Goal: Communication & Community: Answer question/provide support

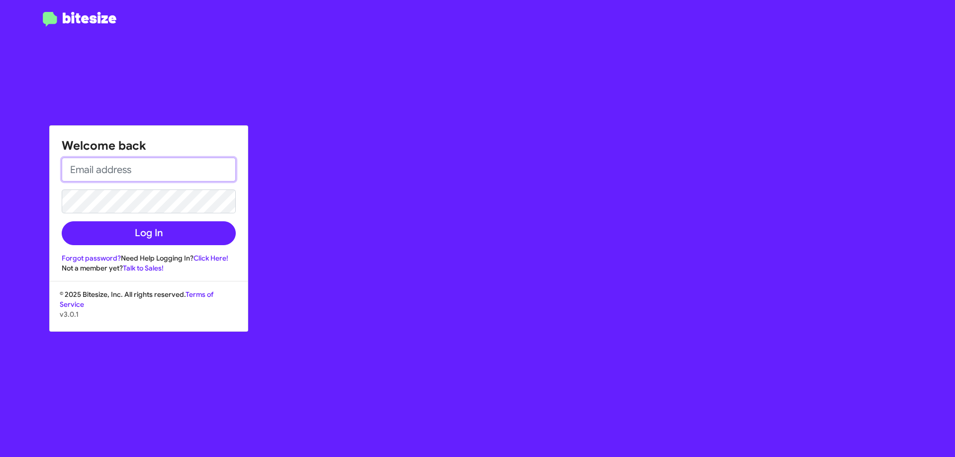
type input "[EMAIL_ADDRESS][DOMAIN_NAME]"
click at [153, 251] on div "Welcome back ehershan@ourismancars.com Log In Forgot password? Need Help Loggin…" at bounding box center [149, 199] width 198 height 147
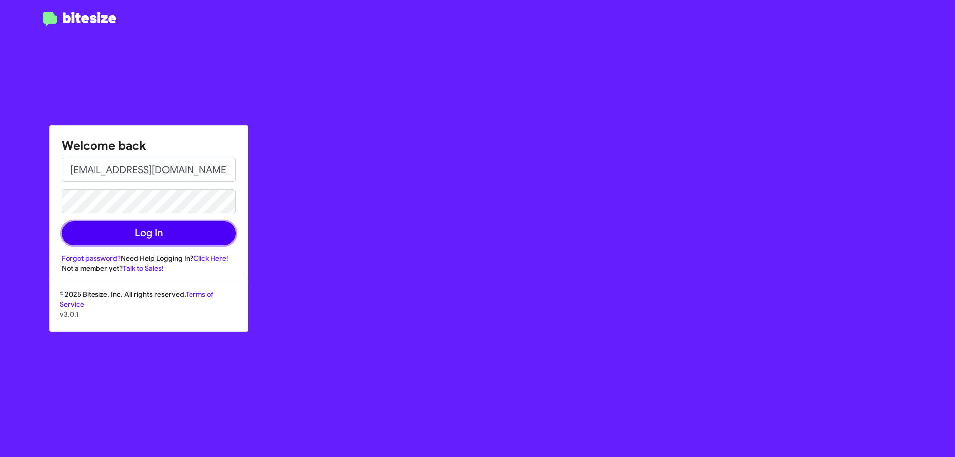
click at [158, 241] on button "Log In" at bounding box center [149, 233] width 174 height 24
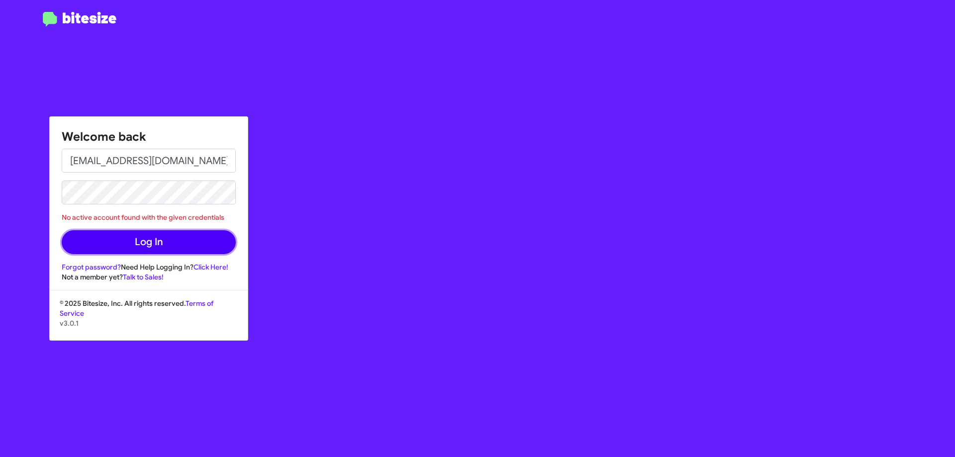
click at [178, 253] on button "Log In" at bounding box center [149, 242] width 174 height 24
click at [370, 249] on div "Welcome back ehershan@ourismancars.com No active account found with the given c…" at bounding box center [557, 228] width 796 height 457
click at [321, 67] on div "Welcome back ehershan@ourismancars.com No active account found with the given c…" at bounding box center [557, 228] width 796 height 457
click at [238, 203] on div "Welcome back ehershan@ourismancars.com No active account found with the given c…" at bounding box center [149, 199] width 198 height 165
click at [118, 244] on button "Log In" at bounding box center [149, 242] width 174 height 24
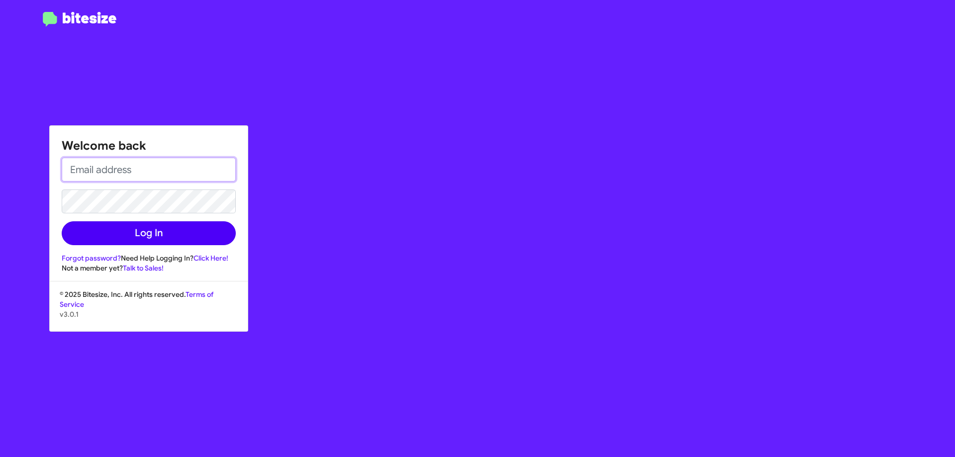
type input "[EMAIL_ADDRESS][DOMAIN_NAME]"
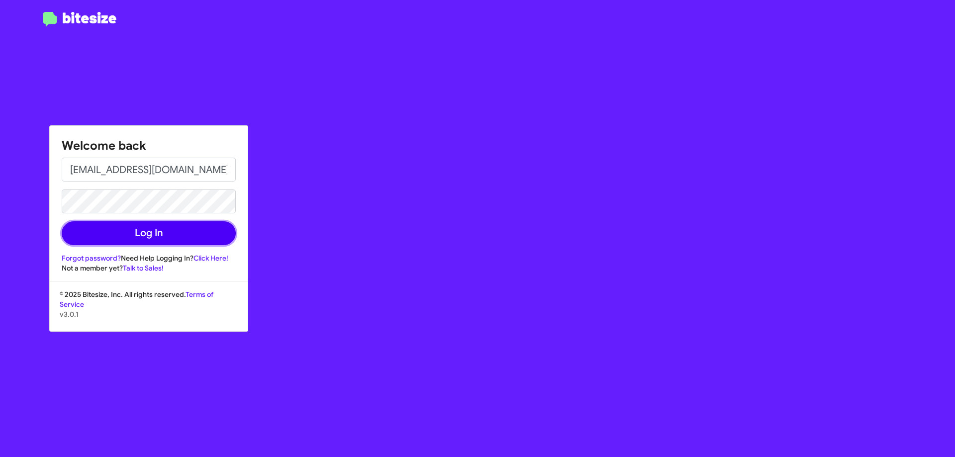
click at [122, 231] on button "Log In" at bounding box center [149, 233] width 174 height 24
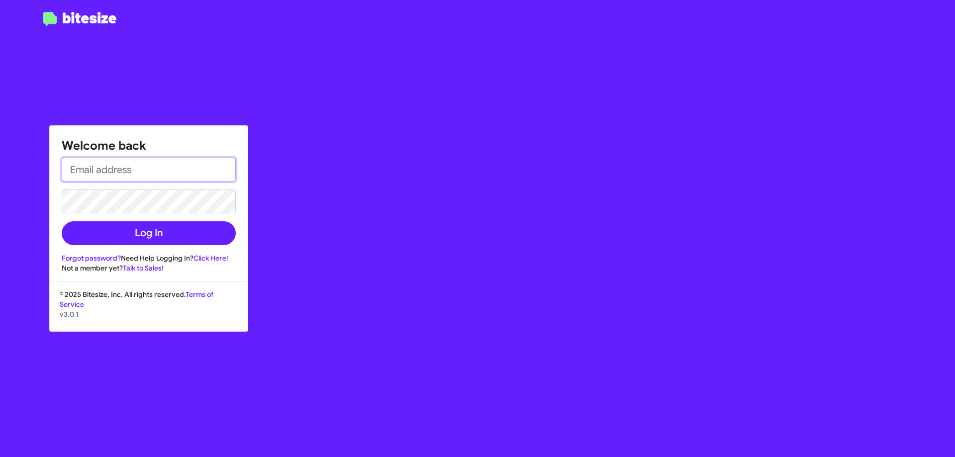
type input "[EMAIL_ADDRESS][DOMAIN_NAME]"
click at [233, 282] on div "Welcome back [EMAIL_ADDRESS][DOMAIN_NAME] Log In Forgot password? Need Help Log…" at bounding box center [148, 228] width 199 height 206
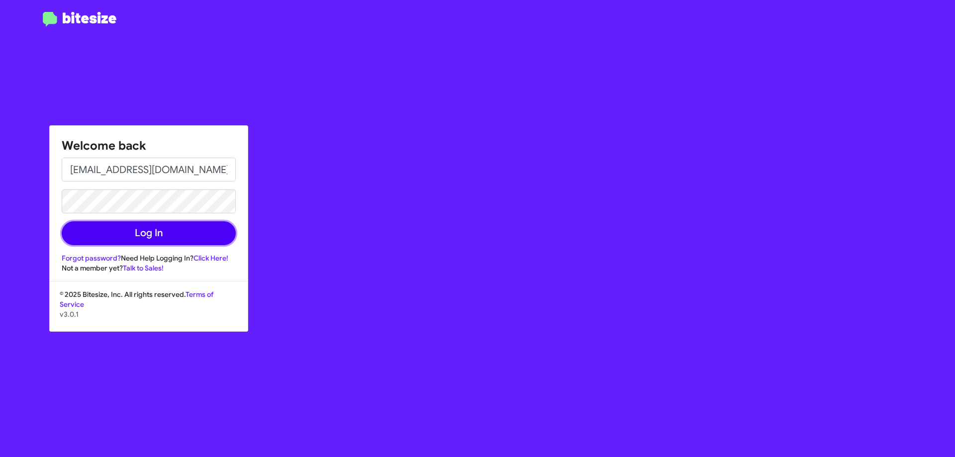
click at [120, 239] on button "Log In" at bounding box center [149, 233] width 174 height 24
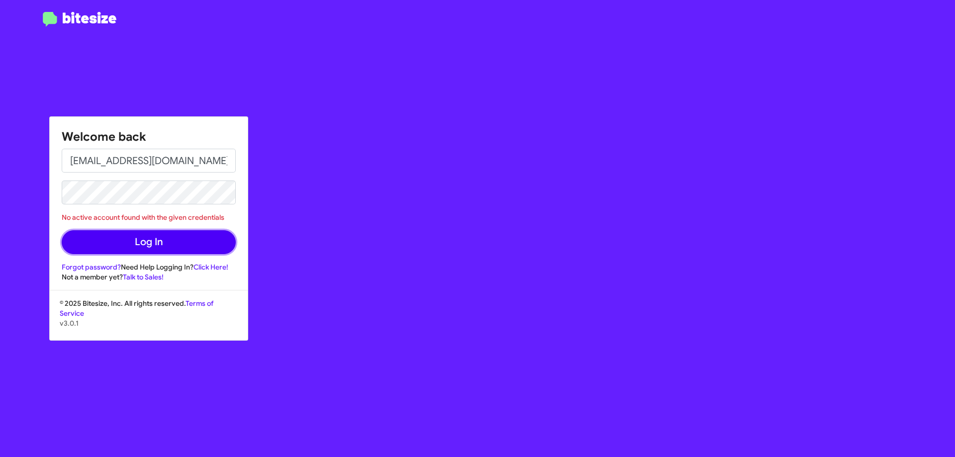
click at [142, 239] on button "Log In" at bounding box center [149, 242] width 174 height 24
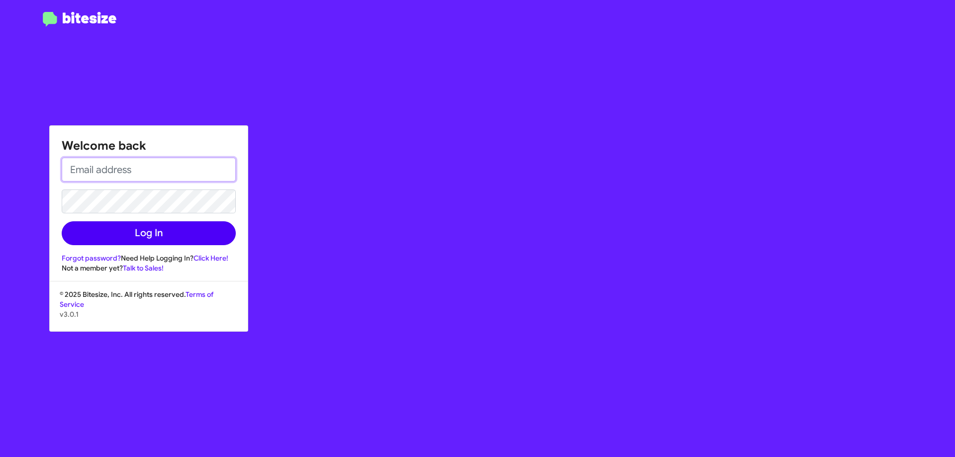
type input "[EMAIL_ADDRESS][DOMAIN_NAME]"
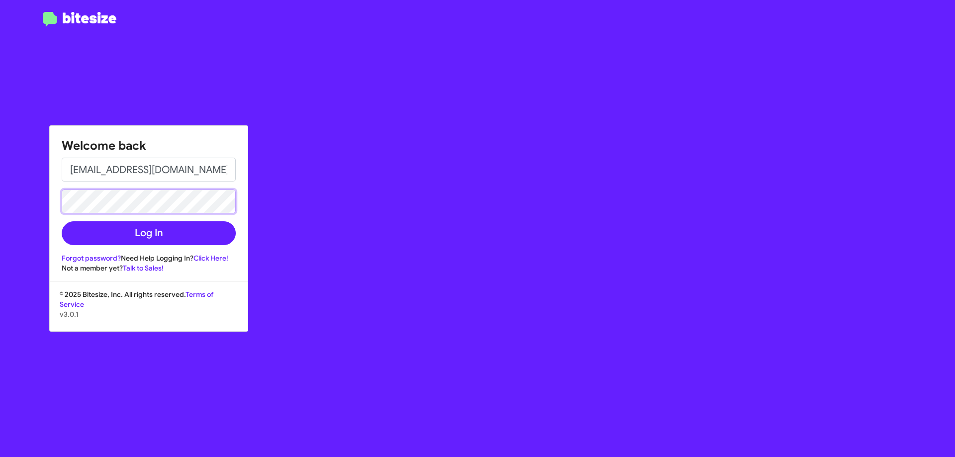
click at [0, 200] on html "Welcome back [EMAIL_ADDRESS][DOMAIN_NAME] Log In Forgot password? Need Help Log…" at bounding box center [477, 228] width 955 height 457
click at [100, 228] on button "Log In" at bounding box center [149, 233] width 174 height 24
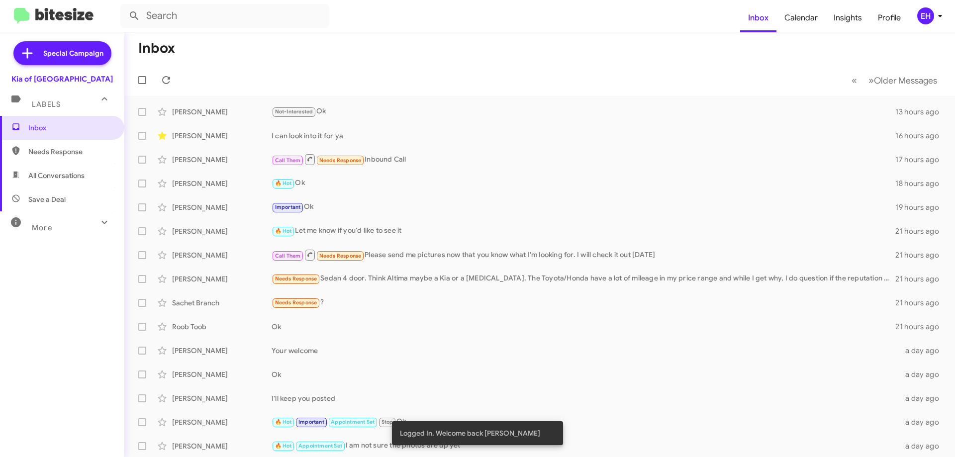
click at [53, 143] on span "Needs Response" at bounding box center [62, 152] width 124 height 24
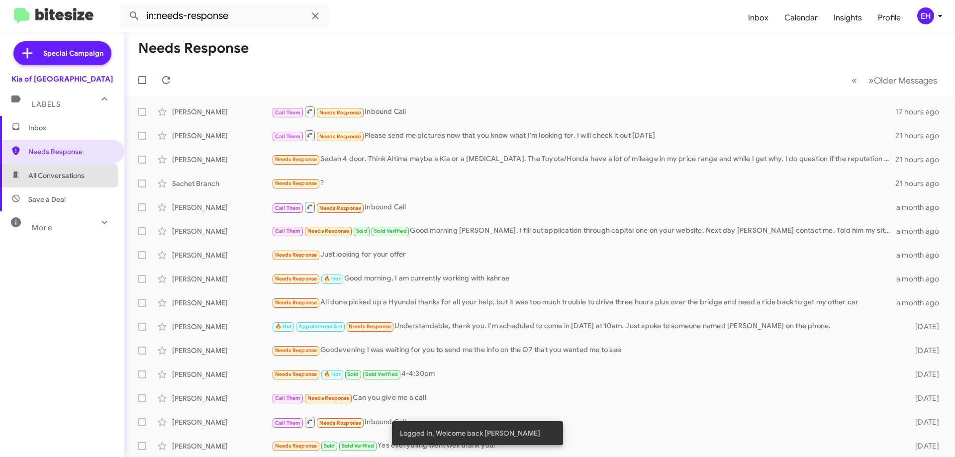
click at [47, 178] on span "All Conversations" at bounding box center [56, 176] width 56 height 10
type input "in:all-conversations"
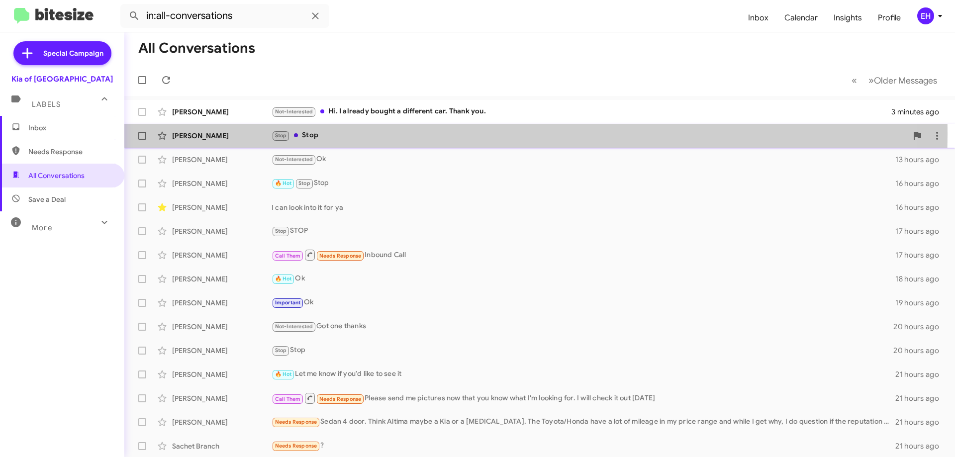
click at [301, 134] on div "Stop Stop" at bounding box center [590, 135] width 636 height 11
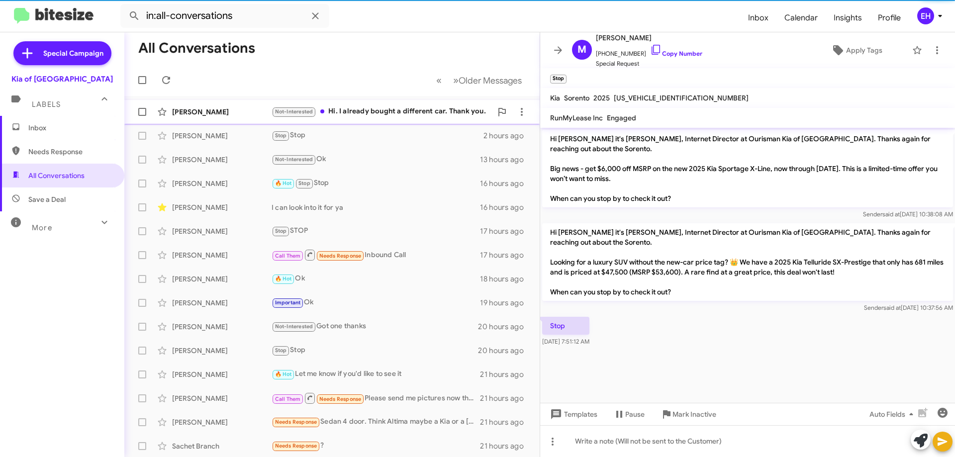
drag, startPoint x: 437, startPoint y: 110, endPoint x: 448, endPoint y: 111, distance: 11.0
click at [438, 110] on div "Not-Interested Hi. I already bought a different car. Thank you." at bounding box center [382, 111] width 220 height 11
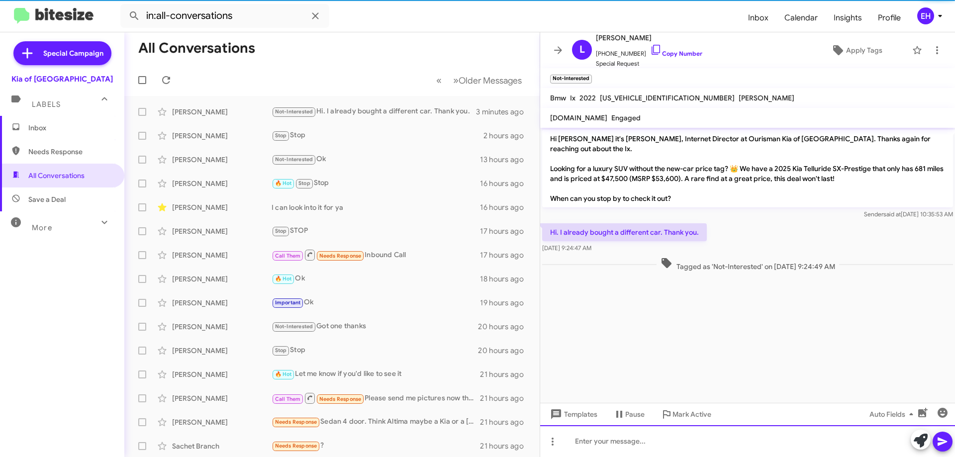
click at [634, 446] on div at bounding box center [747, 441] width 415 height 32
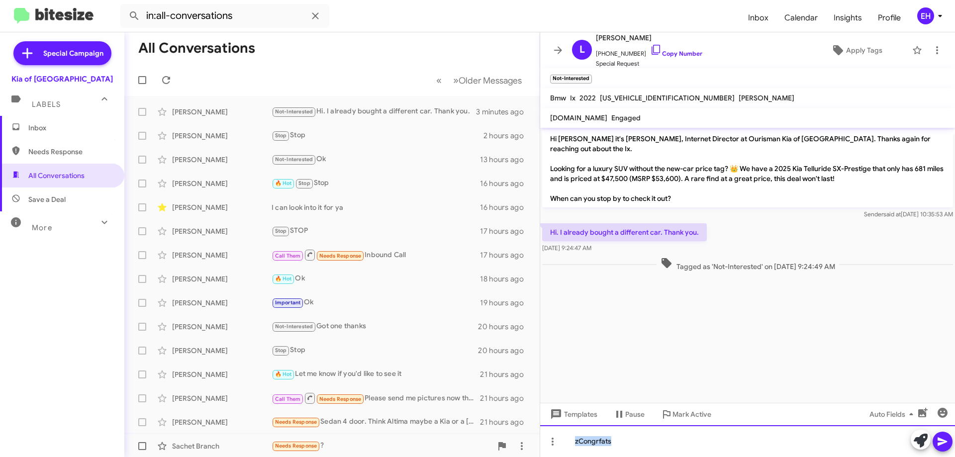
drag, startPoint x: 640, startPoint y: 445, endPoint x: 437, endPoint y: 445, distance: 202.5
click at [437, 445] on div "All Conversations « Previous » Next Older Messages Luis Nieves Not-Interested H…" at bounding box center [539, 244] width 831 height 425
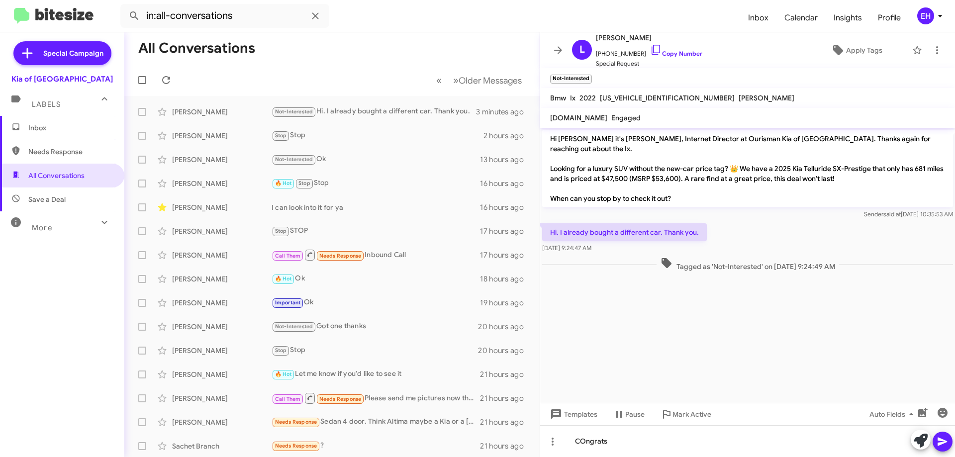
click at [952, 439] on button at bounding box center [943, 442] width 20 height 20
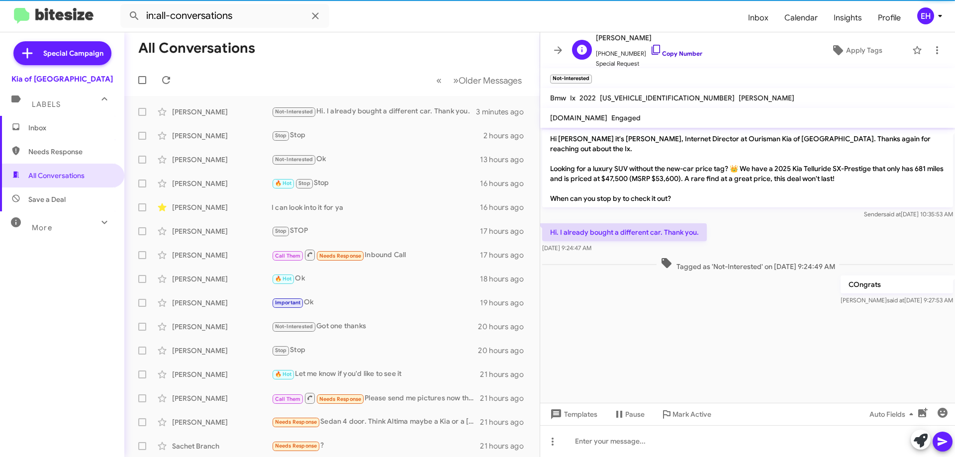
click at [685, 52] on link "Copy Number" at bounding box center [676, 53] width 52 height 7
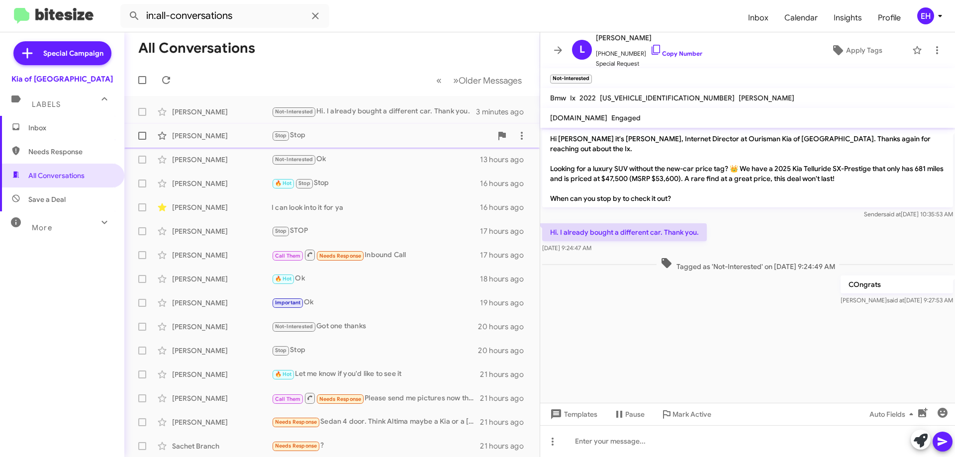
click at [299, 134] on div "Stop Stop" at bounding box center [382, 135] width 220 height 11
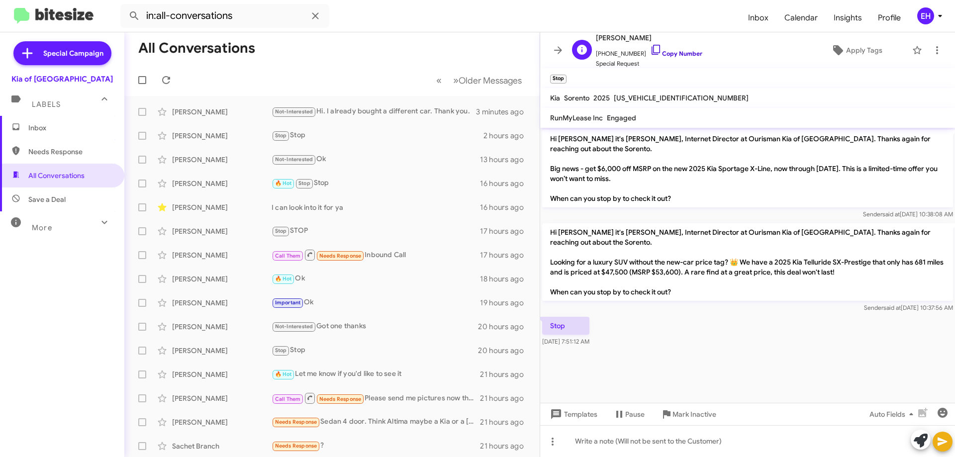
click at [679, 56] on link "Copy Number" at bounding box center [676, 53] width 52 height 7
click at [852, 18] on span "Insights" at bounding box center [848, 17] width 44 height 29
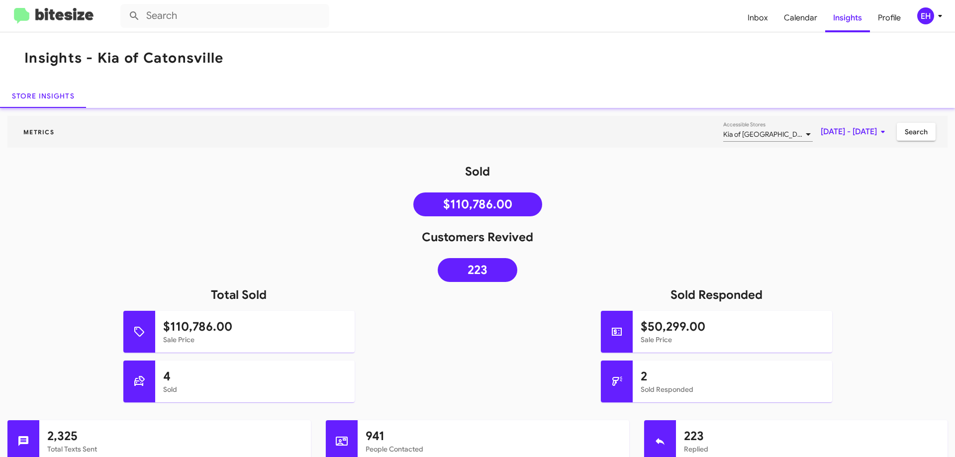
click at [54, 24] on img at bounding box center [54, 16] width 80 height 16
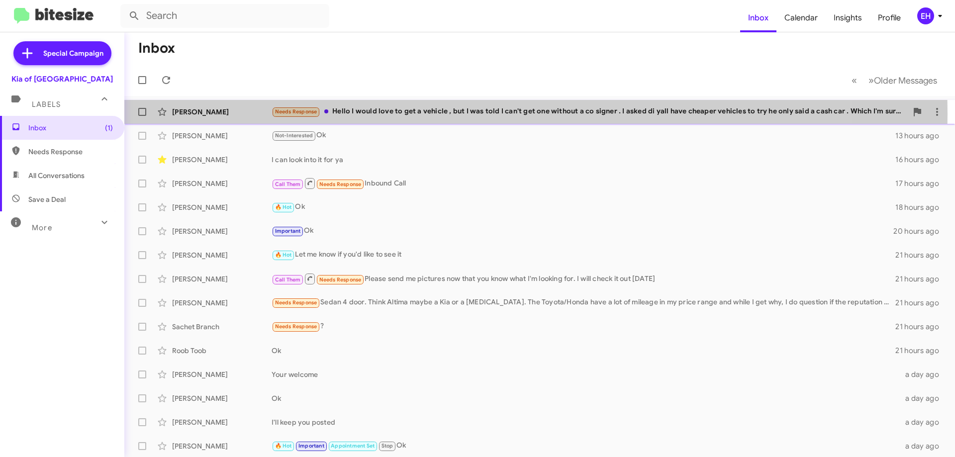
click at [394, 114] on div "Needs Response Hello I would love to get a vehicle , but I was told I can't get…" at bounding box center [590, 111] width 636 height 11
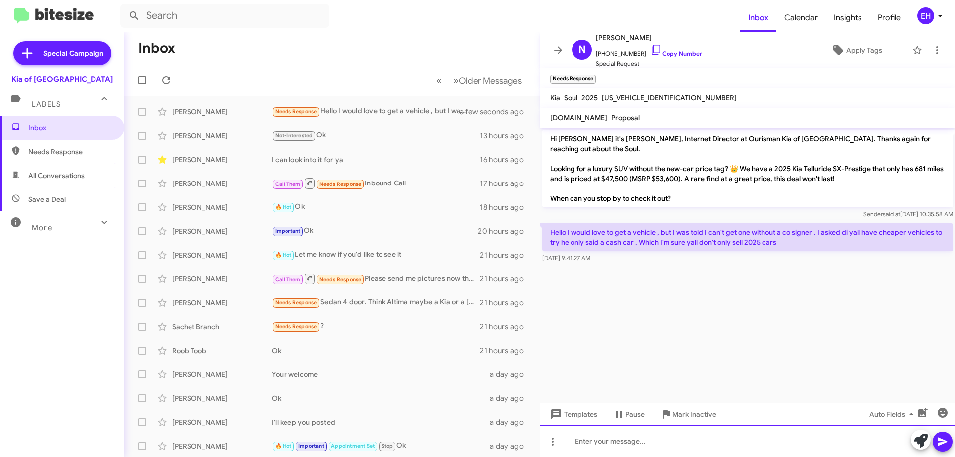
click at [643, 453] on div at bounding box center [747, 441] width 415 height 32
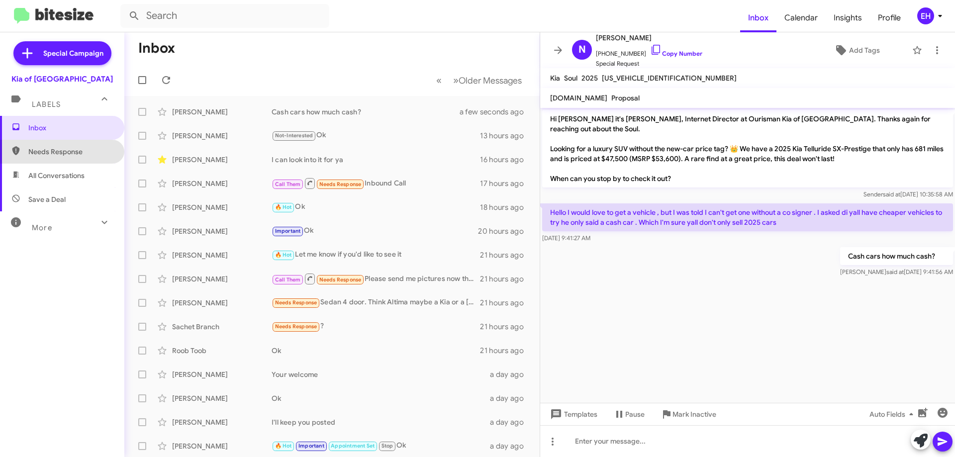
click at [65, 151] on span "Needs Response" at bounding box center [70, 152] width 85 height 10
type input "in:needs-response"
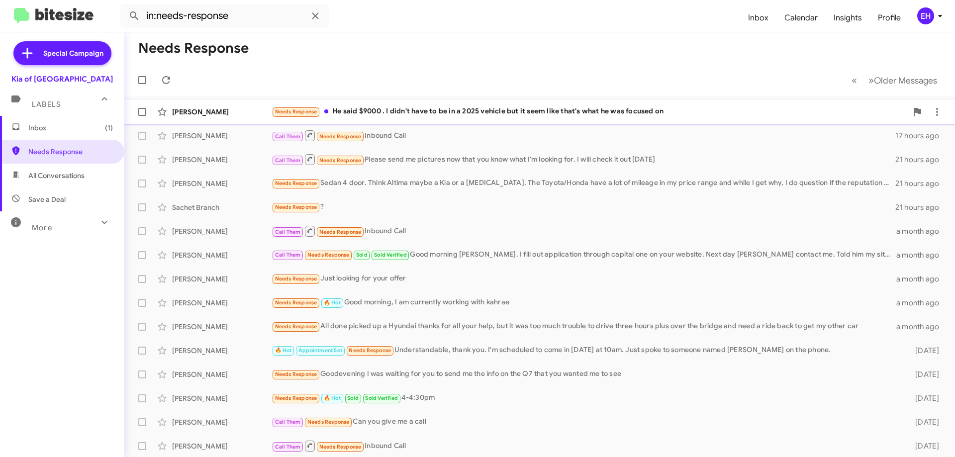
click at [433, 110] on div "Needs Response He said $9000 . I didn't have to be in a 2025 vehicle but it see…" at bounding box center [590, 111] width 636 height 11
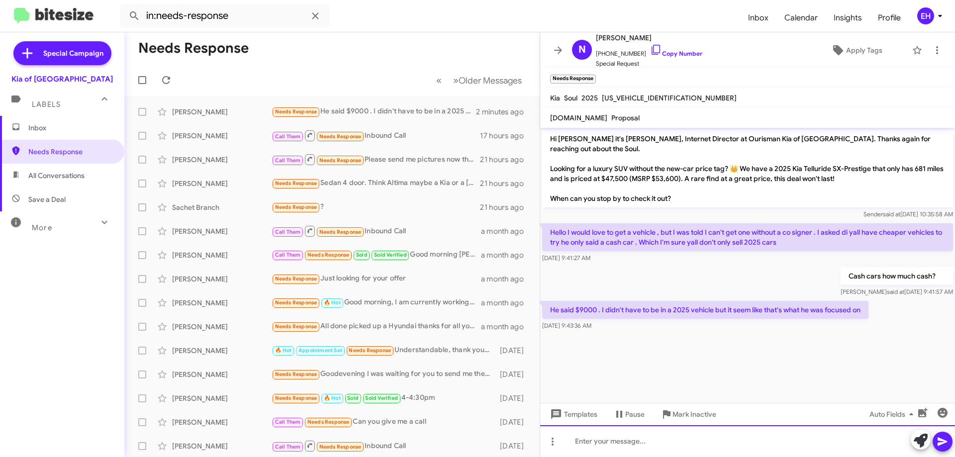
click at [726, 440] on div at bounding box center [747, 441] width 415 height 32
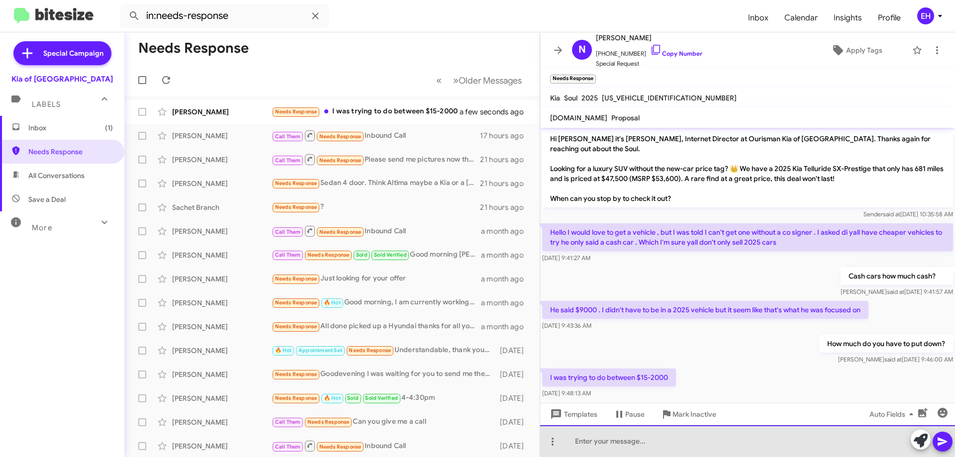
click at [634, 428] on div at bounding box center [747, 441] width 415 height 32
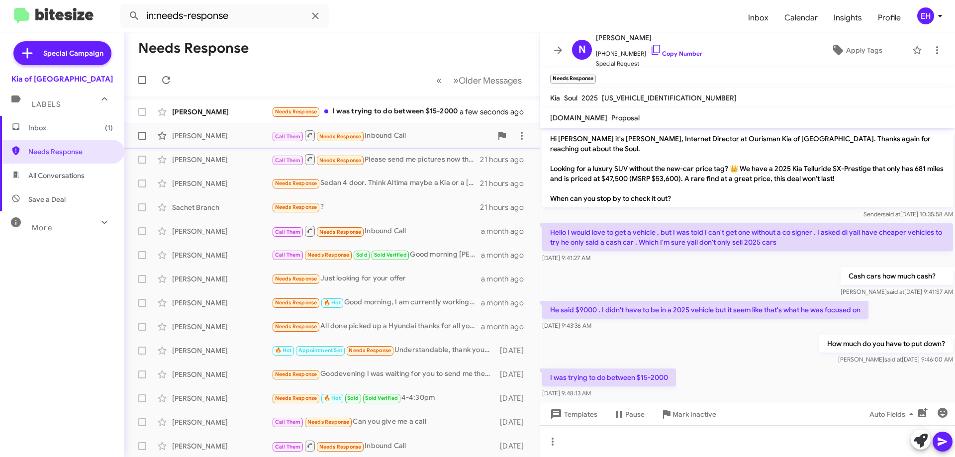
click at [403, 136] on div "Call Them Needs Response Inbound Call" at bounding box center [382, 135] width 220 height 12
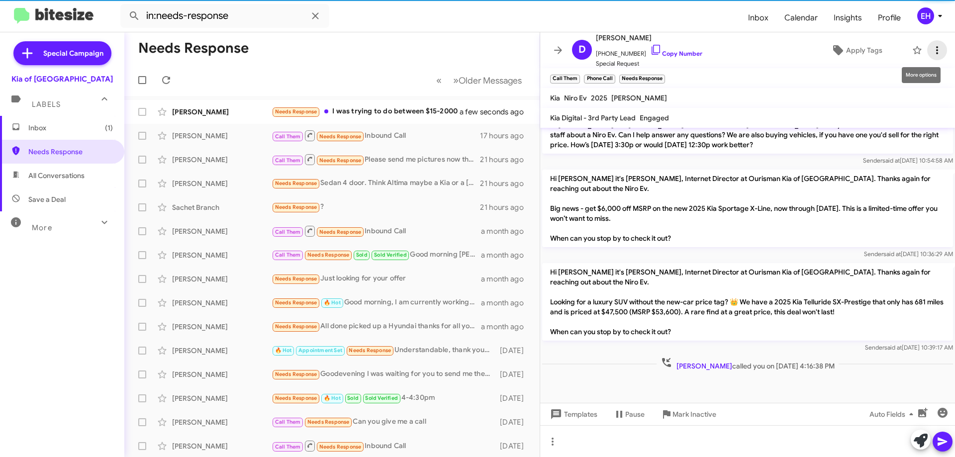
click at [931, 49] on icon at bounding box center [937, 50] width 12 height 12
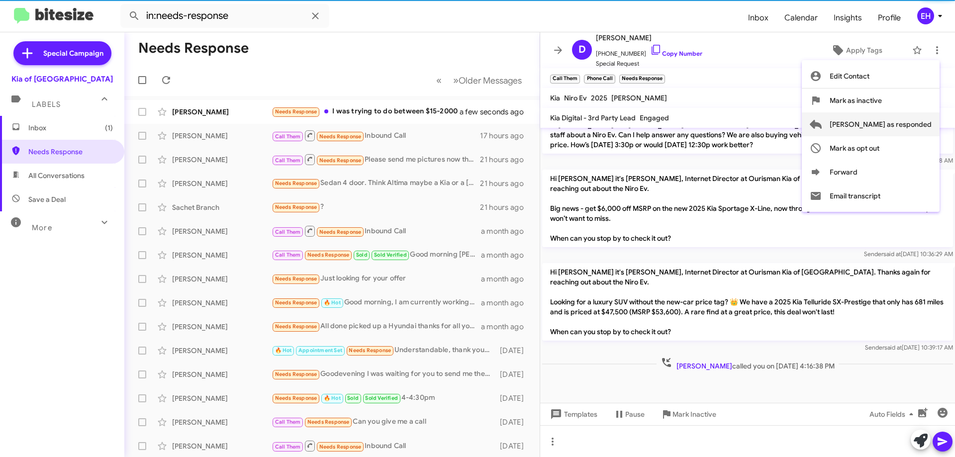
click at [928, 119] on span "Mark as responded" at bounding box center [881, 124] width 102 height 24
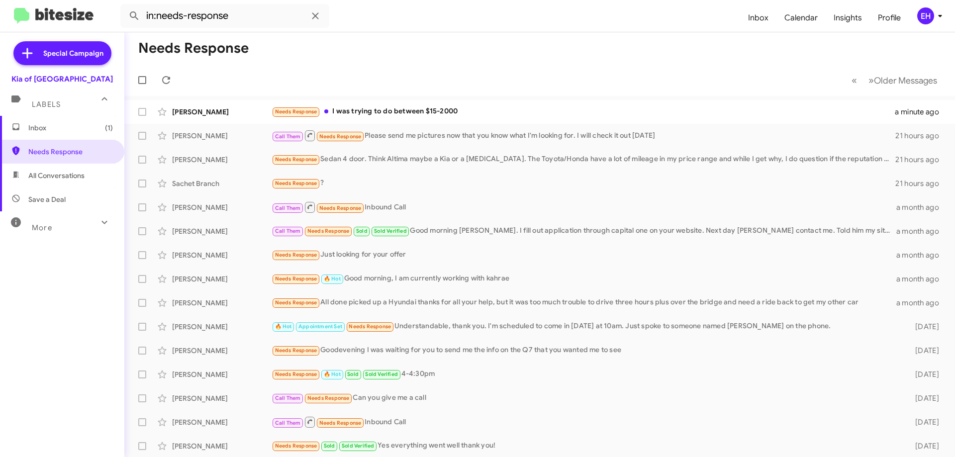
click at [301, 78] on mat-toolbar-row "« Previous » Next Older Messages" at bounding box center [539, 80] width 831 height 32
click at [341, 66] on mat-toolbar-row "« Previous » Next Older Messages" at bounding box center [539, 80] width 831 height 32
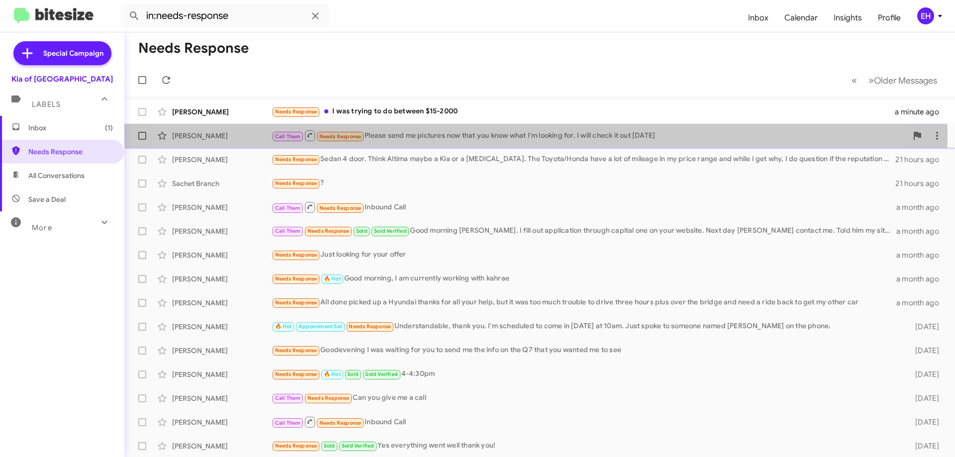
click at [486, 135] on div "Call Them Needs Response Please send me pictures now that you know what I'm loo…" at bounding box center [590, 135] width 636 height 12
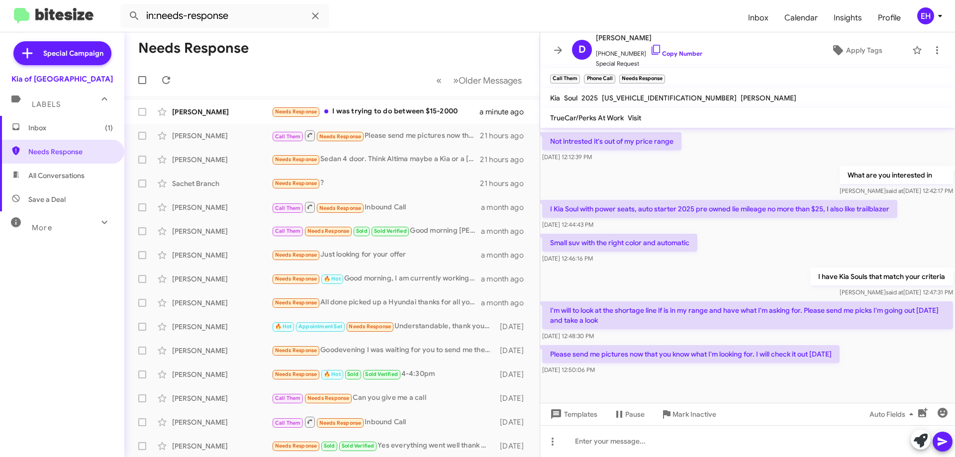
scroll to position [228, 0]
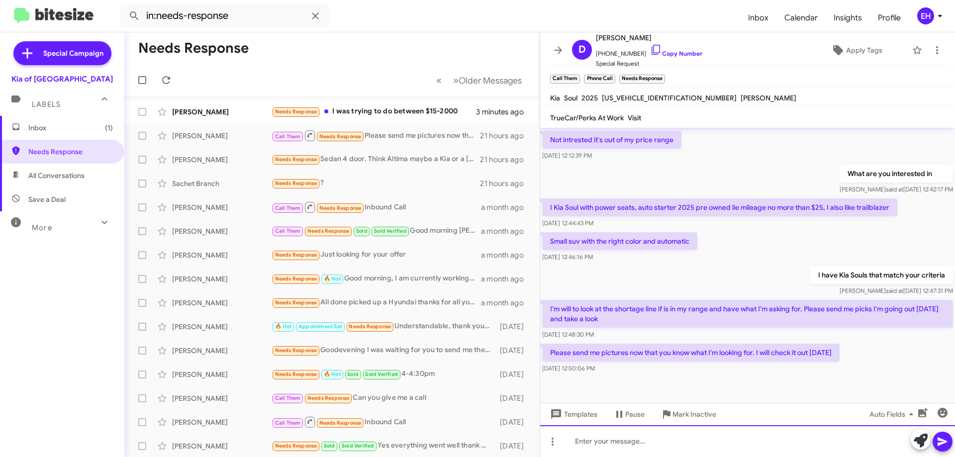
click at [624, 439] on div at bounding box center [747, 441] width 415 height 32
paste div
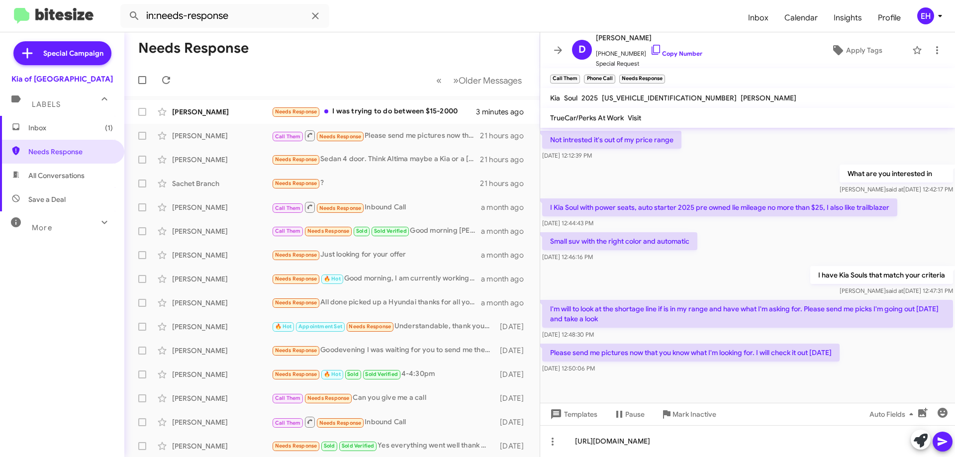
click at [947, 439] on icon at bounding box center [943, 442] width 12 height 12
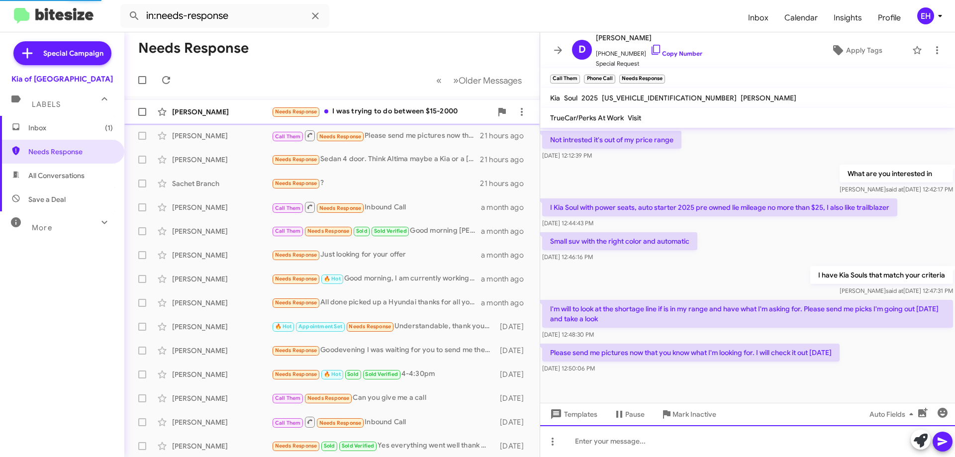
scroll to position [0, 0]
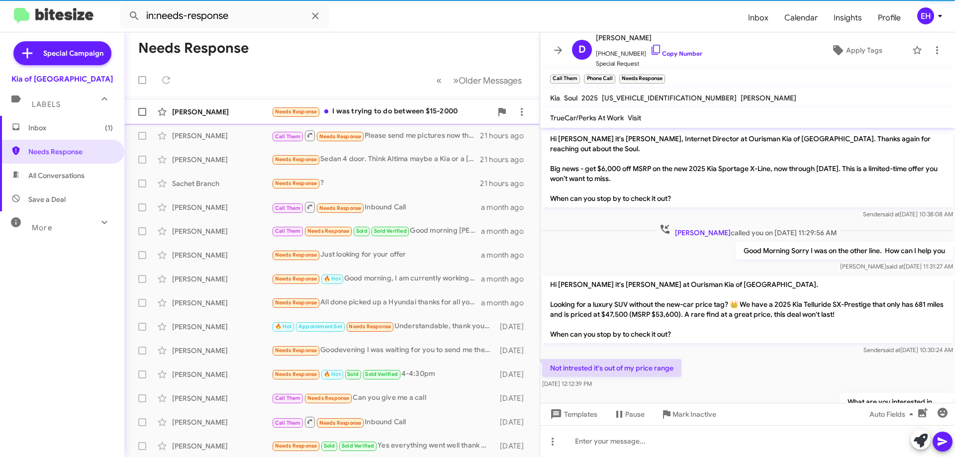
click at [371, 116] on div "Needs Response I was trying to do between $15-2000" at bounding box center [382, 111] width 220 height 11
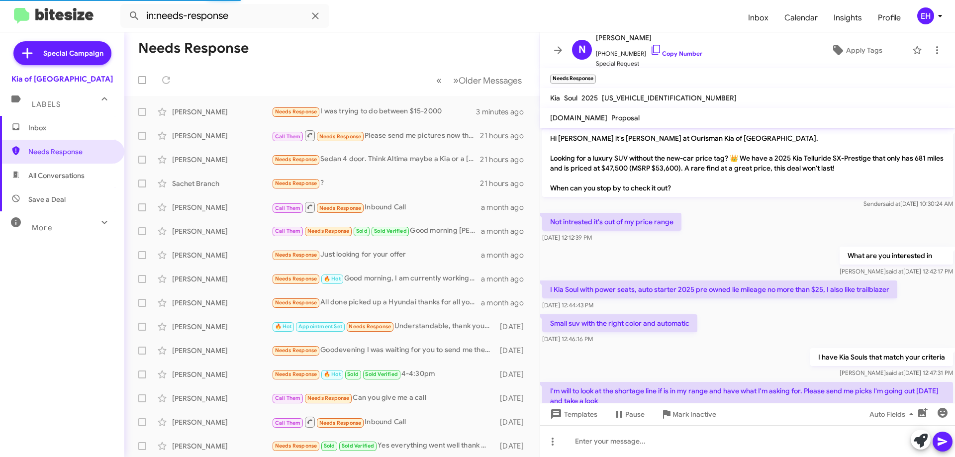
scroll to position [265, 0]
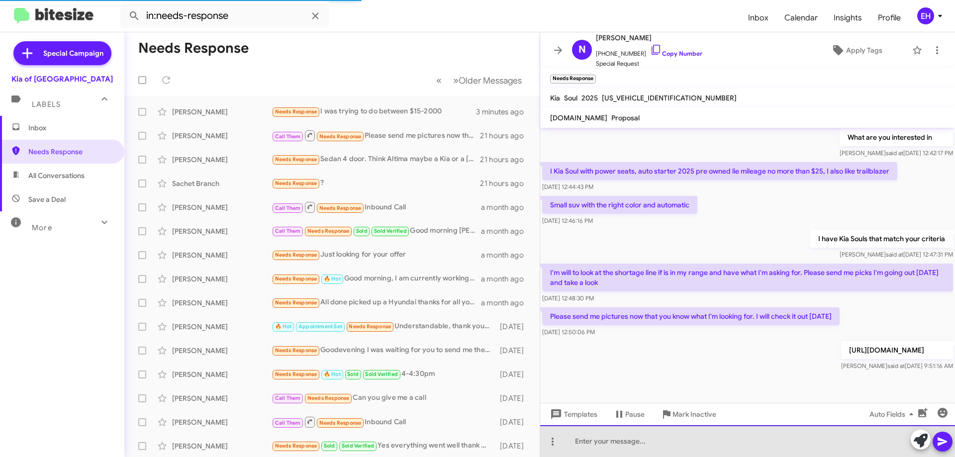
click at [672, 440] on div at bounding box center [747, 441] width 415 height 32
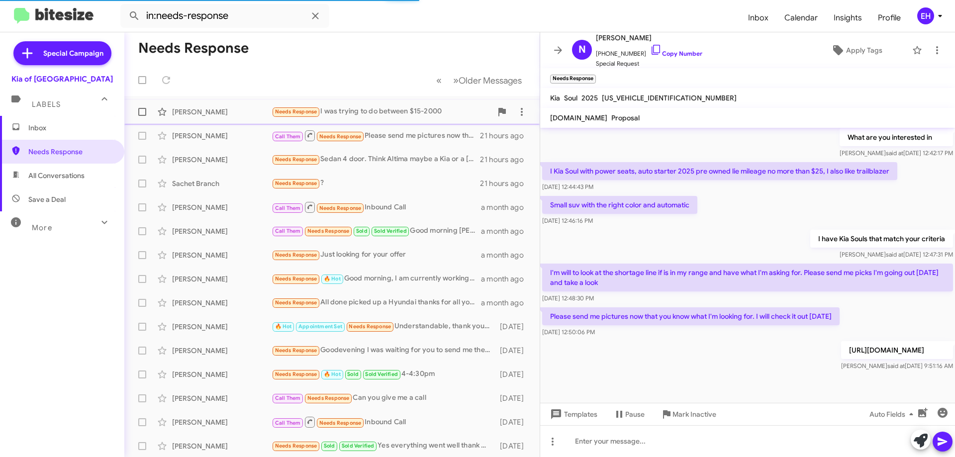
click at [410, 118] on div "Natashia Gaines Needs Response I was trying to do between $15-2000 3 minutes ago" at bounding box center [332, 112] width 400 height 20
click at [423, 115] on div "Needs Response I was trying to do between $15-2000" at bounding box center [382, 111] width 220 height 11
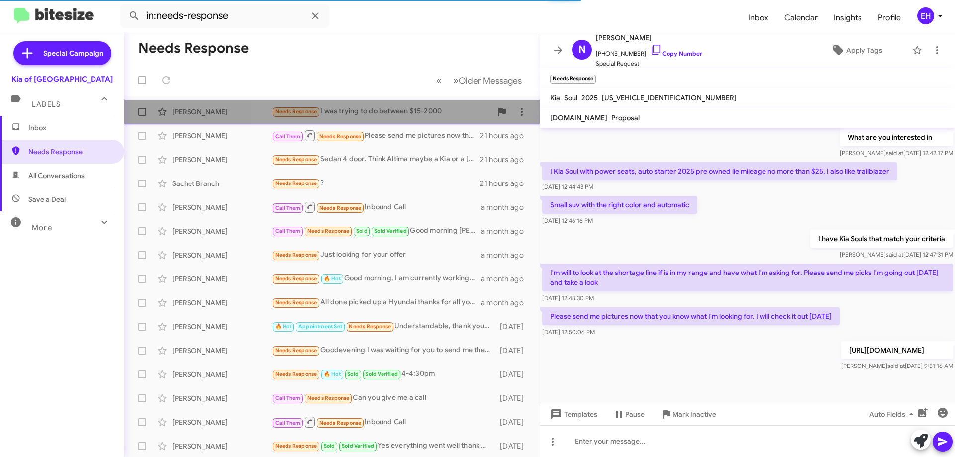
click at [423, 115] on div "Needs Response I was trying to do between $15-2000" at bounding box center [382, 111] width 220 height 11
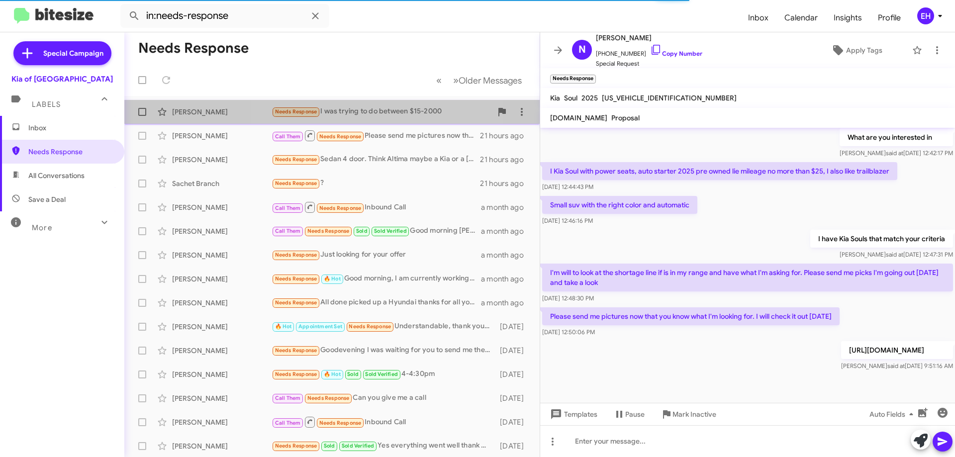
click at [376, 109] on div "Needs Response I was trying to do between $15-2000" at bounding box center [382, 111] width 220 height 11
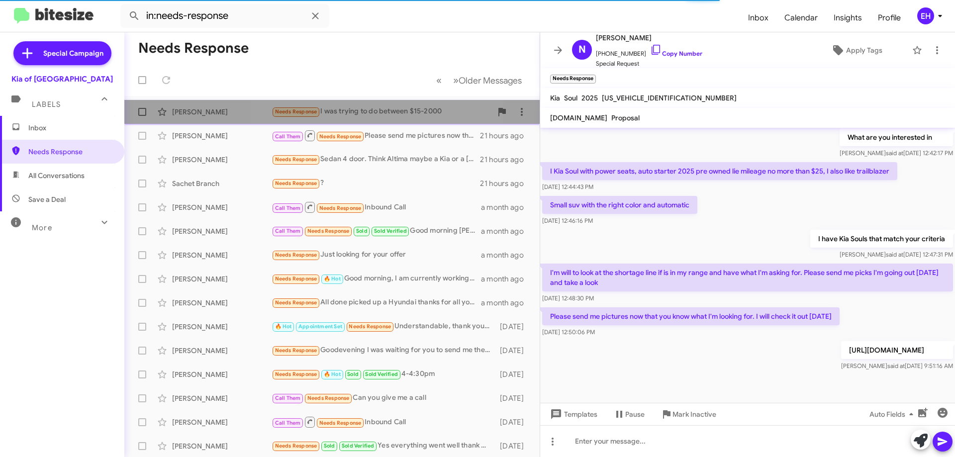
click at [376, 109] on div "Needs Response I was trying to do between $15-2000" at bounding box center [382, 111] width 220 height 11
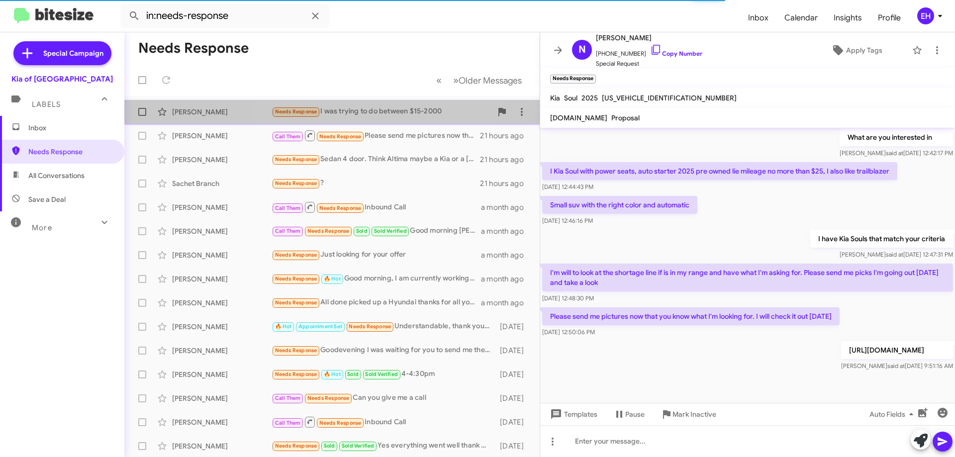
click at [376, 109] on div "Needs Response I was trying to do between $15-2000" at bounding box center [382, 111] width 220 height 11
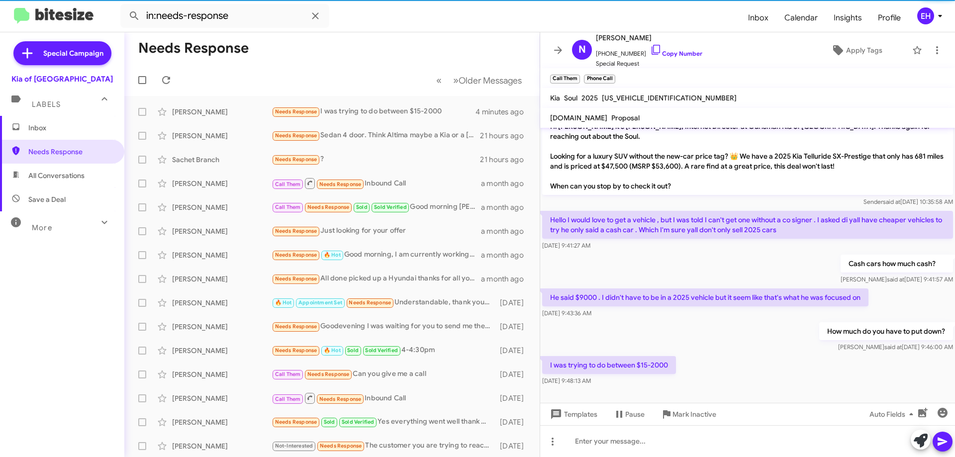
scroll to position [12, 0]
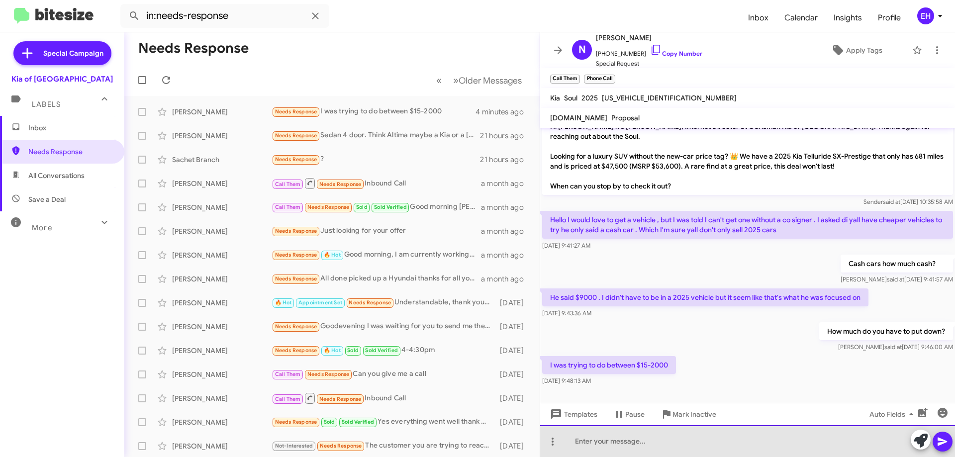
click at [757, 446] on div at bounding box center [747, 441] width 415 height 32
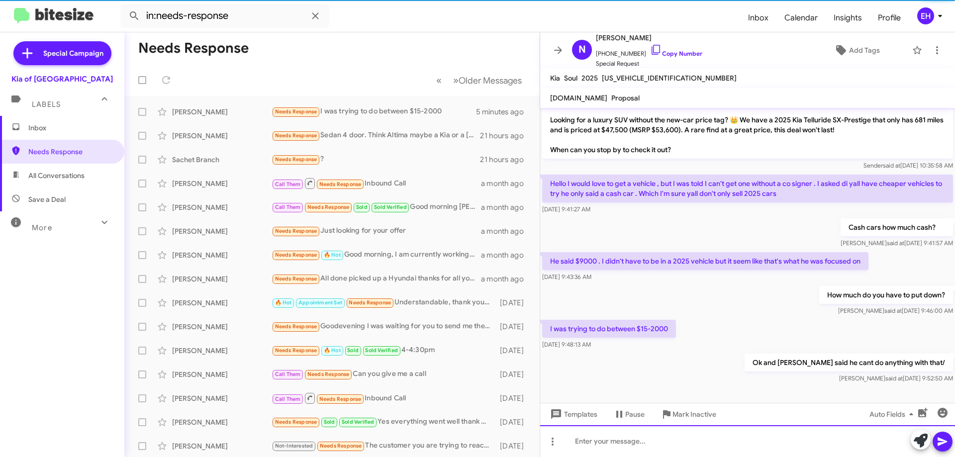
scroll to position [29, 0]
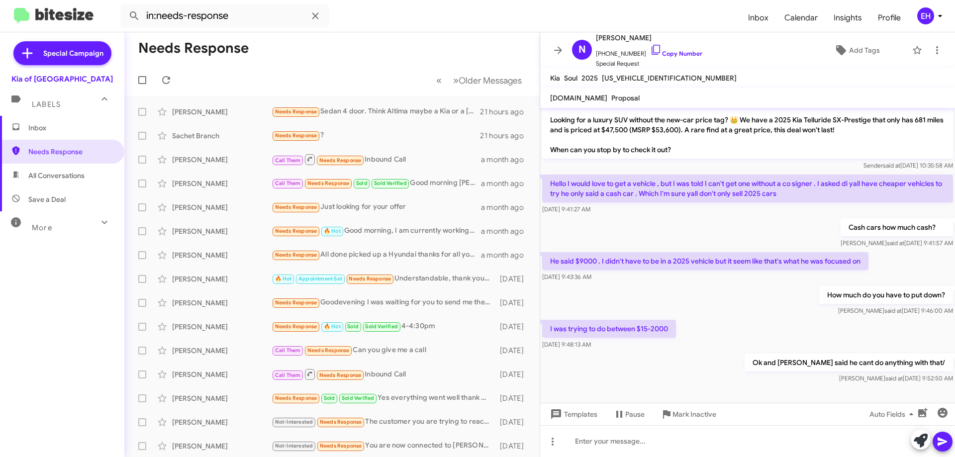
click at [52, 192] on span "Save a Deal" at bounding box center [62, 200] width 124 height 24
type input "in:not-interested"
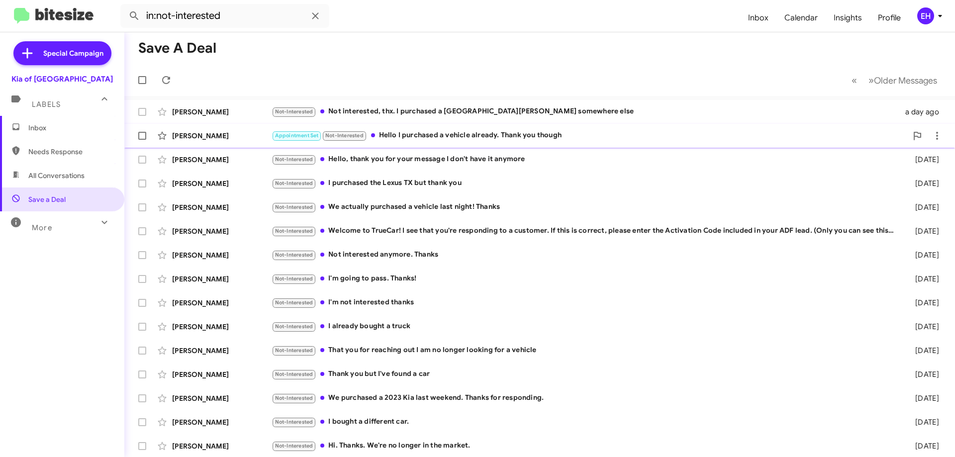
click at [557, 137] on div "Appointment Set Not-Interested Hello I purchased a vehicle already. Thank you t…" at bounding box center [590, 135] width 636 height 11
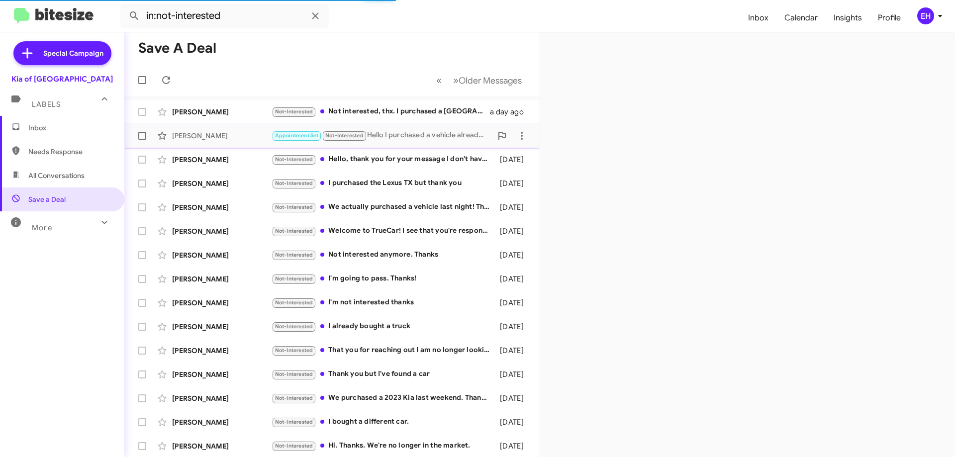
click at [385, 143] on div "Rachelle Sipe Appointment Set Not-Interested Hello I purchased a vehicle alread…" at bounding box center [332, 136] width 400 height 20
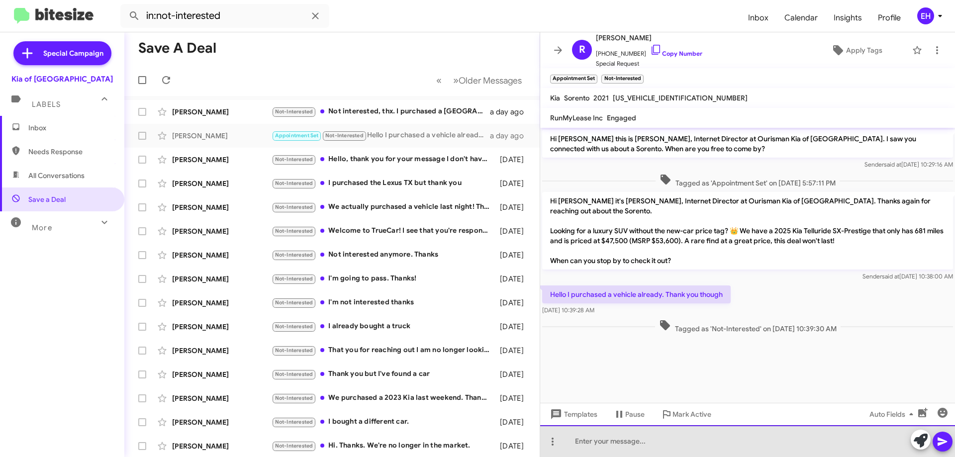
click at [647, 434] on div at bounding box center [747, 441] width 415 height 32
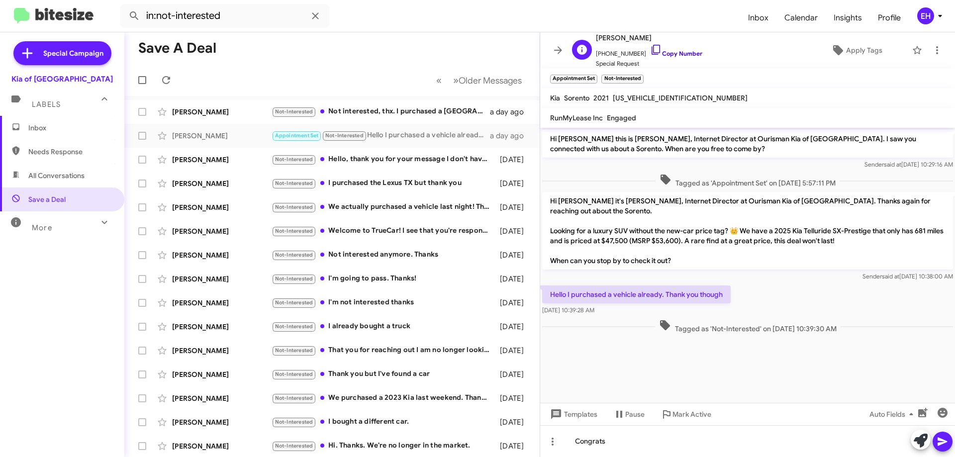
click at [667, 56] on link "Copy Number" at bounding box center [676, 53] width 52 height 7
click at [948, 442] on icon at bounding box center [943, 442] width 12 height 12
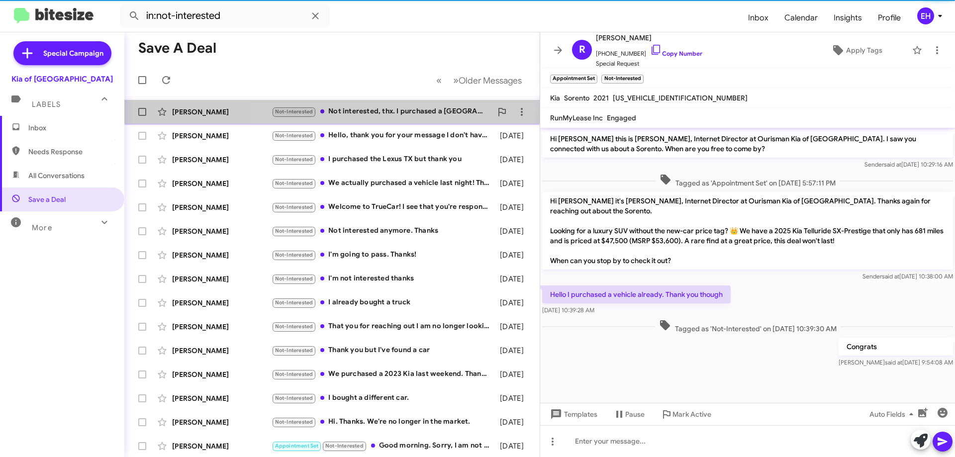
click at [402, 116] on div "Not-Interested Not interested, thx. I purchased a Santa Cruz somewhere else" at bounding box center [382, 111] width 220 height 11
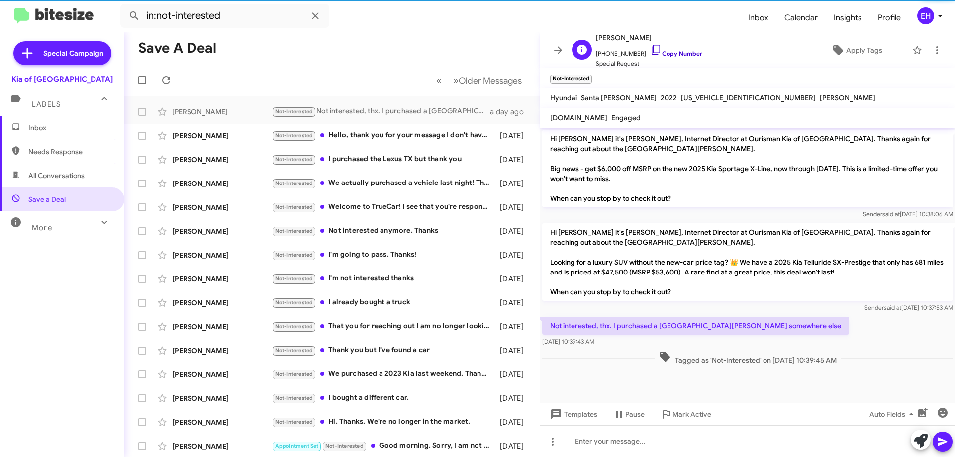
click at [685, 55] on link "Copy Number" at bounding box center [676, 53] width 52 height 7
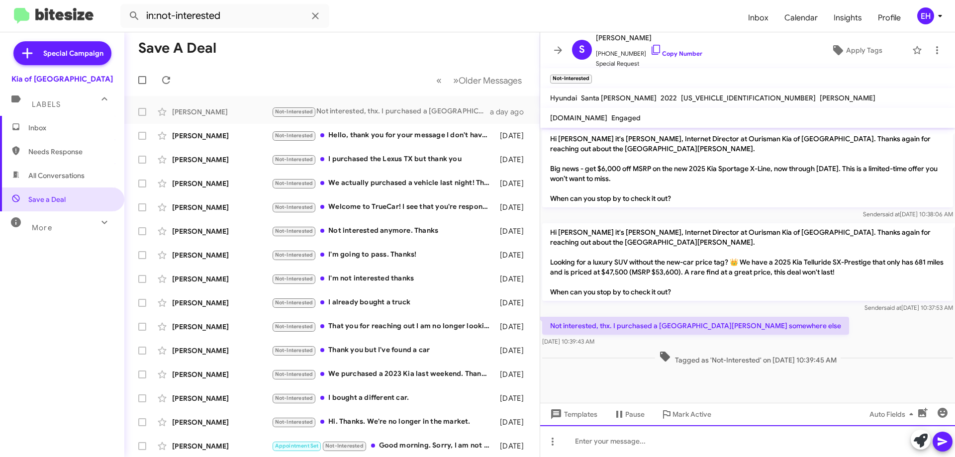
drag, startPoint x: 797, startPoint y: 436, endPoint x: 802, endPoint y: 436, distance: 5.5
click at [797, 436] on div at bounding box center [747, 441] width 415 height 32
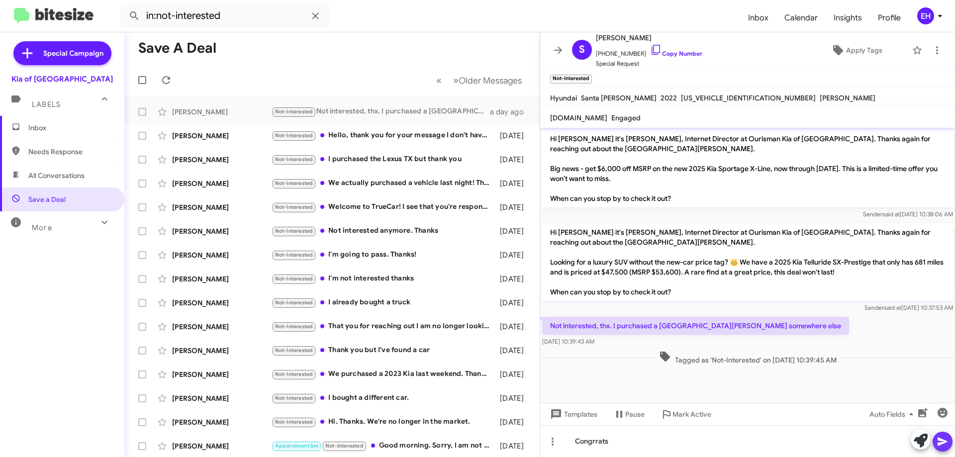
click at [940, 451] on span at bounding box center [943, 442] width 12 height 20
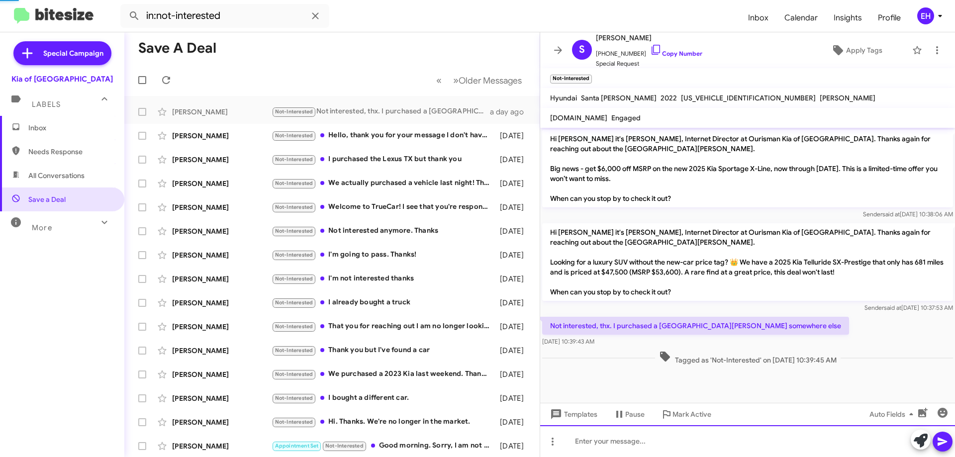
scroll to position [10, 0]
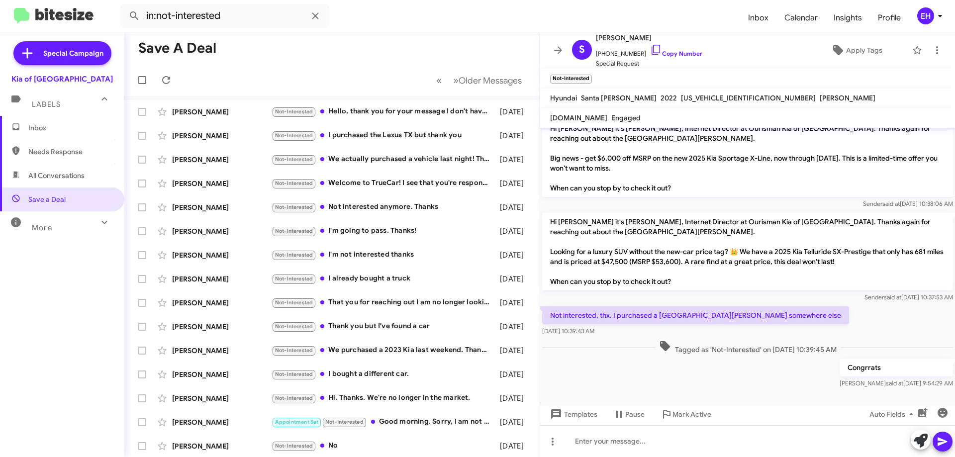
click at [37, 142] on span "Needs Response" at bounding box center [62, 152] width 124 height 24
type input "in:needs-response"
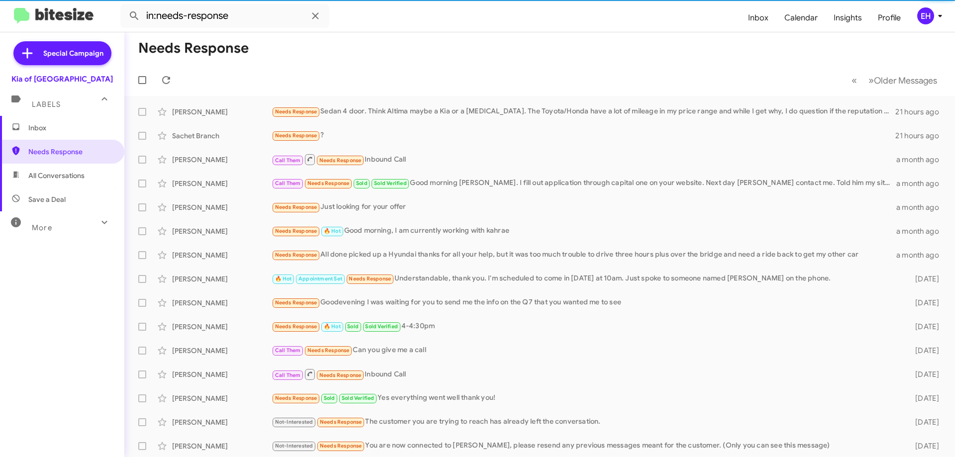
click at [38, 131] on span "Inbox" at bounding box center [70, 128] width 85 height 10
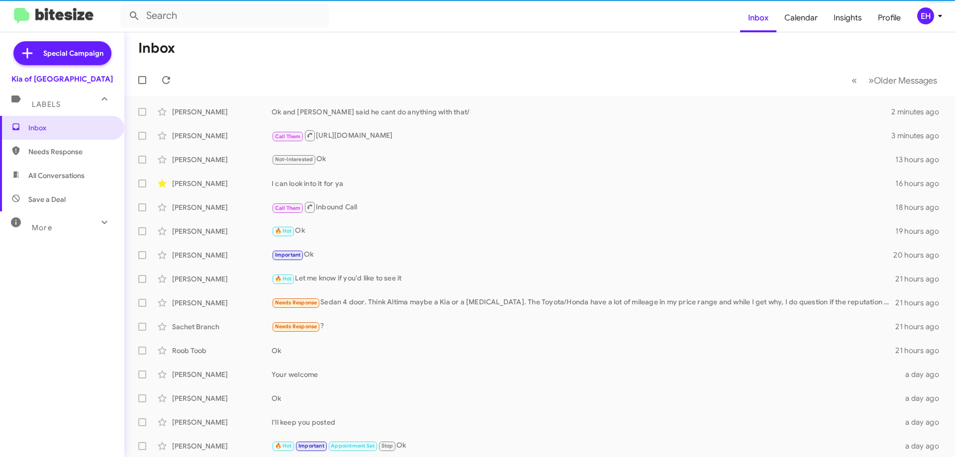
click at [33, 161] on span "Needs Response" at bounding box center [62, 152] width 124 height 24
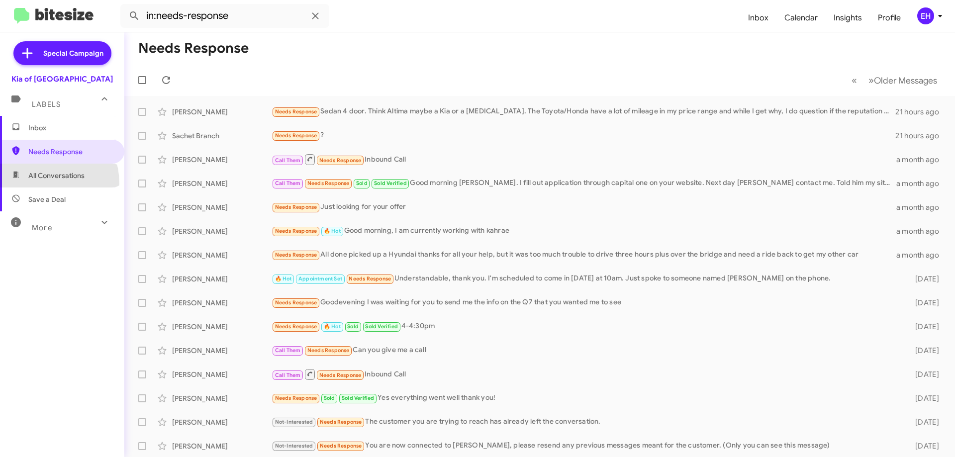
click at [39, 184] on span "All Conversations" at bounding box center [62, 176] width 124 height 24
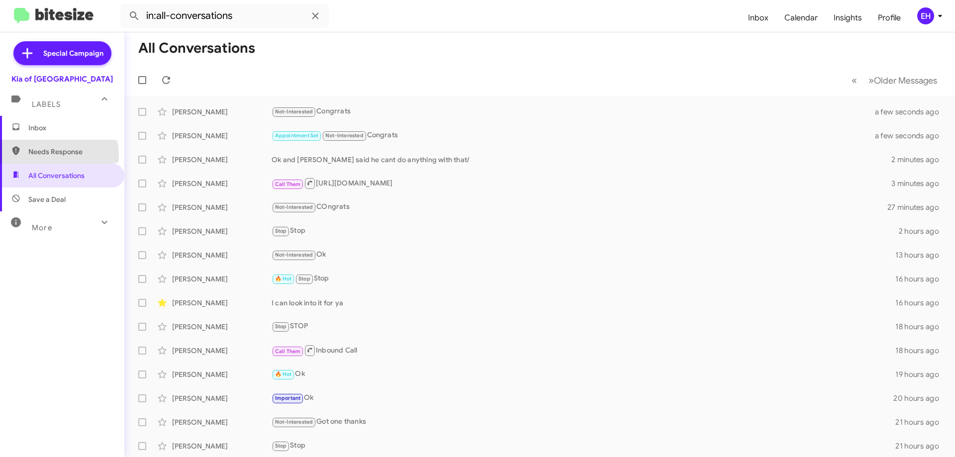
click at [55, 155] on span "Needs Response" at bounding box center [70, 152] width 85 height 10
type input "in:needs-response"
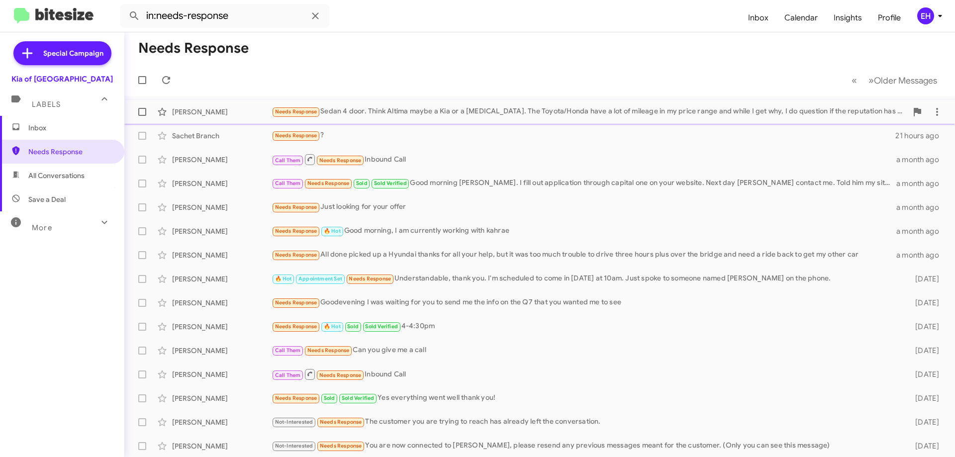
click at [513, 113] on div "Needs Response Sedan 4 door. Think Altima maybe a Kia or a Sonata. The Toyota/H…" at bounding box center [590, 111] width 636 height 11
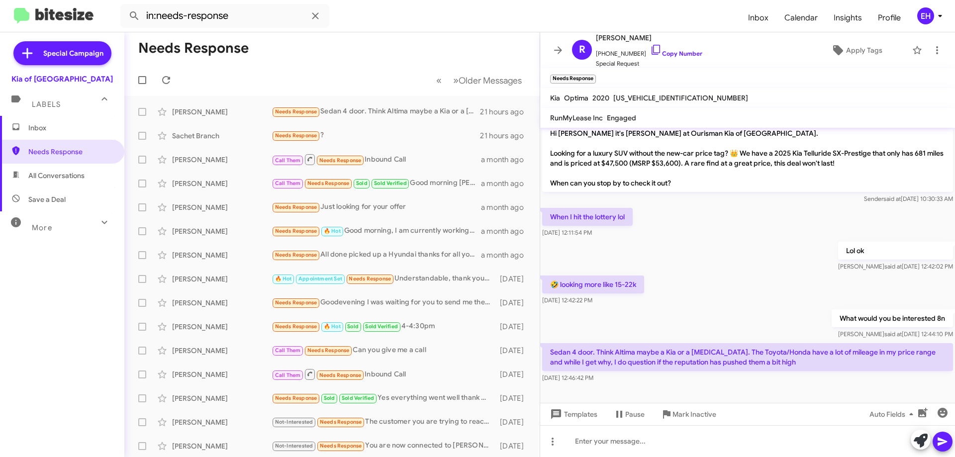
scroll to position [452, 0]
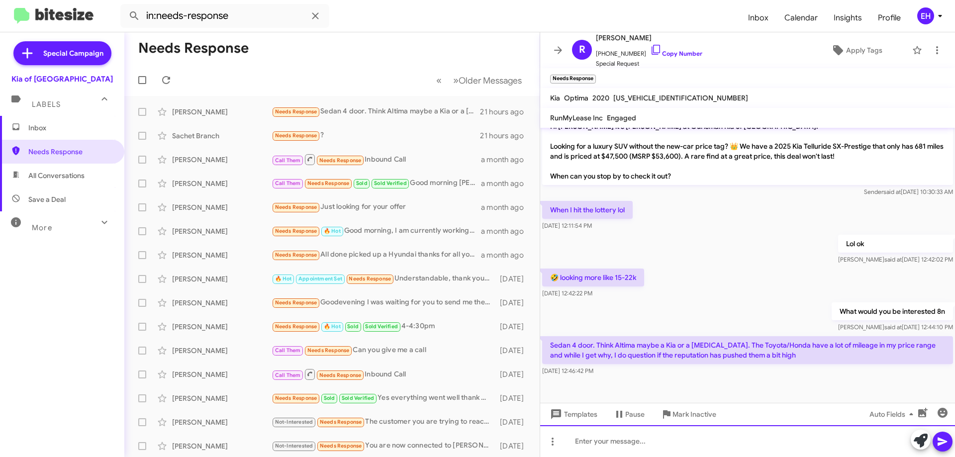
click at [694, 441] on div at bounding box center [747, 441] width 415 height 32
click at [589, 439] on div at bounding box center [747, 441] width 415 height 32
paste div
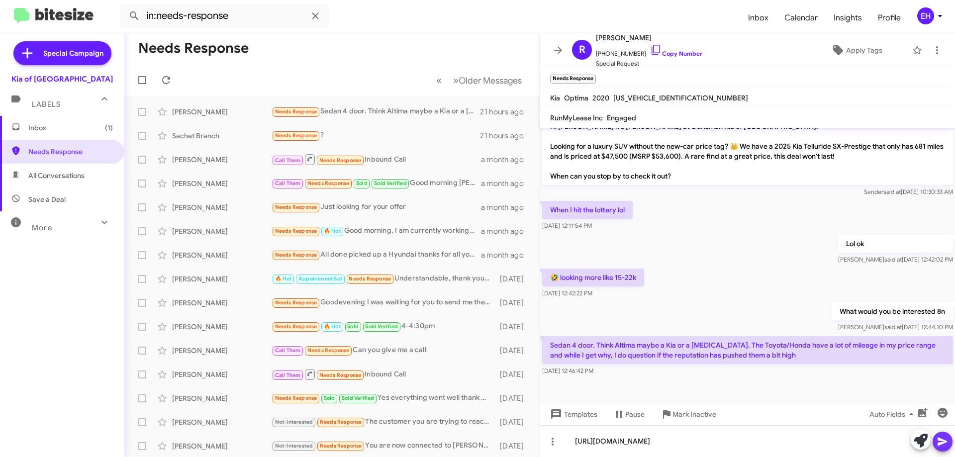
click at [940, 440] on icon at bounding box center [942, 442] width 9 height 8
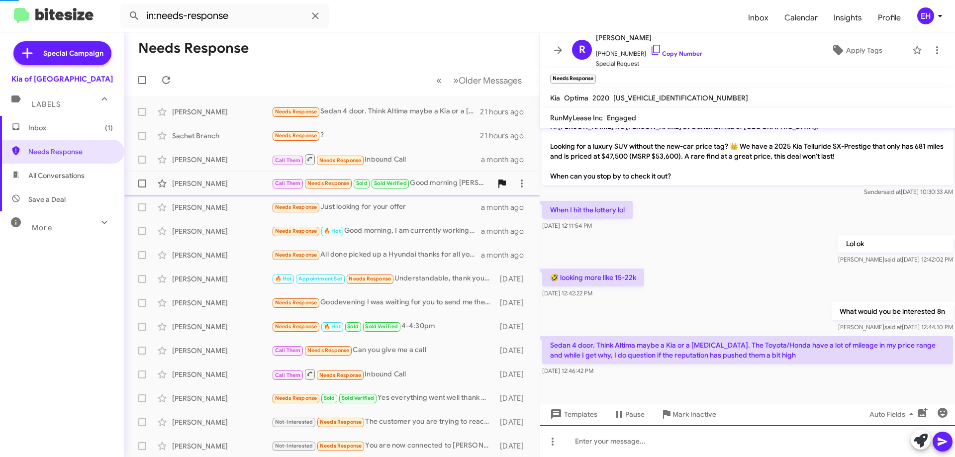
scroll to position [0, 0]
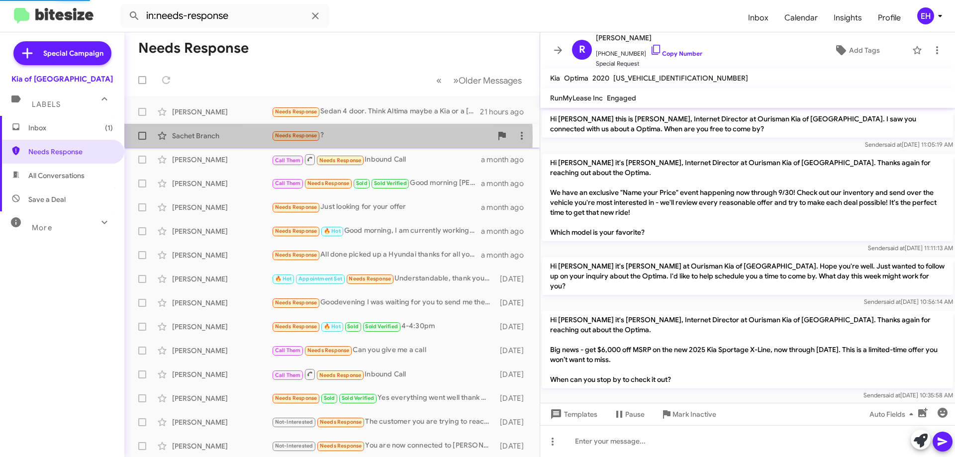
click at [324, 136] on div "Needs Response ?" at bounding box center [382, 135] width 220 height 11
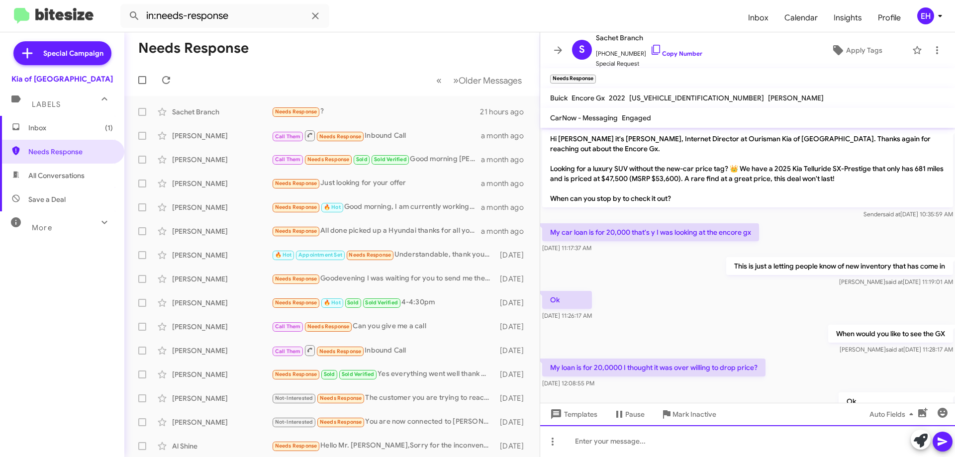
click at [688, 448] on div at bounding box center [747, 441] width 415 height 32
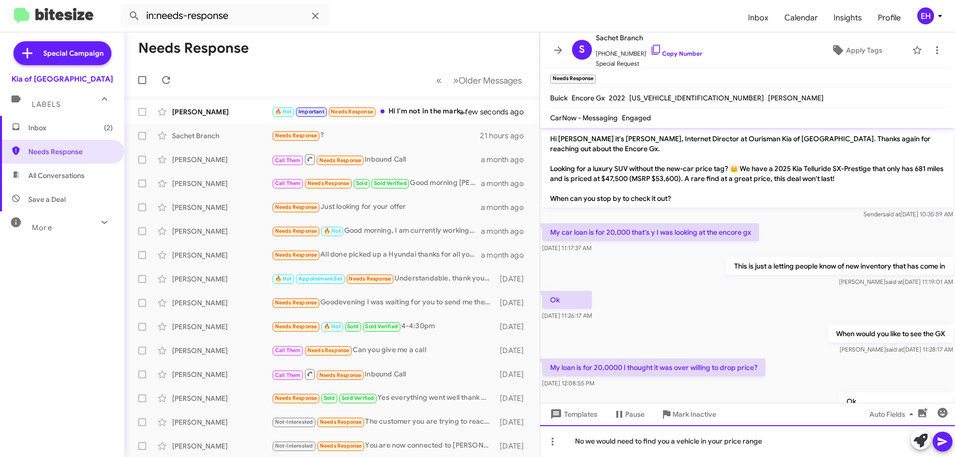
click at [588, 438] on div "No we would need to find you a vehicle in your price range" at bounding box center [747, 441] width 415 height 32
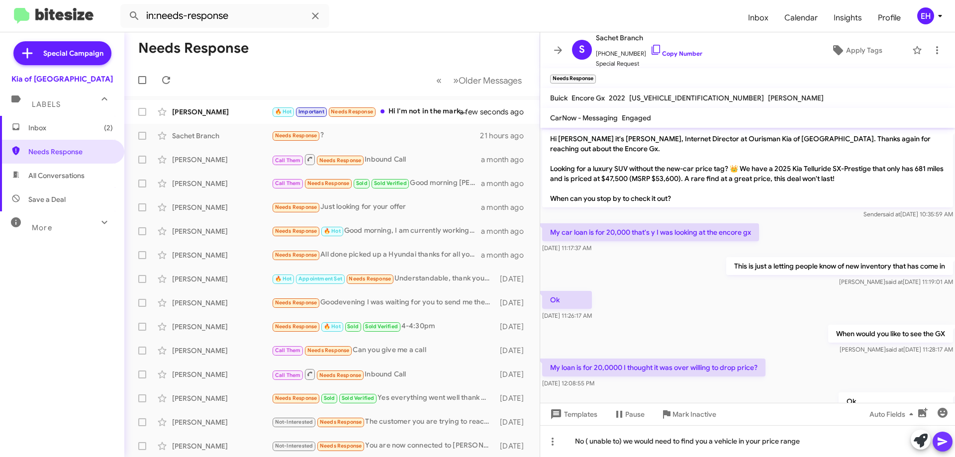
click at [941, 437] on icon at bounding box center [943, 442] width 12 height 12
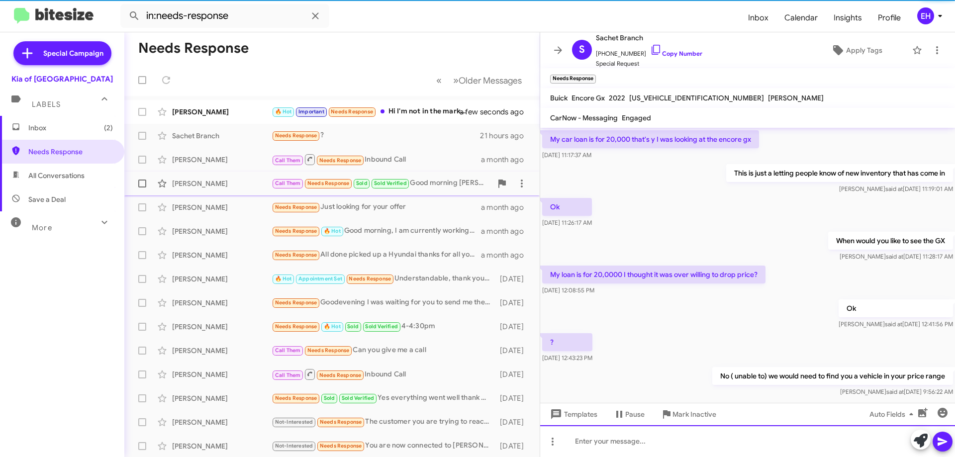
scroll to position [111, 0]
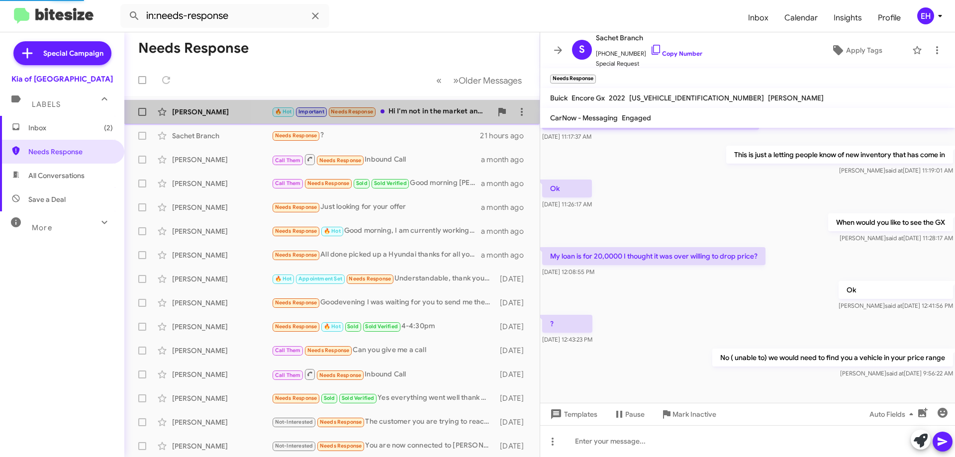
click at [431, 114] on div "🔥 Hot Important Needs Response Hi I'm not in the market anymore" at bounding box center [382, 111] width 220 height 11
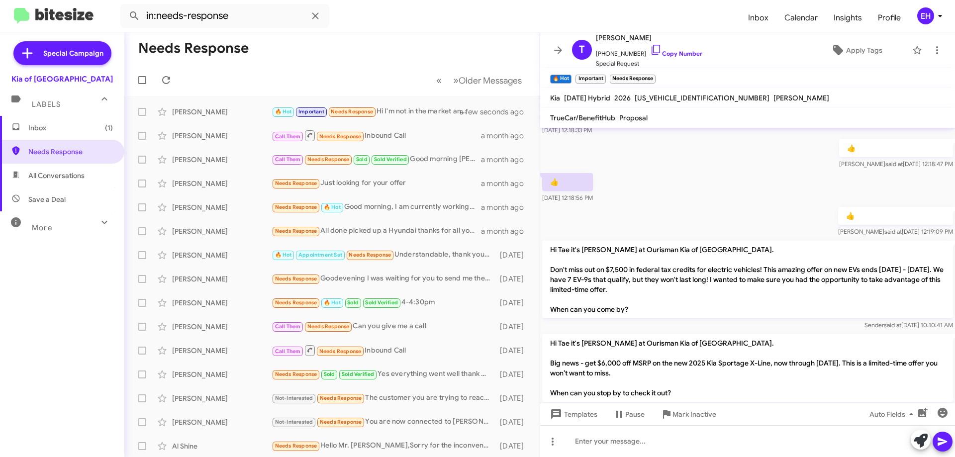
scroll to position [620, 0]
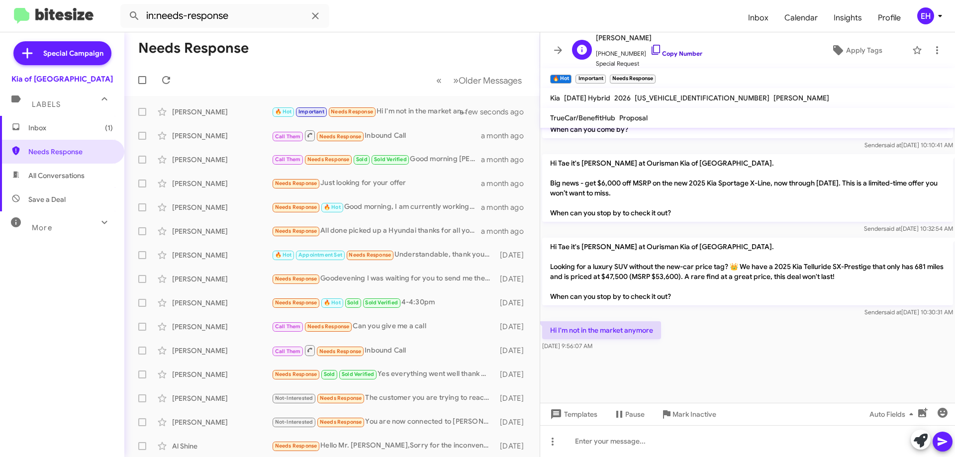
click at [678, 53] on link "Copy Number" at bounding box center [676, 53] width 52 height 7
click at [932, 45] on icon at bounding box center [937, 50] width 12 height 12
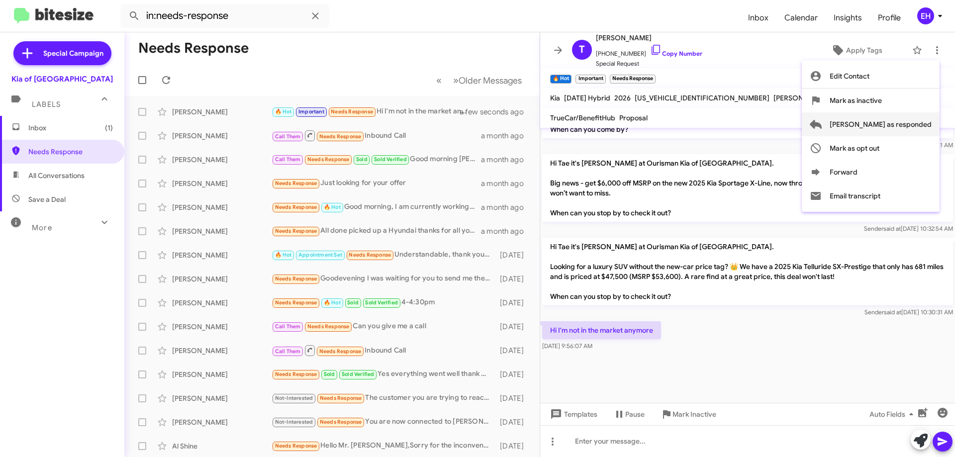
click at [923, 122] on span "Mark as responded" at bounding box center [881, 124] width 102 height 24
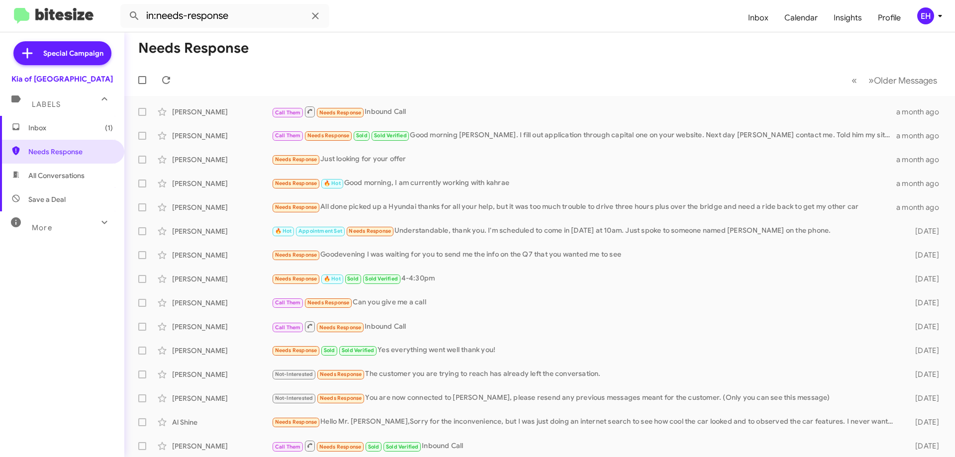
click at [67, 124] on span "Inbox (1)" at bounding box center [70, 128] width 85 height 10
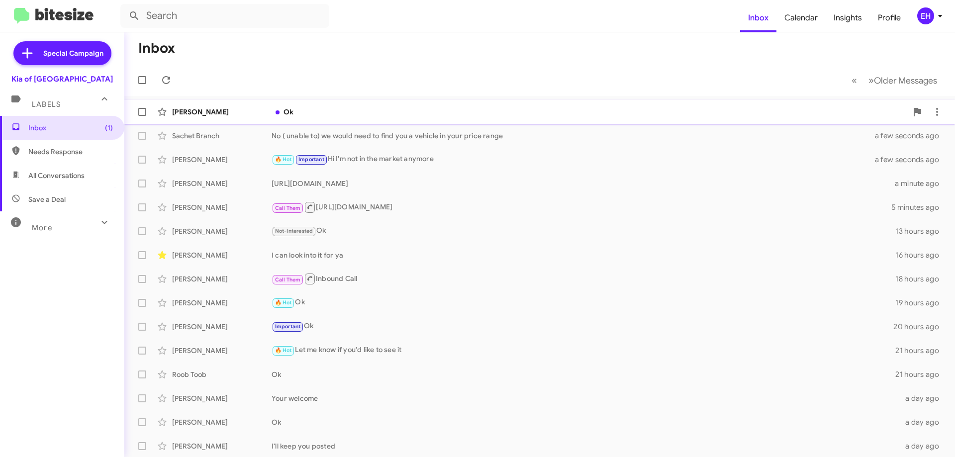
click at [477, 109] on div "Ok" at bounding box center [590, 112] width 636 height 10
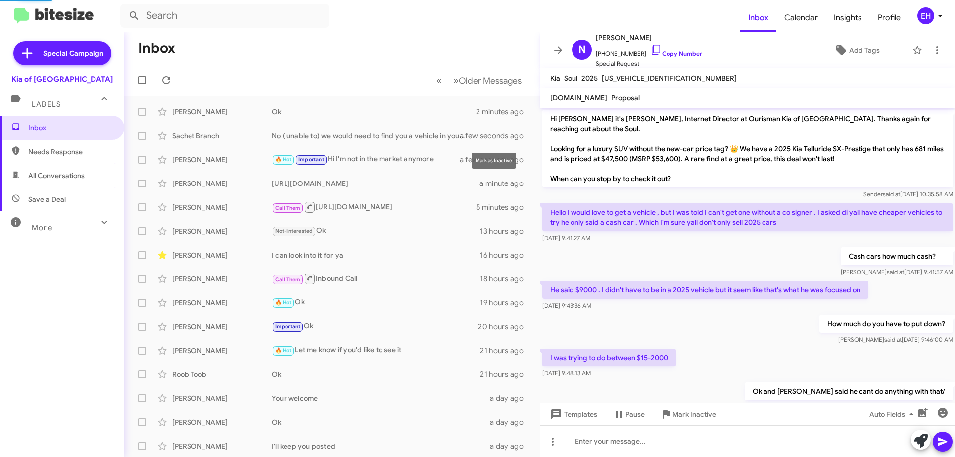
scroll to position [65, 0]
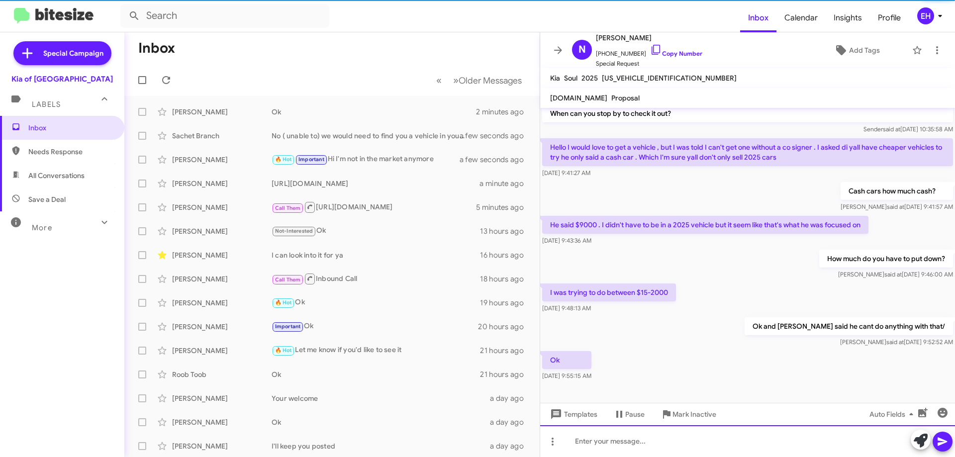
click at [653, 439] on div at bounding box center [747, 441] width 415 height 32
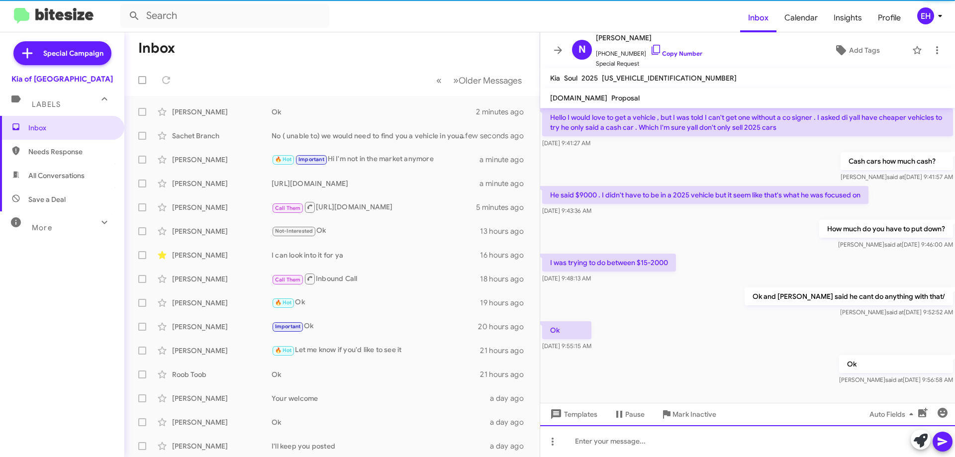
scroll to position [102, 0]
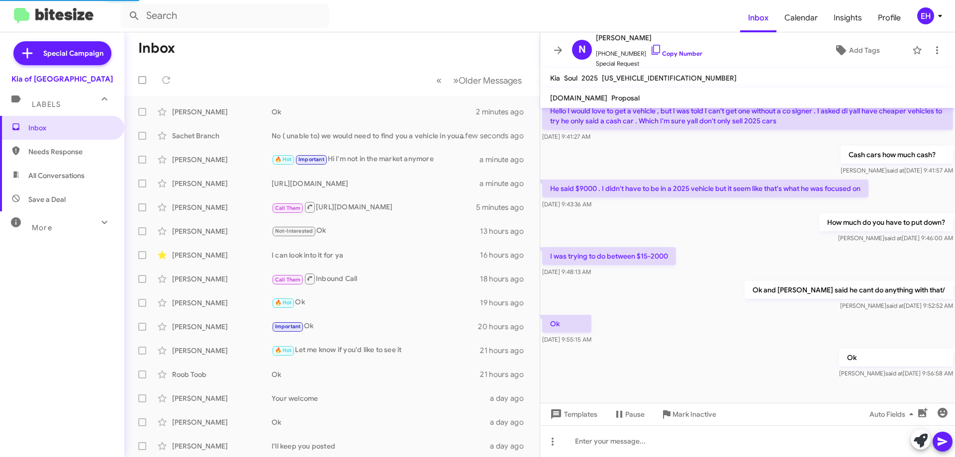
click at [56, 152] on span "Needs Response" at bounding box center [70, 152] width 85 height 10
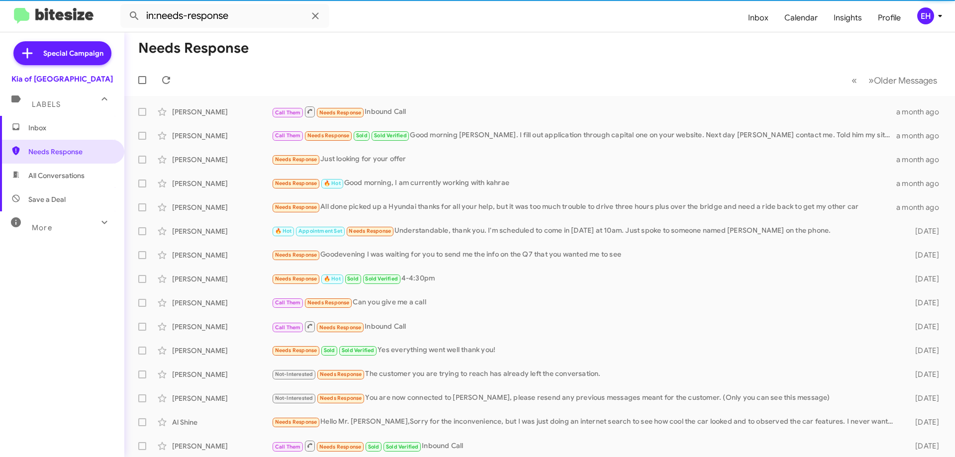
click at [61, 176] on span "All Conversations" at bounding box center [56, 176] width 56 height 10
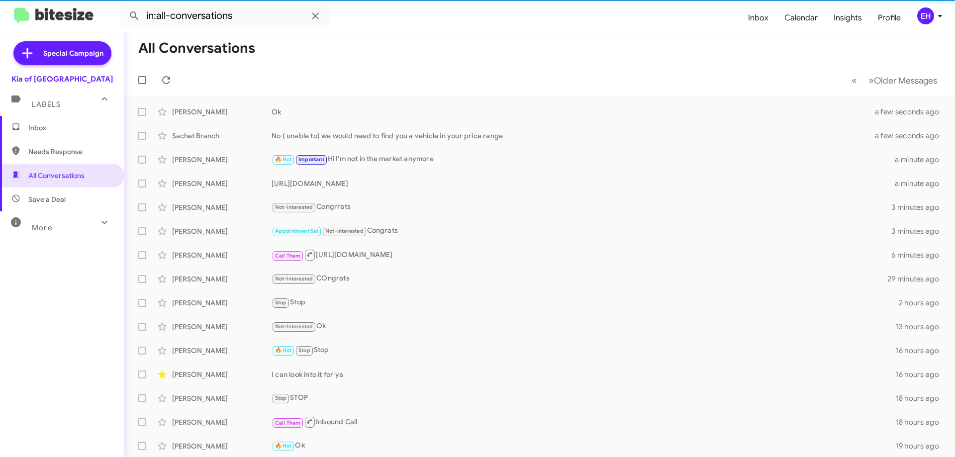
click at [58, 199] on span "Save a Deal" at bounding box center [46, 200] width 37 height 10
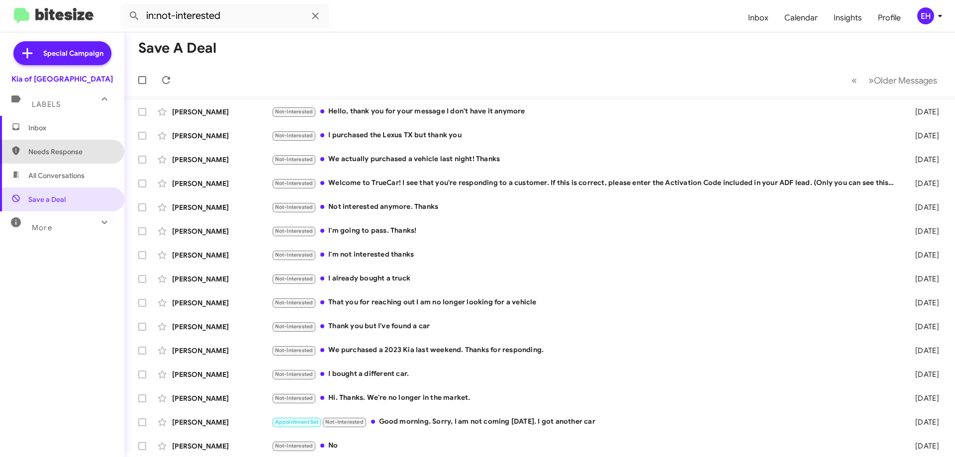
click at [77, 145] on span "Needs Response" at bounding box center [62, 152] width 124 height 24
type input "in:needs-response"
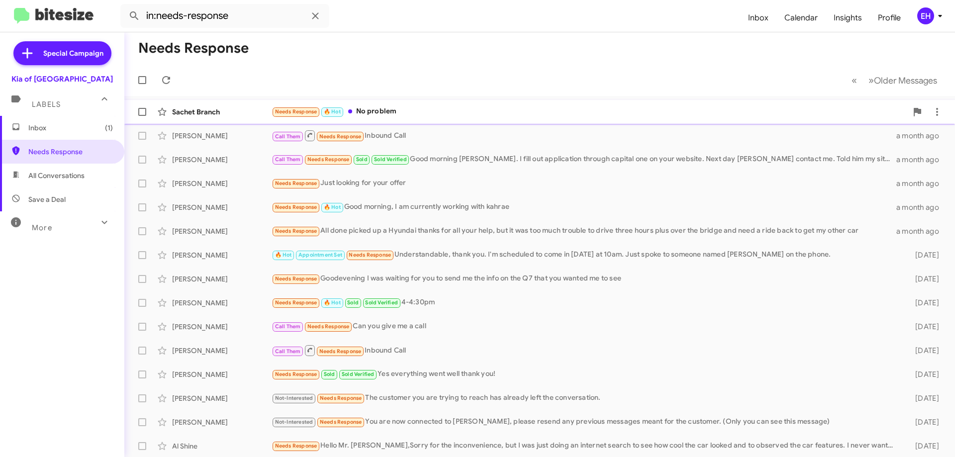
drag, startPoint x: 399, startPoint y: 112, endPoint x: 410, endPoint y: 116, distance: 12.1
click at [399, 112] on div "Needs Response 🔥 Hot No problem" at bounding box center [590, 111] width 636 height 11
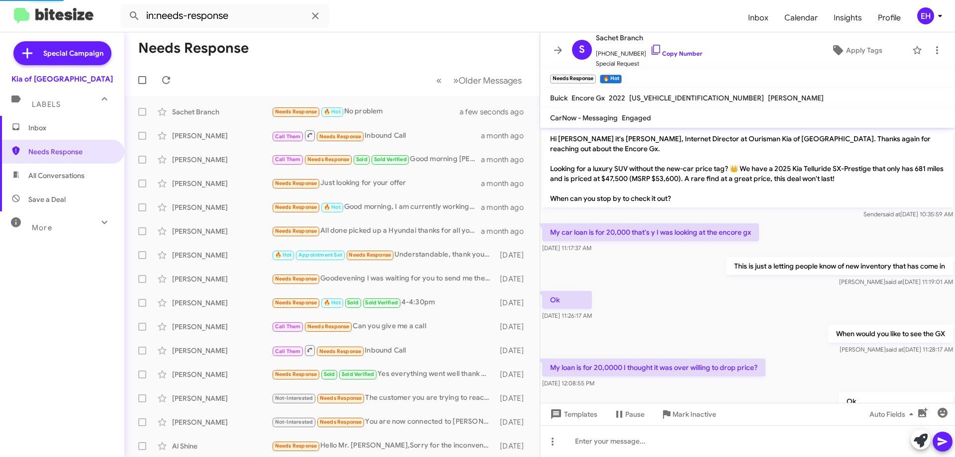
scroll to position [128, 0]
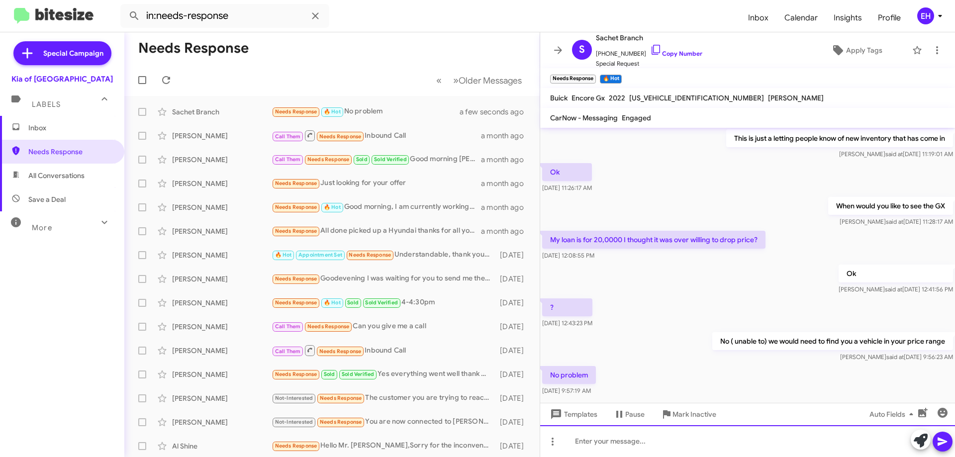
click at [802, 435] on div at bounding box center [747, 441] width 415 height 32
paste div
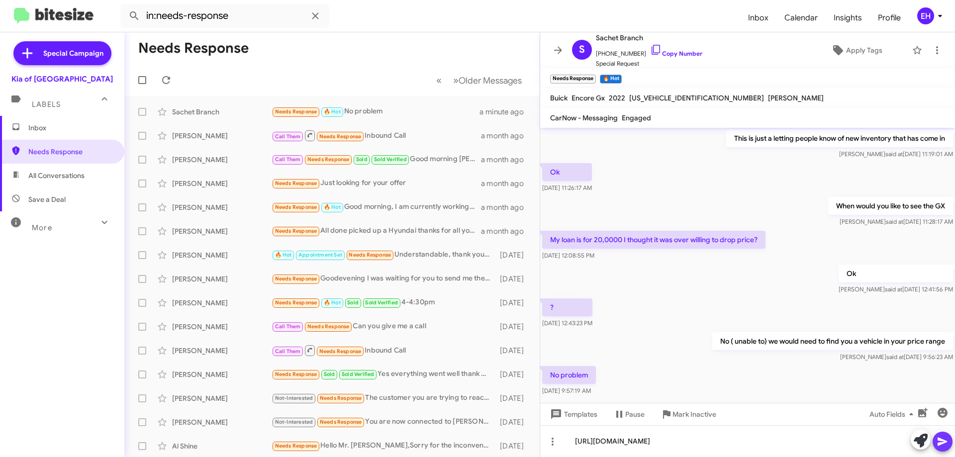
click at [939, 444] on icon at bounding box center [942, 442] width 9 height 8
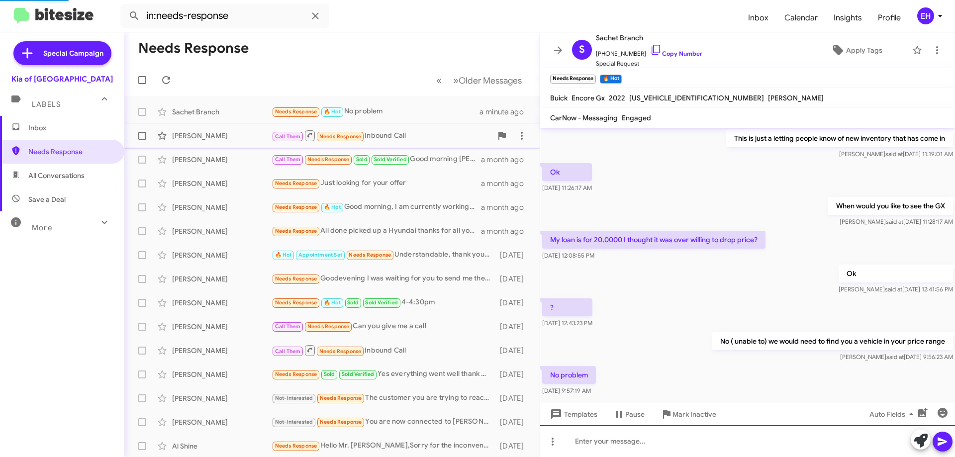
scroll to position [0, 0]
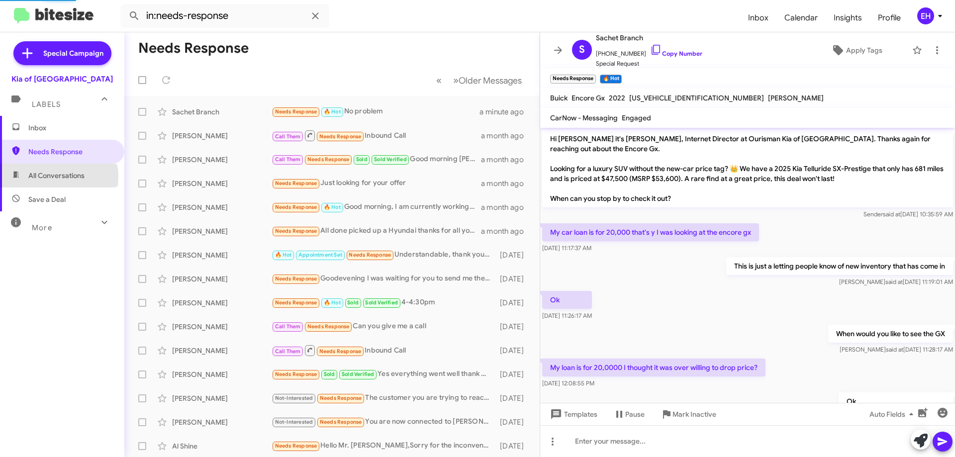
click at [55, 177] on span "All Conversations" at bounding box center [56, 176] width 56 height 10
type input "in:all-conversations"
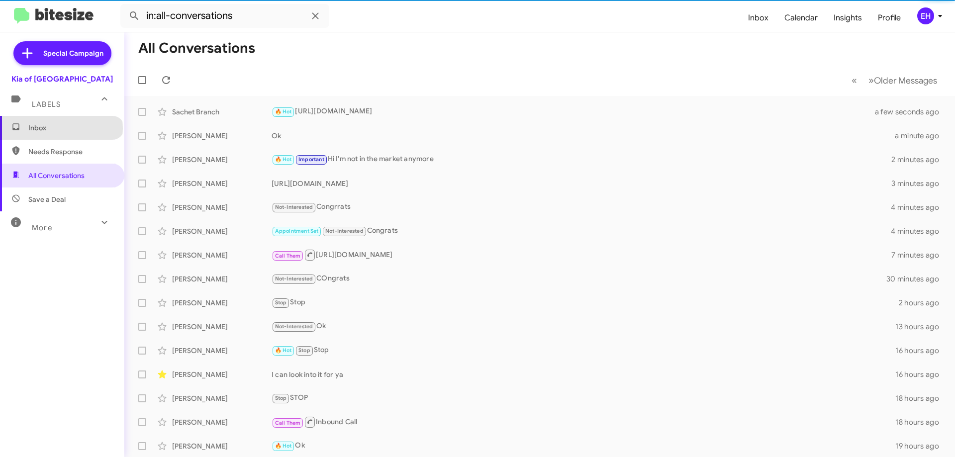
click at [61, 128] on span "Inbox" at bounding box center [70, 128] width 85 height 10
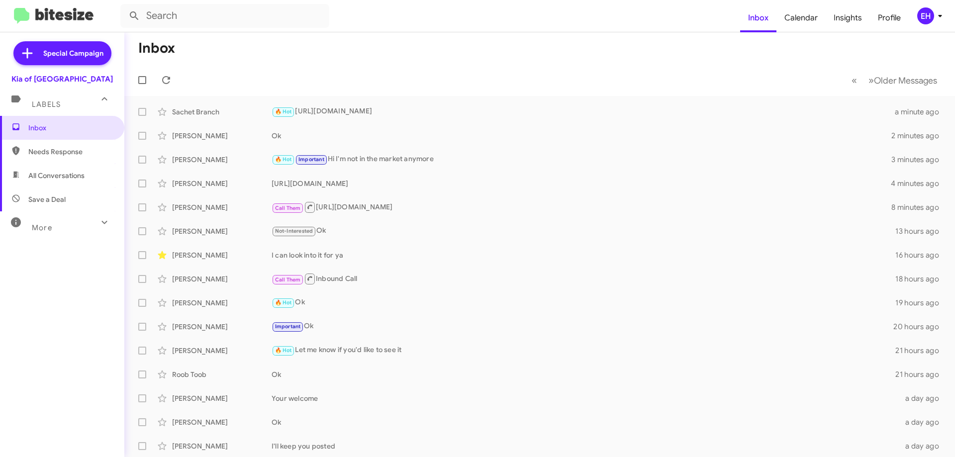
click at [68, 154] on span "Needs Response" at bounding box center [70, 152] width 85 height 10
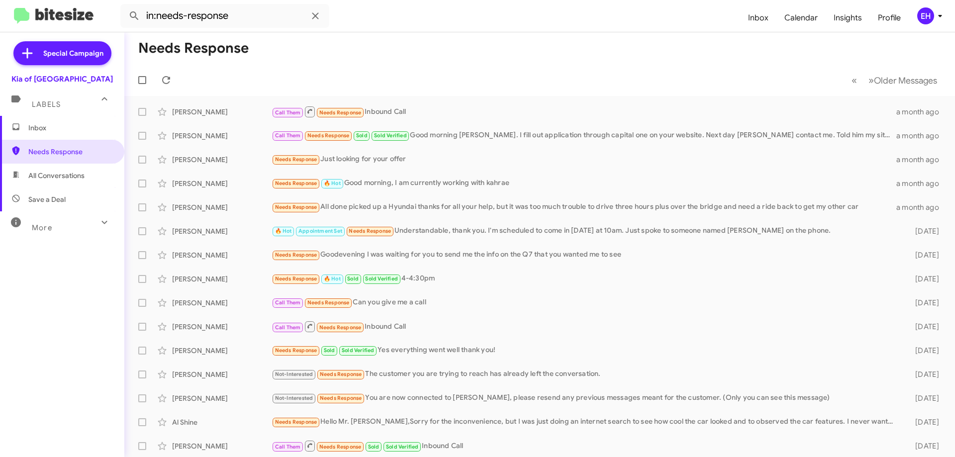
click at [67, 177] on span "All Conversations" at bounding box center [56, 176] width 56 height 10
type input "in:all-conversations"
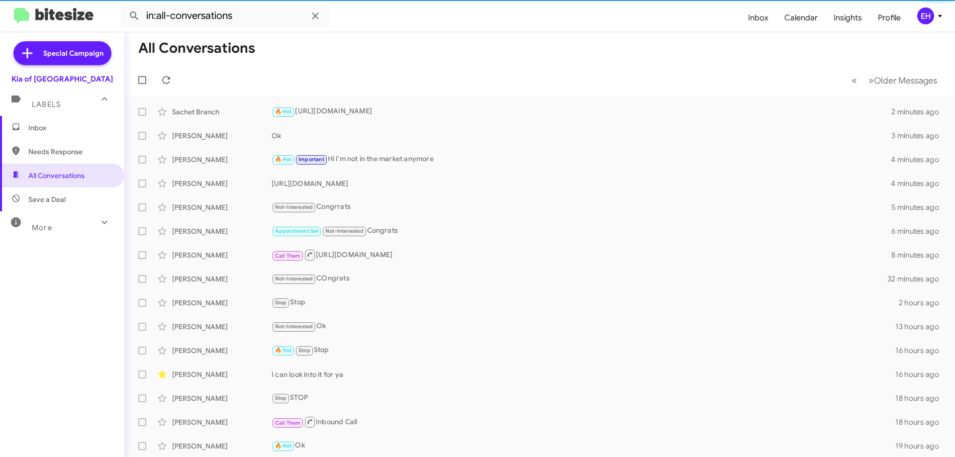
click at [73, 134] on span "Inbox" at bounding box center [62, 128] width 124 height 24
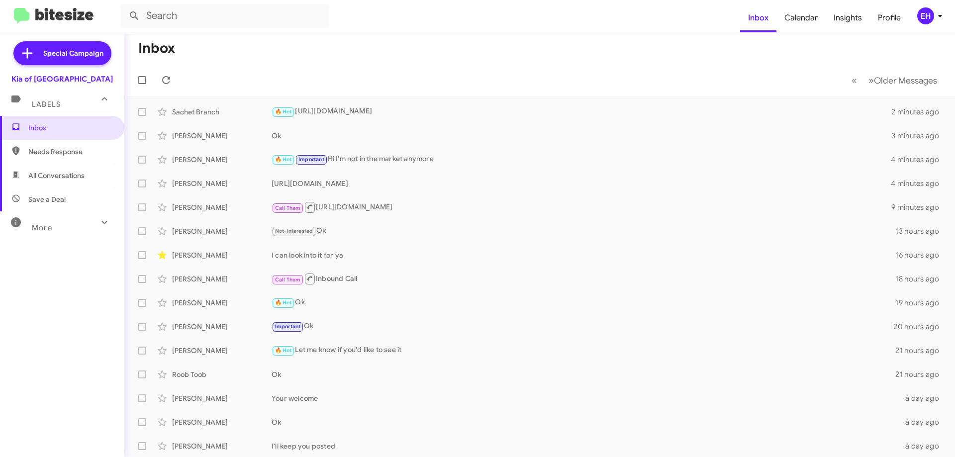
drag, startPoint x: 61, startPoint y: 104, endPoint x: 53, endPoint y: 115, distance: 13.9
click at [61, 104] on div "Labels" at bounding box center [52, 100] width 89 height 18
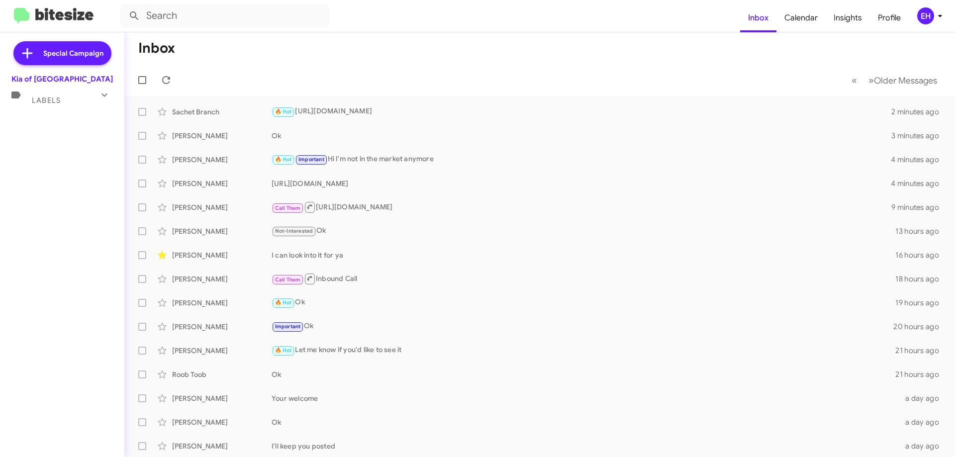
click at [34, 141] on div "Special Campaign Kia of Catonsville Labels Inbox Needs Response All Conversatio…" at bounding box center [62, 242] width 124 height 421
click at [53, 106] on mat-expansion-panel-header "Labels" at bounding box center [62, 96] width 124 height 24
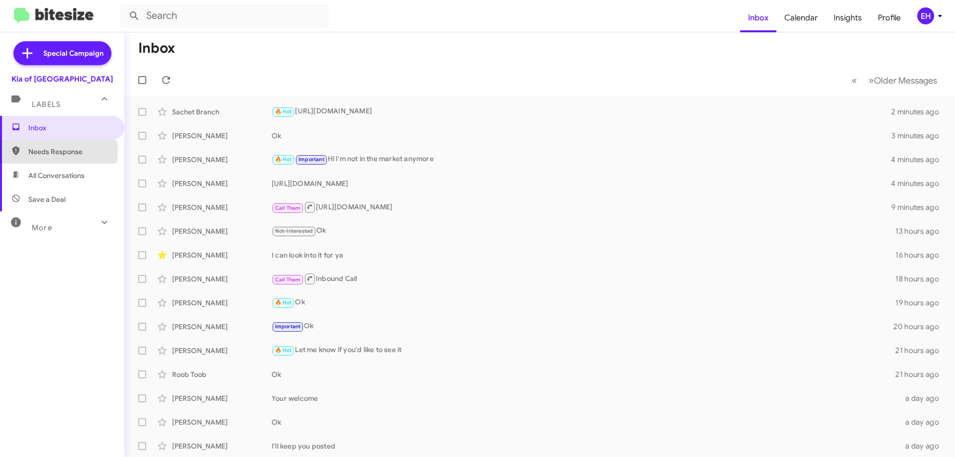
click at [42, 151] on span "Needs Response" at bounding box center [70, 152] width 85 height 10
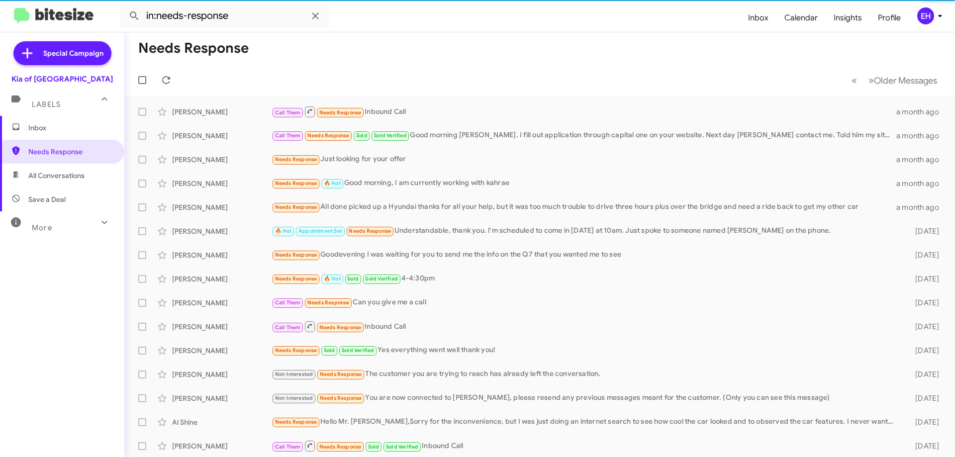
click at [46, 177] on span "All Conversations" at bounding box center [56, 176] width 56 height 10
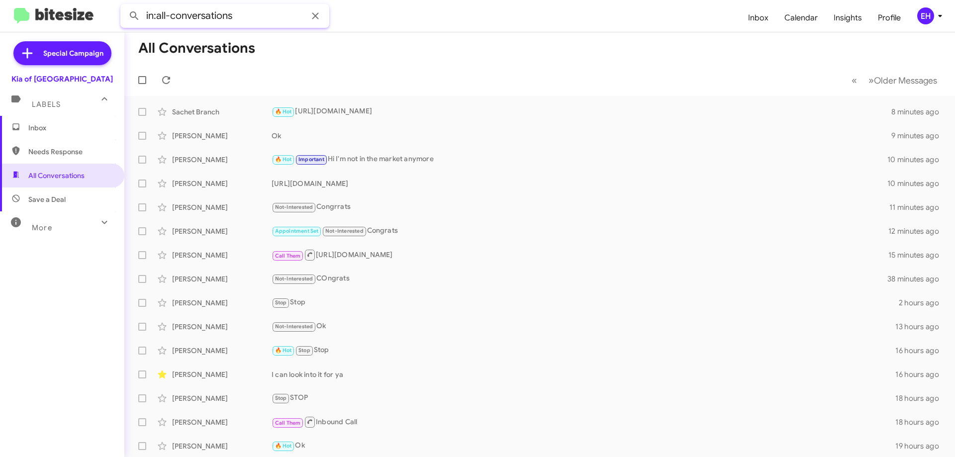
drag, startPoint x: 259, startPoint y: 14, endPoint x: 4, endPoint y: 15, distance: 254.8
click at [0, 15] on mat-toolbar "in:all-conversations Inbox Calendar Insights Profile EH" at bounding box center [477, 16] width 955 height 32
click at [124, 6] on button at bounding box center [134, 16] width 20 height 20
type input "linzey"
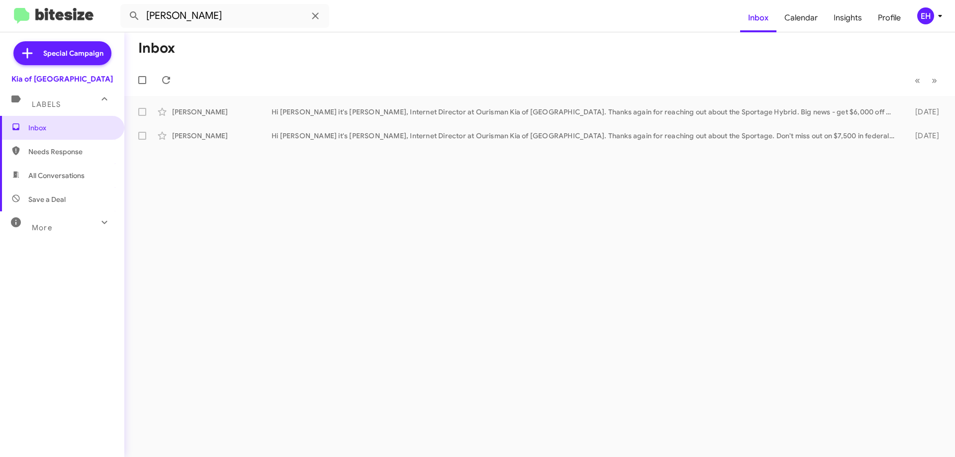
click at [954, 63] on mat-toolbar-row "Inbox" at bounding box center [539, 48] width 831 height 32
click at [944, 52] on mat-toolbar-row "Inbox" at bounding box center [539, 48] width 831 height 32
click at [945, 43] on mat-toolbar-row "Inbox" at bounding box center [539, 48] width 831 height 32
click at [62, 129] on span "Inbox (1)" at bounding box center [70, 128] width 85 height 10
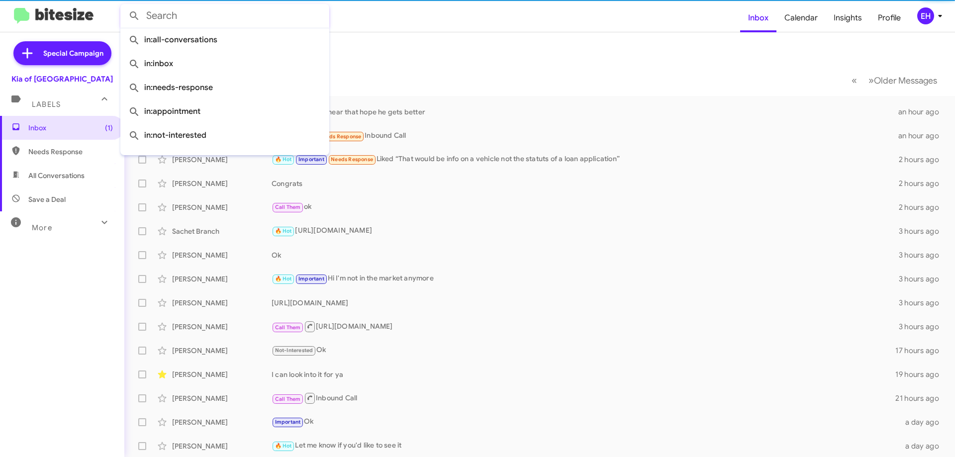
click at [199, 15] on input "text" at bounding box center [224, 16] width 209 height 24
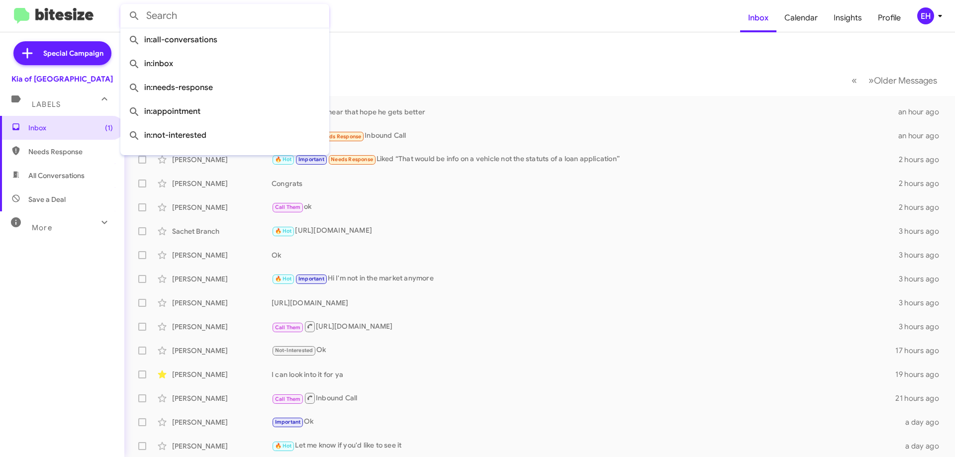
click at [492, 56] on mat-toolbar-row "Inbox" at bounding box center [539, 48] width 831 height 32
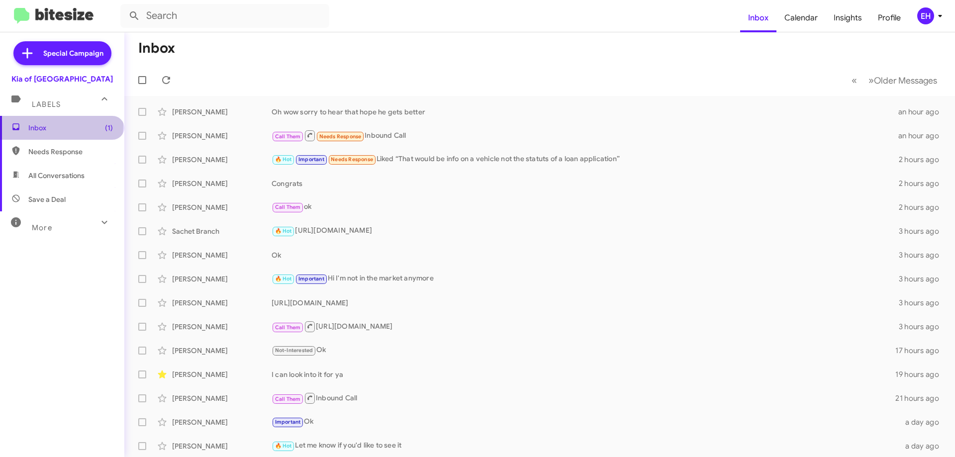
click at [61, 125] on span "Inbox (1)" at bounding box center [70, 128] width 85 height 10
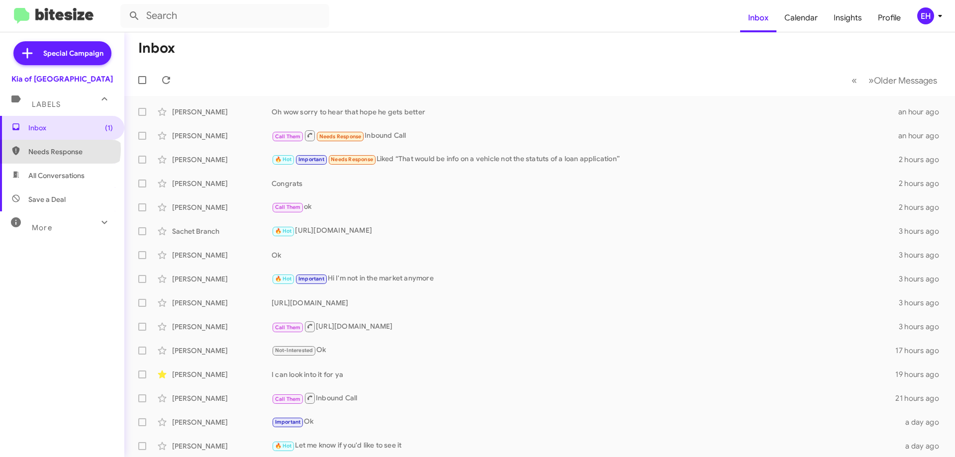
click at [60, 149] on span "Needs Response" at bounding box center [70, 152] width 85 height 10
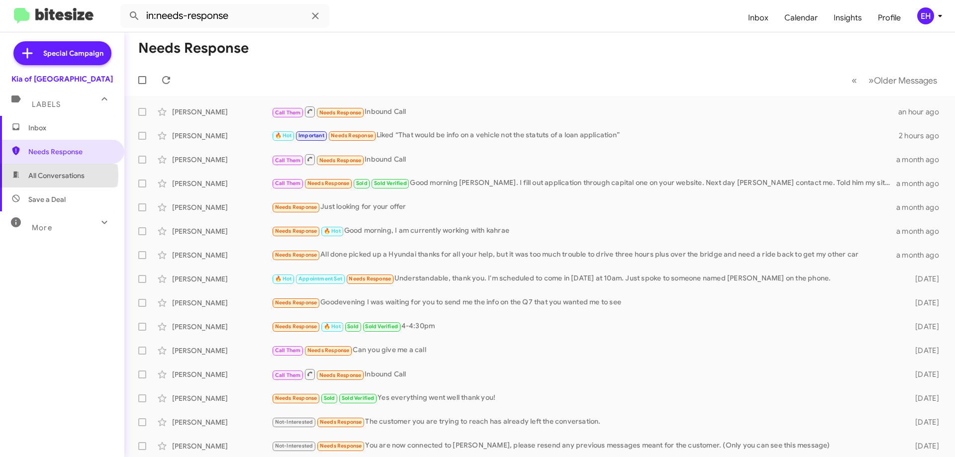
click at [56, 175] on span "All Conversations" at bounding box center [56, 176] width 56 height 10
type input "in:all-conversations"
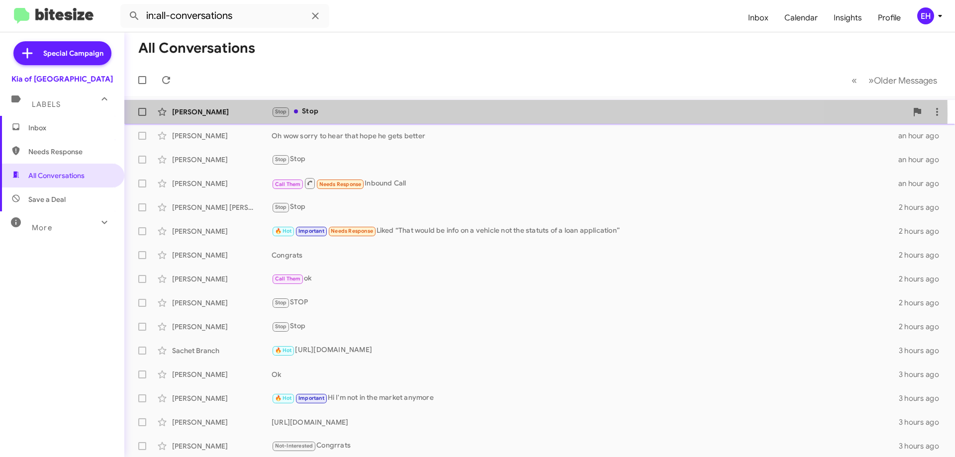
click at [317, 114] on div "Stop Stop" at bounding box center [590, 111] width 636 height 11
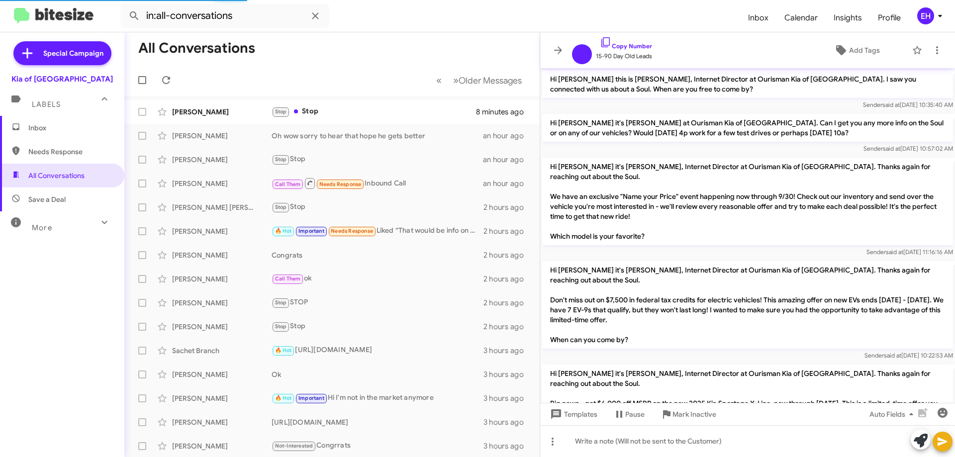
scroll to position [274, 0]
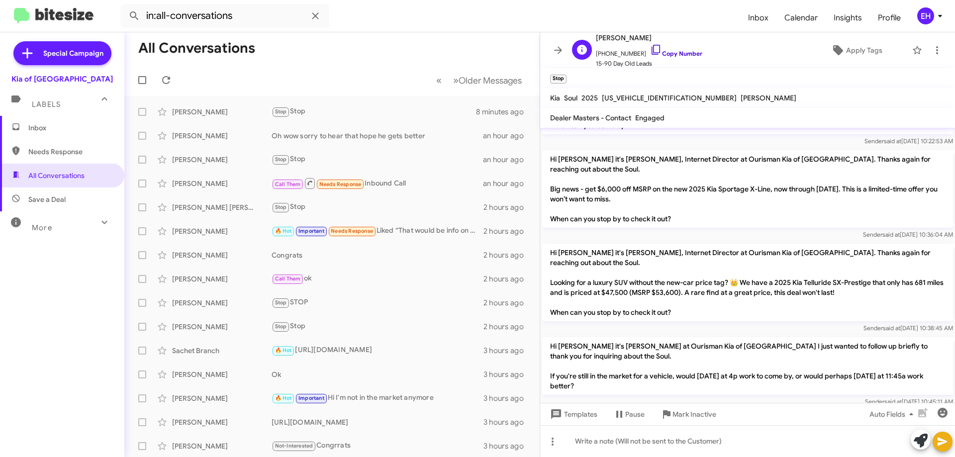
click at [680, 50] on link "Copy Number" at bounding box center [676, 53] width 52 height 7
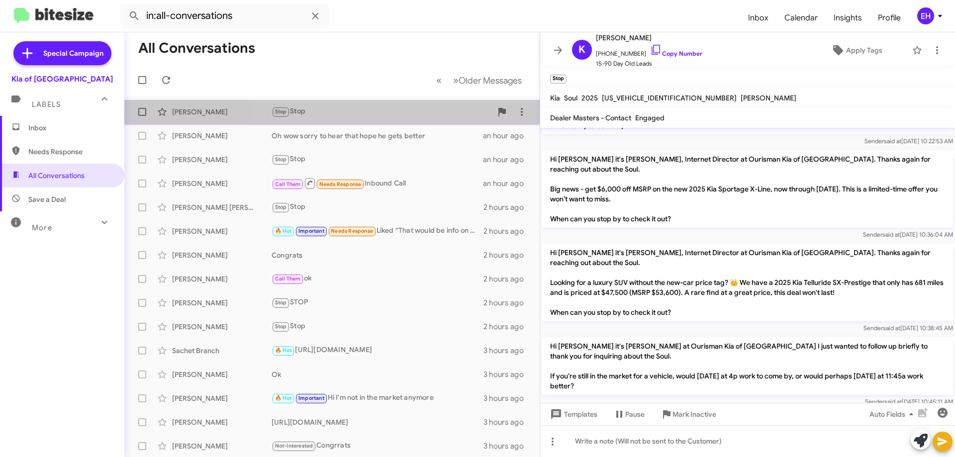
click at [400, 111] on div "Stop Stop" at bounding box center [382, 111] width 220 height 11
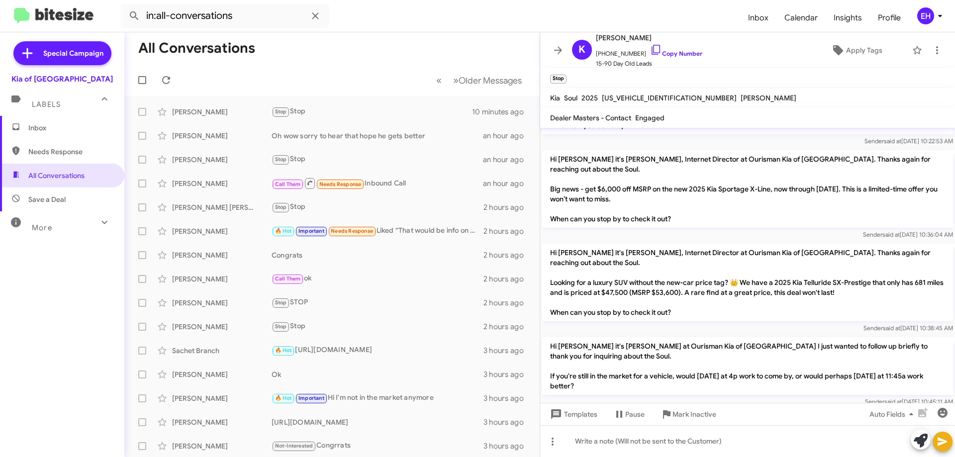
scroll to position [334, 0]
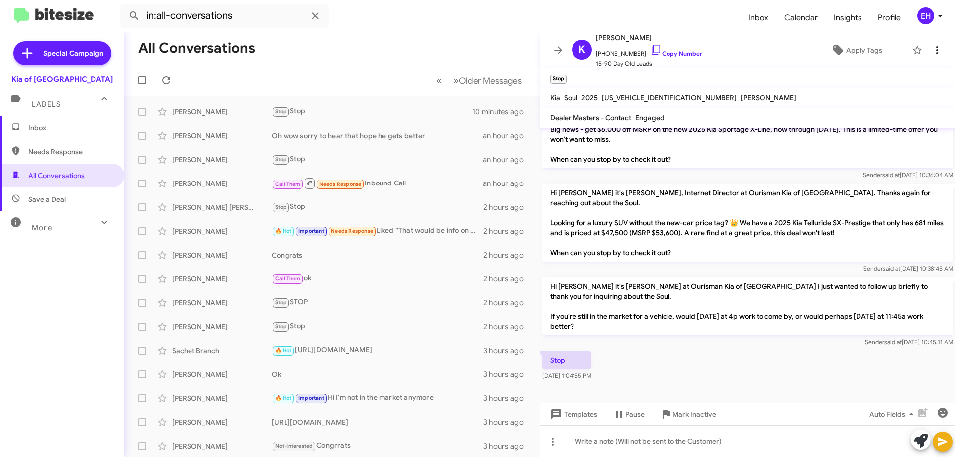
click at [931, 51] on icon at bounding box center [937, 50] width 12 height 12
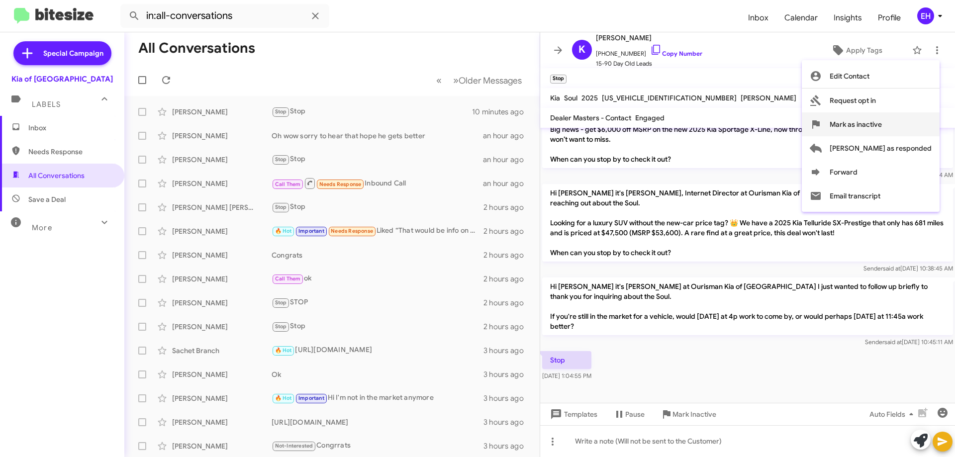
click at [882, 129] on span "Mark as inactive" at bounding box center [856, 124] width 52 height 24
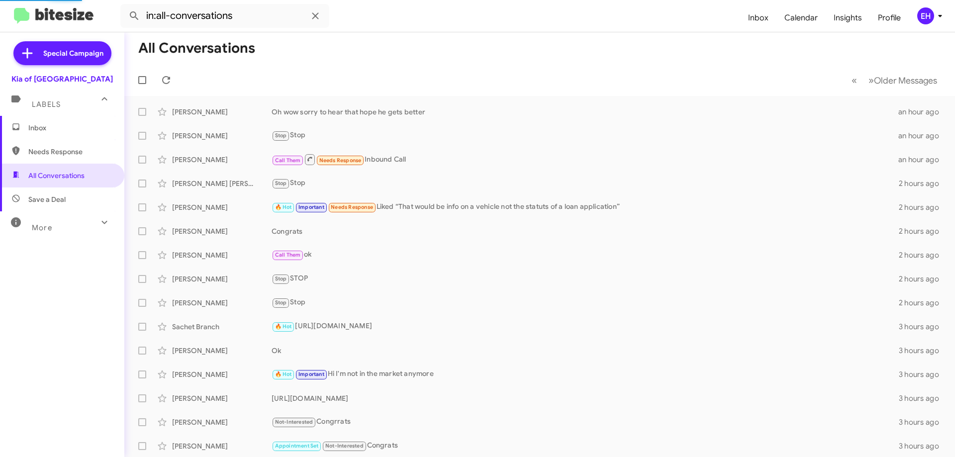
click at [45, 114] on mat-expansion-panel-header "Labels" at bounding box center [62, 100] width 124 height 32
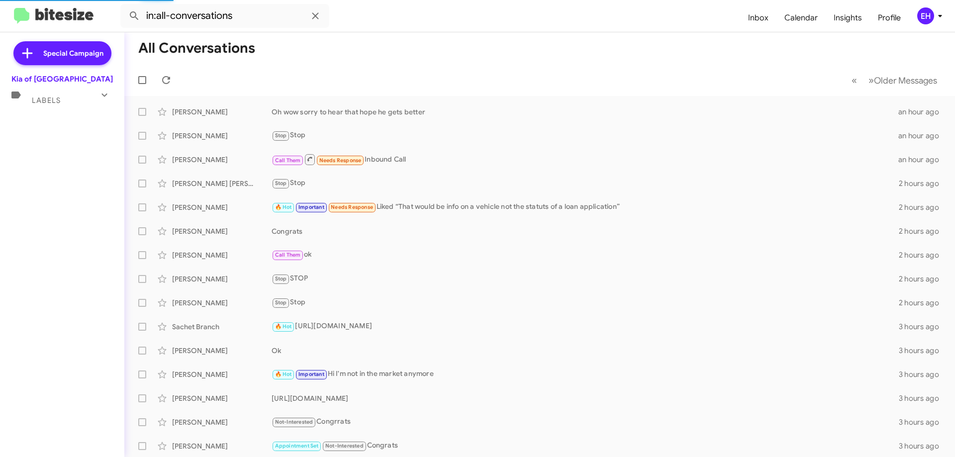
click at [41, 132] on div "Special Campaign Kia of Catonsville Labels Inbox Needs Response All Conversatio…" at bounding box center [62, 242] width 124 height 421
click at [46, 108] on div "Special Campaign Kia of Catonsville Labels Inbox Needs Response All Conversatio…" at bounding box center [62, 242] width 124 height 421
click at [52, 89] on div "Labels" at bounding box center [52, 96] width 89 height 18
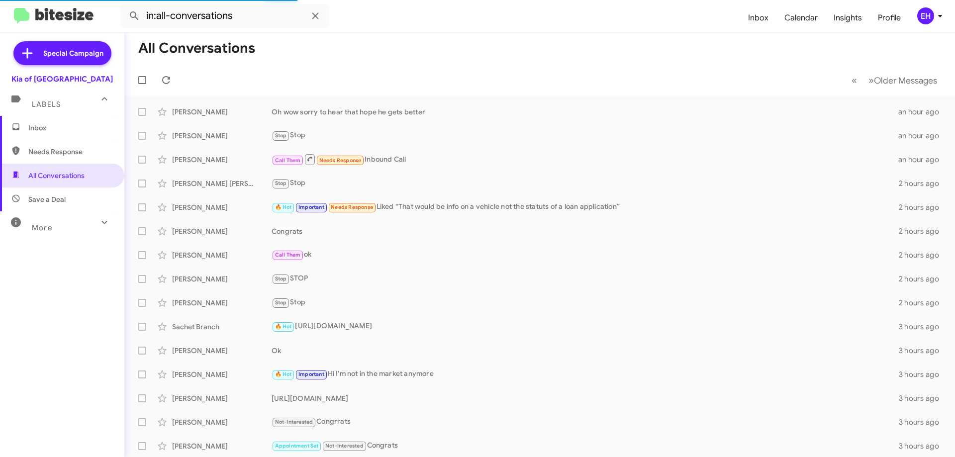
click at [52, 106] on span "Labels" at bounding box center [46, 104] width 29 height 9
click at [52, 121] on div "Special Campaign Kia of Catonsville Labels Inbox Needs Response All Conversatio…" at bounding box center [62, 242] width 124 height 421
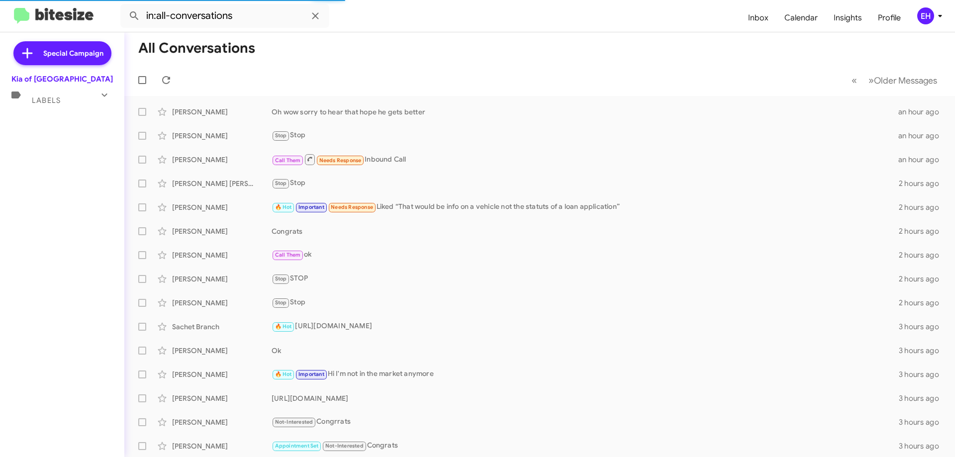
click at [63, 89] on div "Labels" at bounding box center [52, 96] width 89 height 18
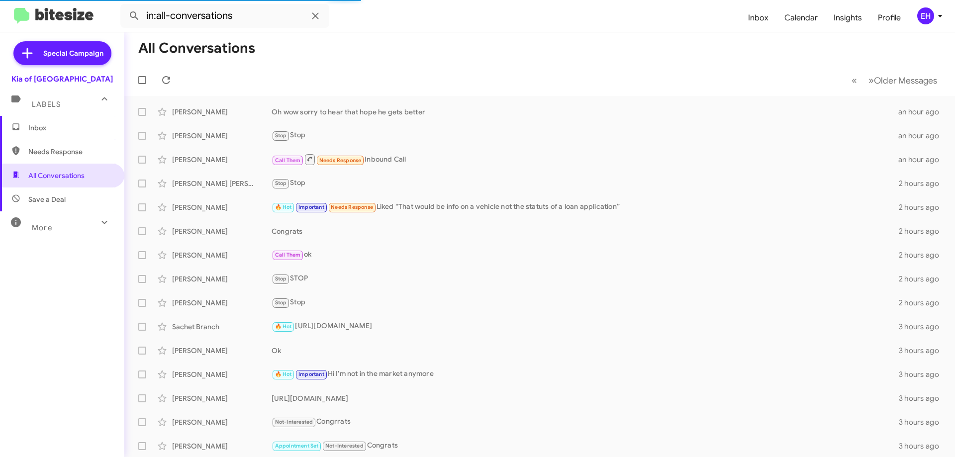
click at [53, 132] on span "Inbox" at bounding box center [70, 128] width 85 height 10
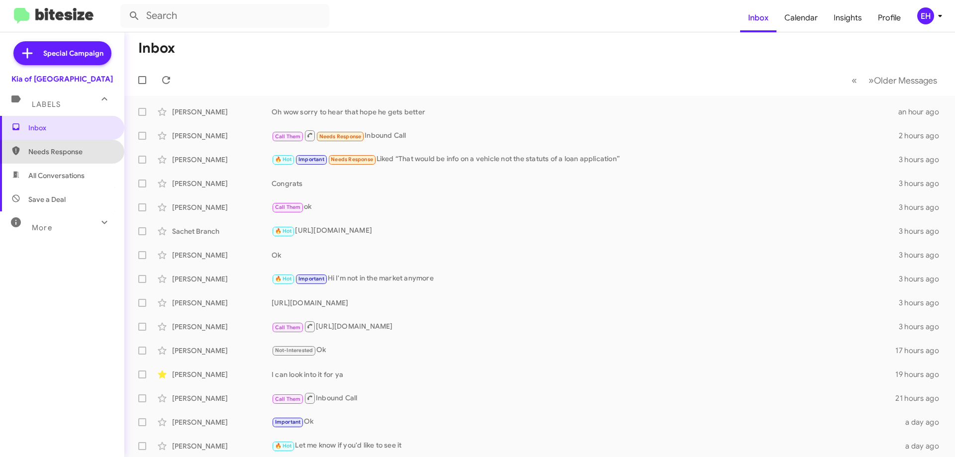
click at [68, 151] on span "Needs Response" at bounding box center [70, 152] width 85 height 10
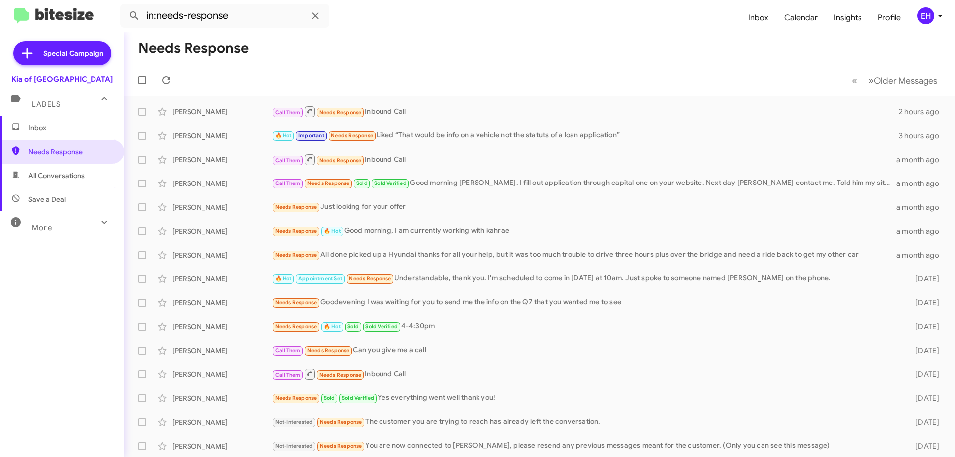
click at [69, 179] on span "All Conversations" at bounding box center [56, 176] width 56 height 10
type input "in:all-conversations"
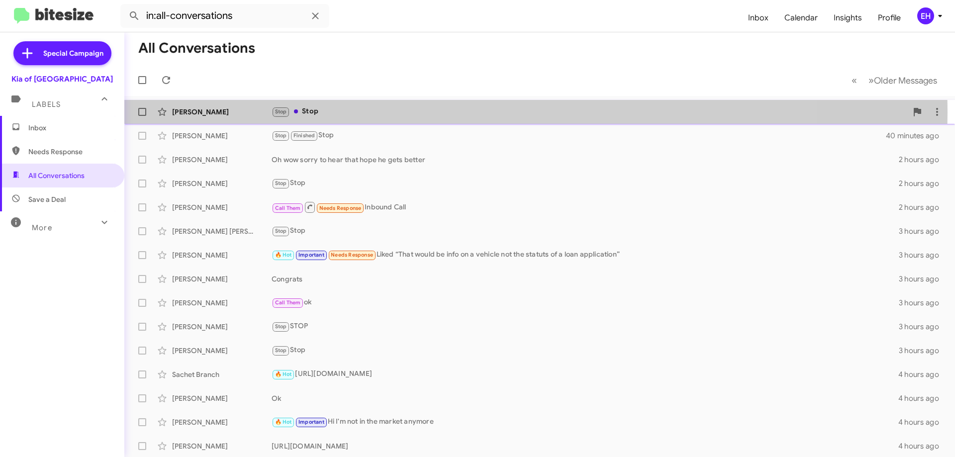
click at [313, 112] on div "Stop Stop" at bounding box center [590, 111] width 636 height 11
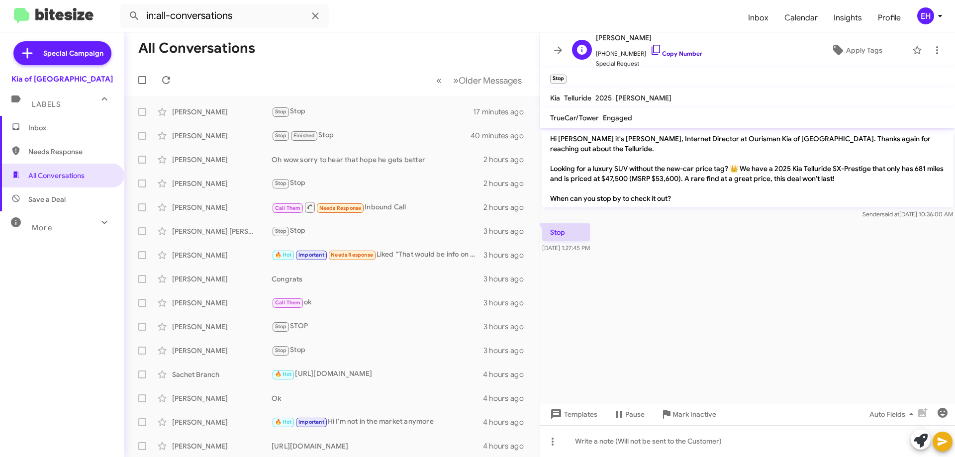
click at [674, 56] on link "Copy Number" at bounding box center [676, 53] width 52 height 7
click at [952, 70] on mat-toolbar "Stop" at bounding box center [747, 78] width 415 height 20
click at [937, 48] on span at bounding box center [937, 50] width 20 height 12
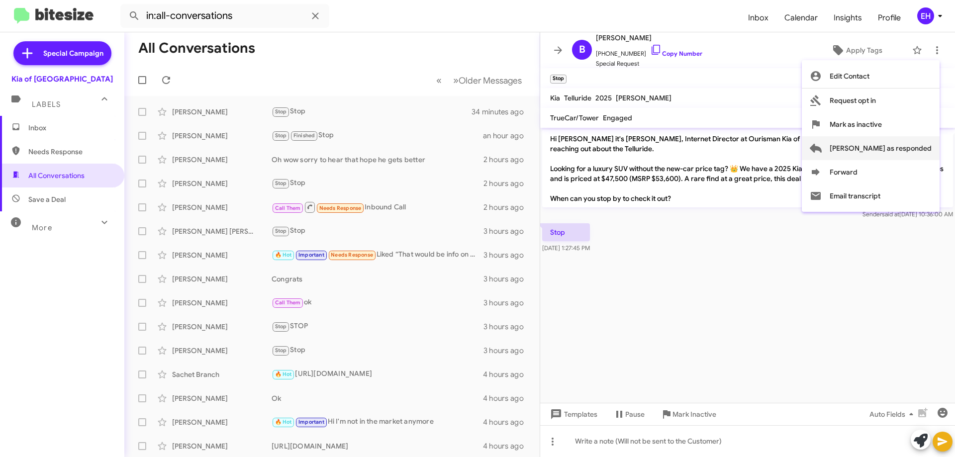
drag, startPoint x: 914, startPoint y: 121, endPoint x: 908, endPoint y: 157, distance: 36.8
click at [909, 154] on span "Mark as responded" at bounding box center [881, 148] width 102 height 24
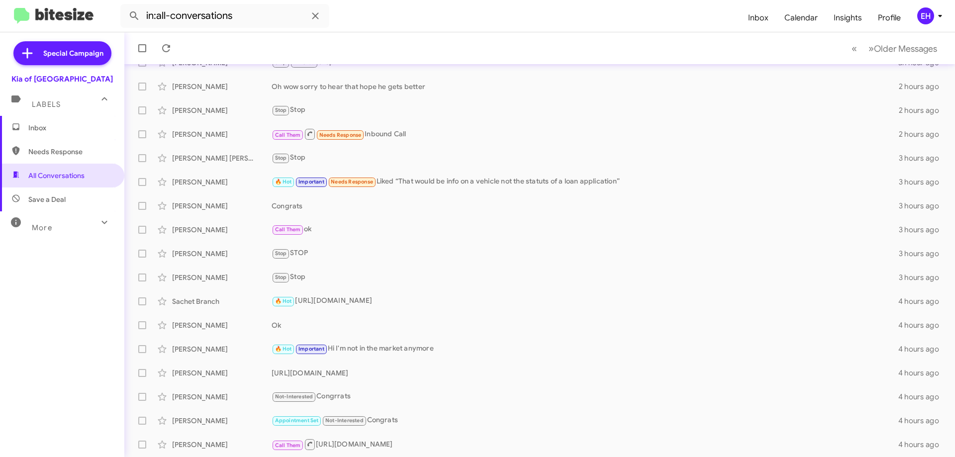
scroll to position [97, 0]
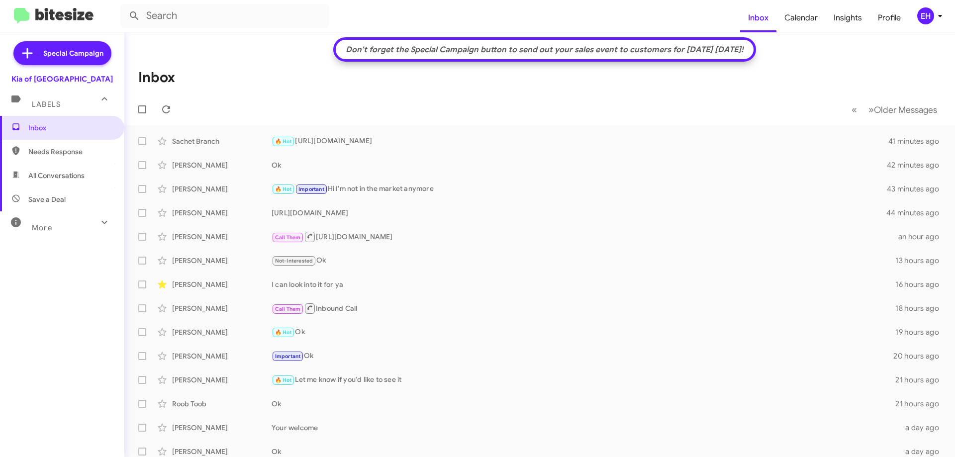
click at [57, 151] on span "Needs Response" at bounding box center [70, 152] width 85 height 10
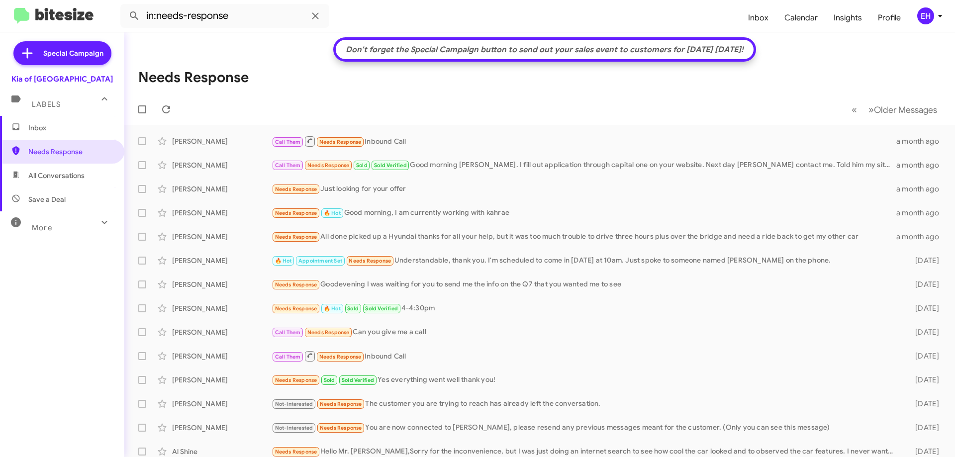
click at [63, 175] on span "All Conversations" at bounding box center [56, 176] width 56 height 10
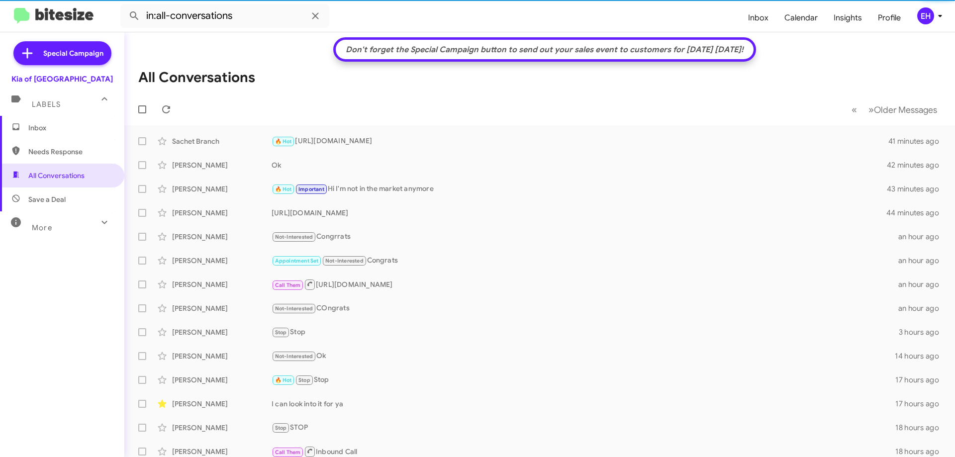
click at [57, 199] on span "Save a Deal" at bounding box center [46, 200] width 37 height 10
type input "in:not-interested"
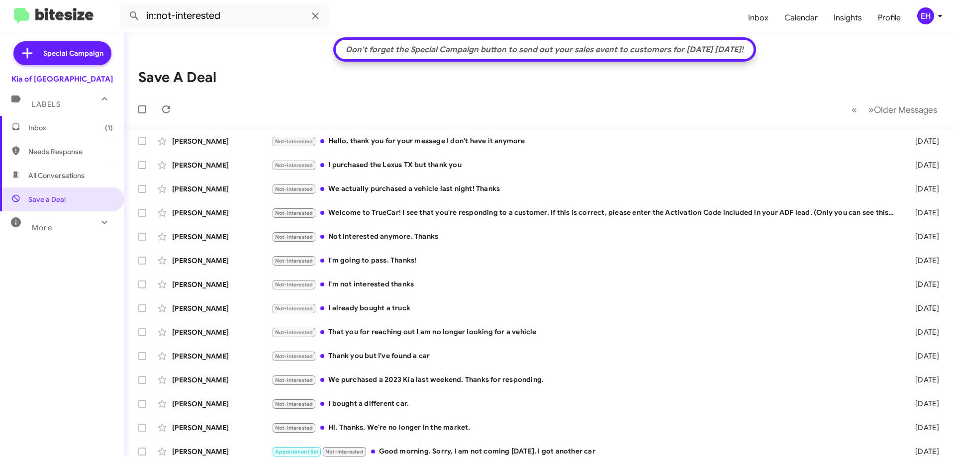
click at [23, 124] on span "Inbox (1)" at bounding box center [62, 128] width 124 height 24
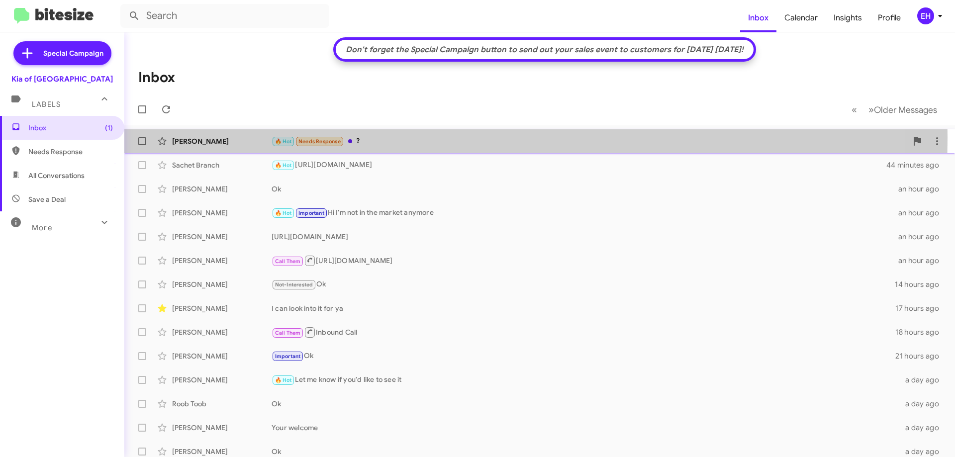
click at [357, 138] on div "🔥 Hot Needs Response ?" at bounding box center [590, 141] width 636 height 11
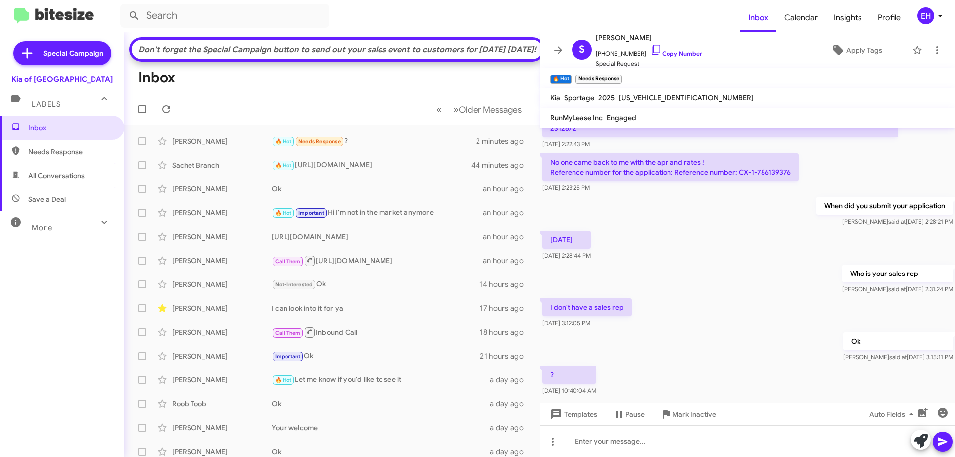
scroll to position [198, 0]
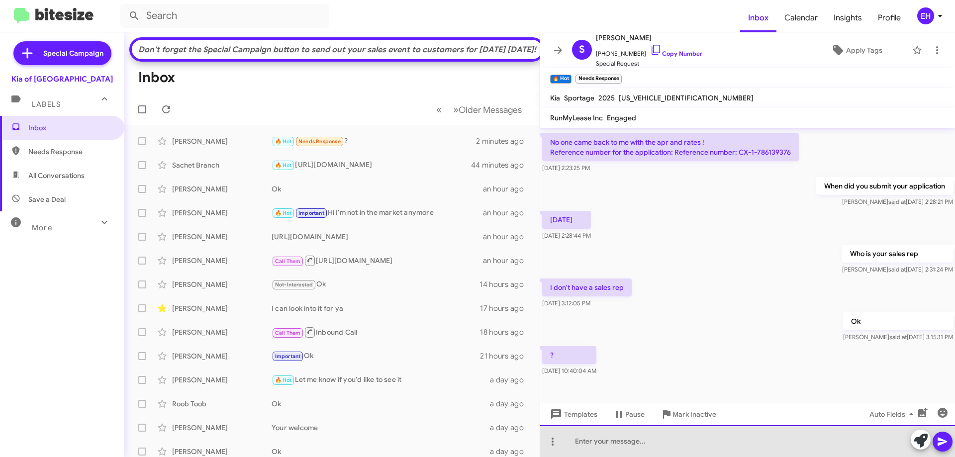
click at [639, 441] on div at bounding box center [747, 441] width 415 height 32
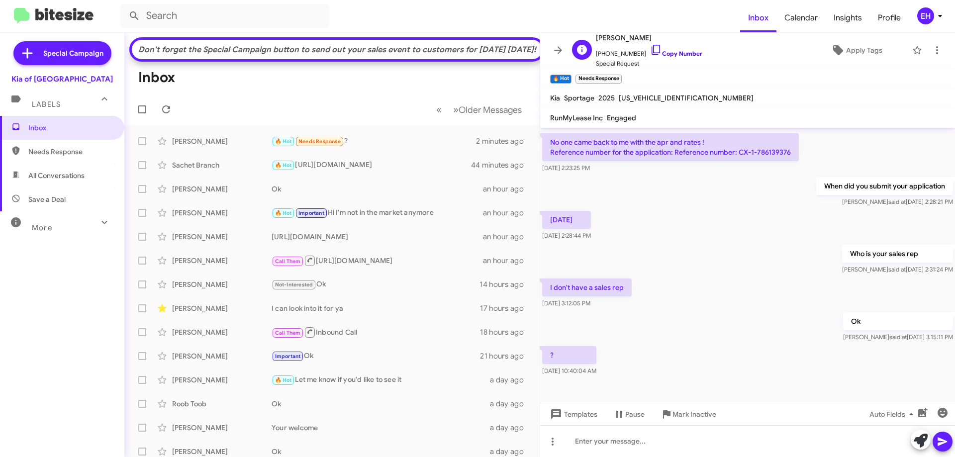
click at [679, 53] on link "Copy Number" at bounding box center [676, 53] width 52 height 7
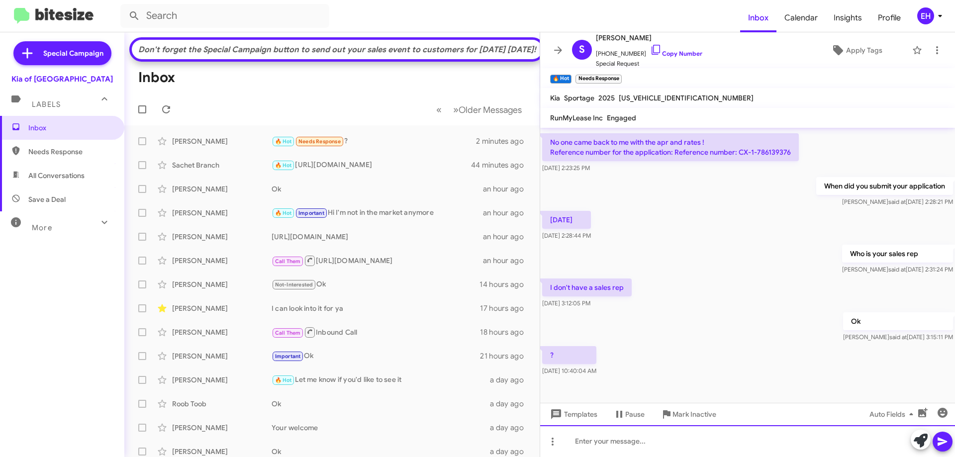
click at [626, 438] on div at bounding box center [747, 441] width 415 height 32
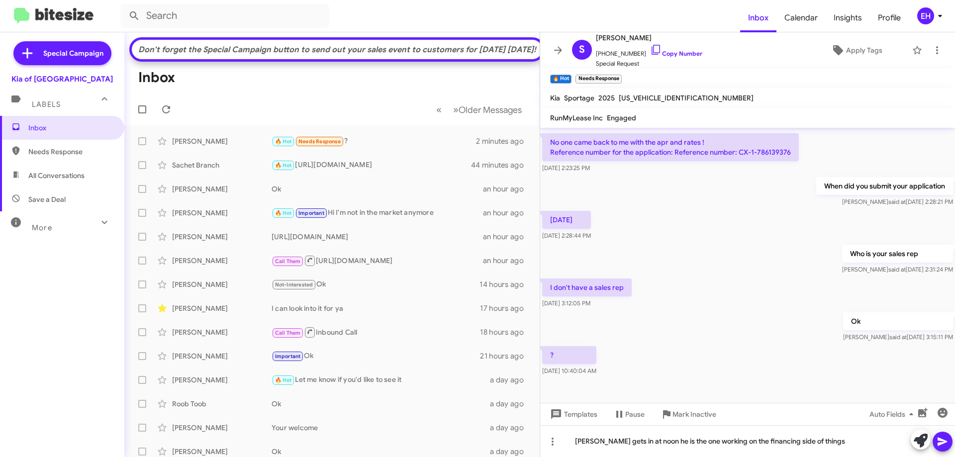
click at [949, 441] on button at bounding box center [943, 442] width 20 height 20
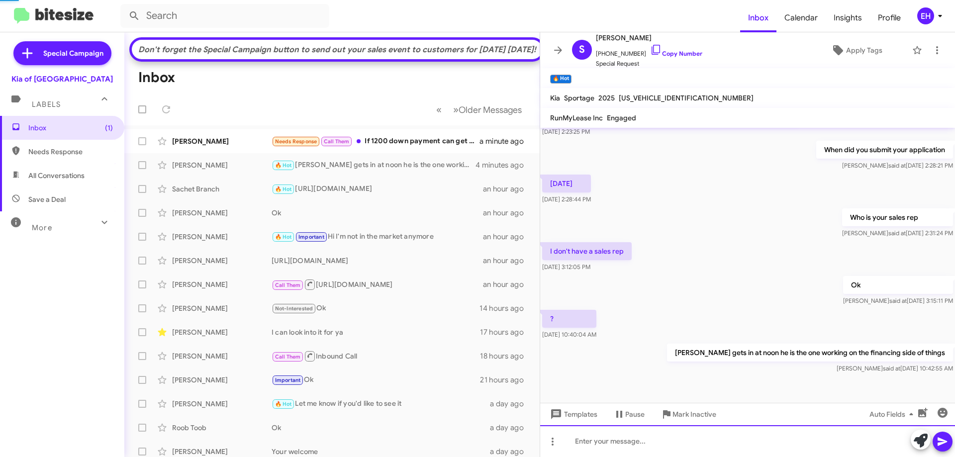
scroll to position [280, 0]
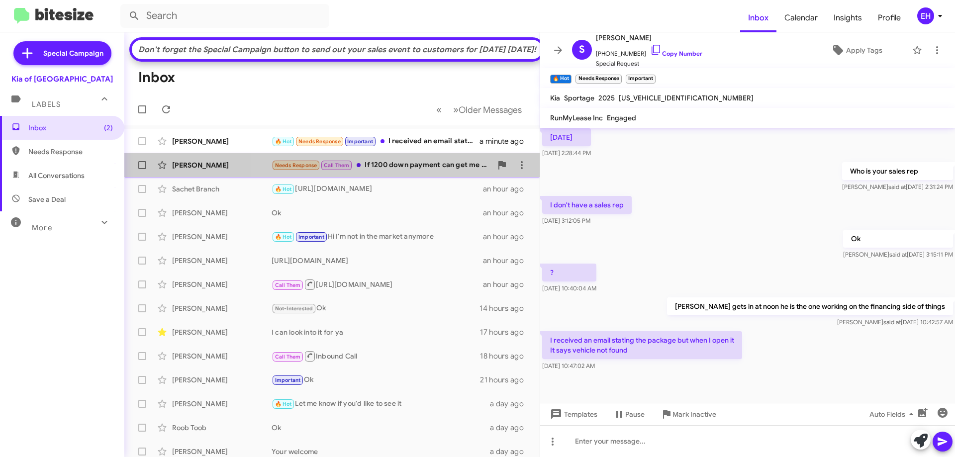
click at [392, 171] on div "Needs Response Call Them If 1200 down payment can get me in the vehicle I'll co…" at bounding box center [382, 165] width 220 height 11
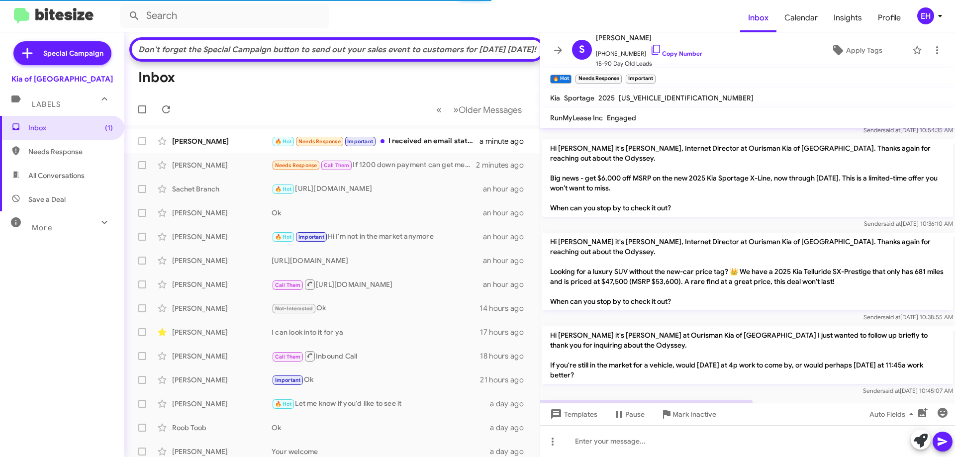
scroll to position [251, 0]
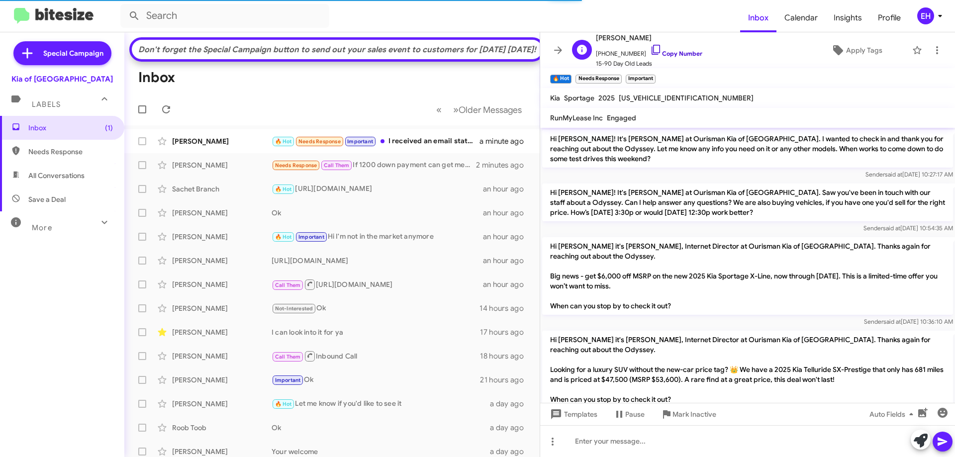
click at [673, 52] on link "Copy Number" at bounding box center [676, 53] width 52 height 7
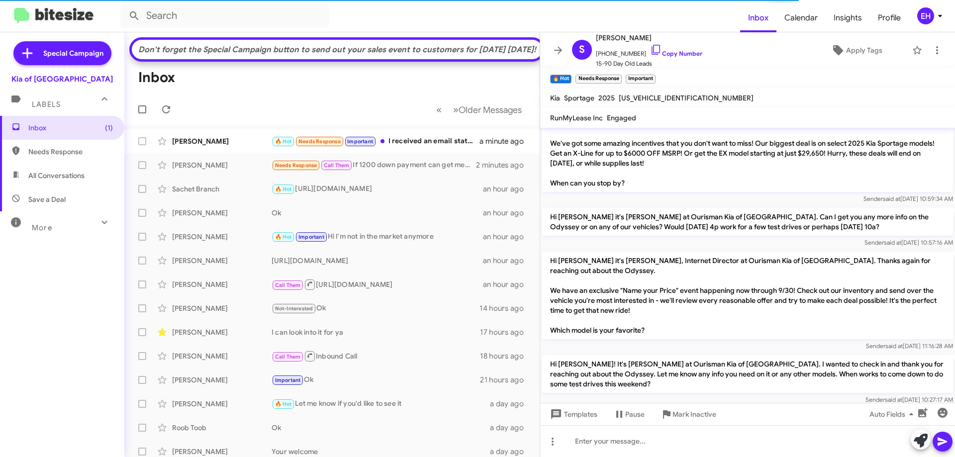
scroll to position [0, 0]
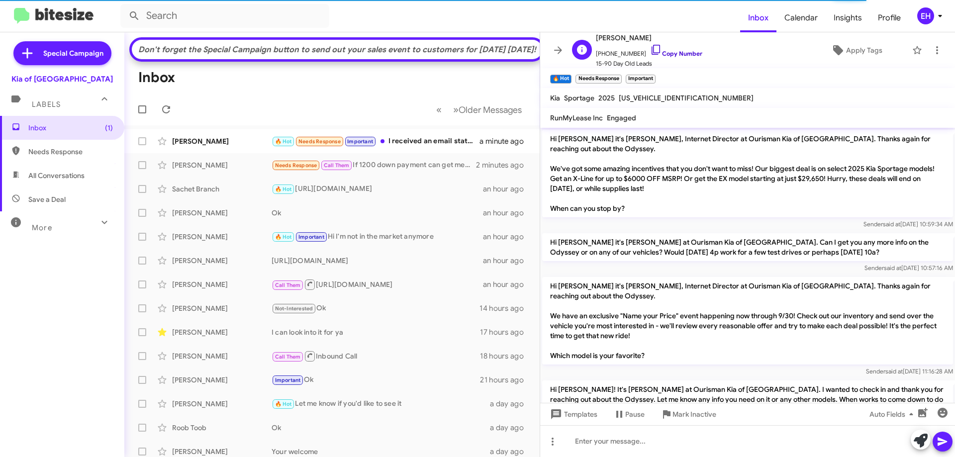
click at [671, 56] on link "Copy Number" at bounding box center [676, 53] width 52 height 7
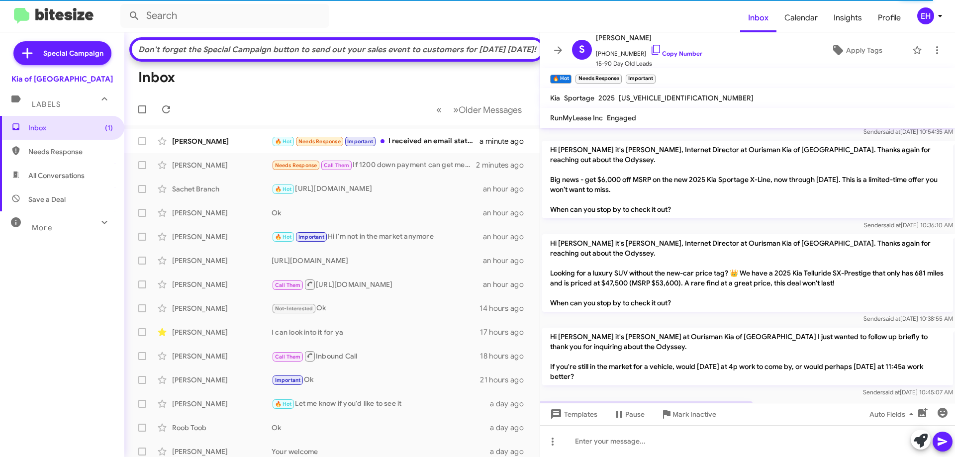
scroll to position [400, 0]
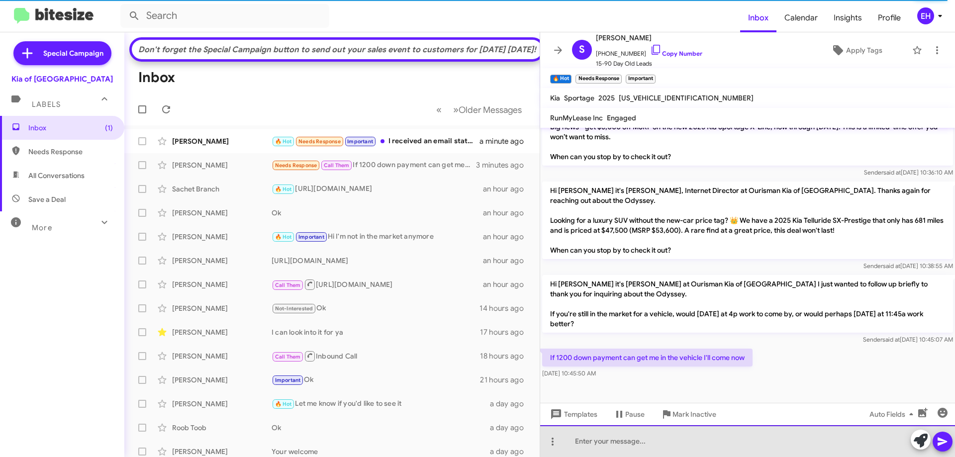
click at [671, 433] on div at bounding box center [747, 441] width 415 height 32
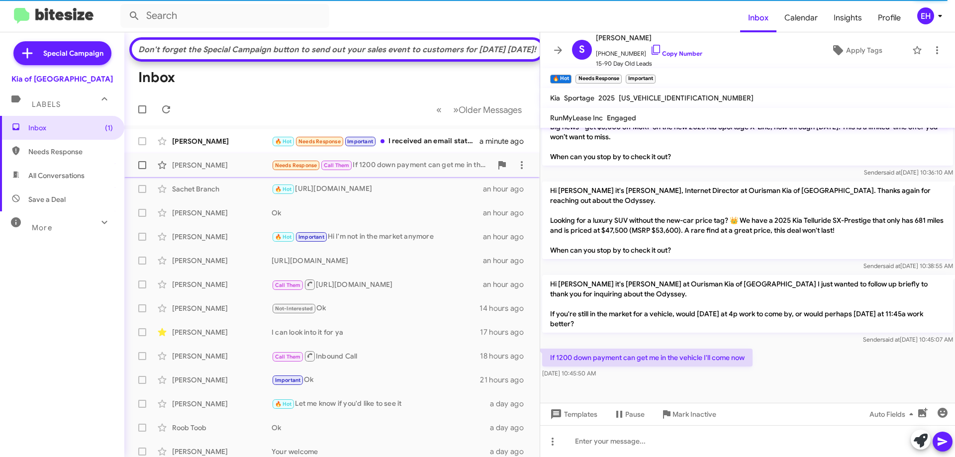
click at [416, 171] on div "Needs Response Call Them If 1200 down payment can get me in the vehicle I'll co…" at bounding box center [382, 165] width 220 height 11
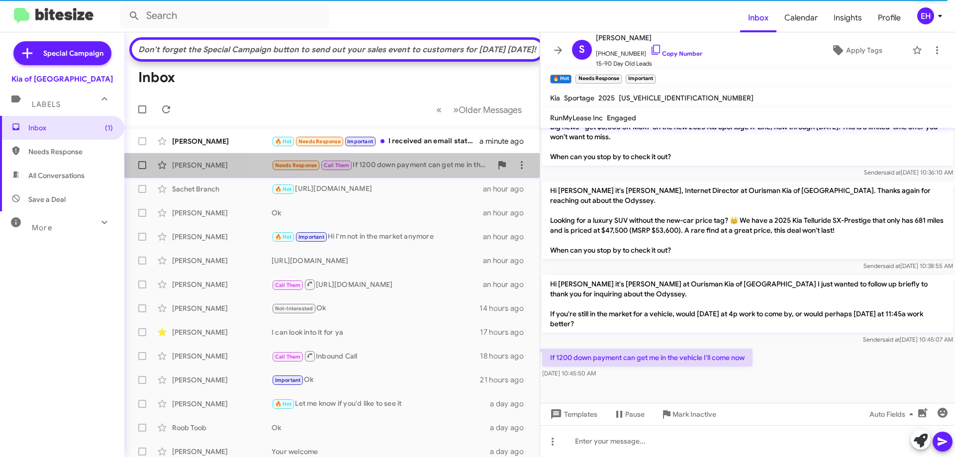
click at [393, 171] on div "Needs Response Call Them If 1200 down payment can get me in the vehicle I'll co…" at bounding box center [382, 165] width 220 height 11
click at [181, 170] on div "[PERSON_NAME]" at bounding box center [222, 165] width 100 height 10
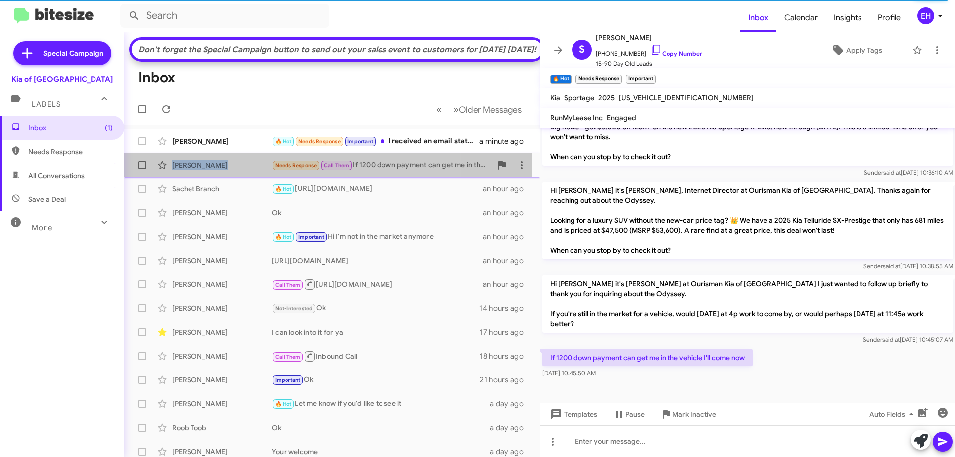
click at [181, 170] on div "[PERSON_NAME]" at bounding box center [222, 165] width 100 height 10
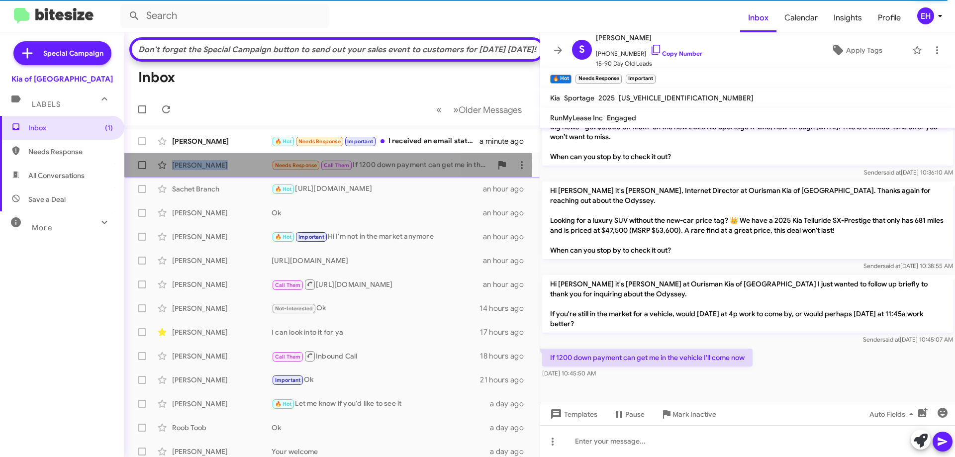
click at [180, 170] on div "[PERSON_NAME]" at bounding box center [222, 165] width 100 height 10
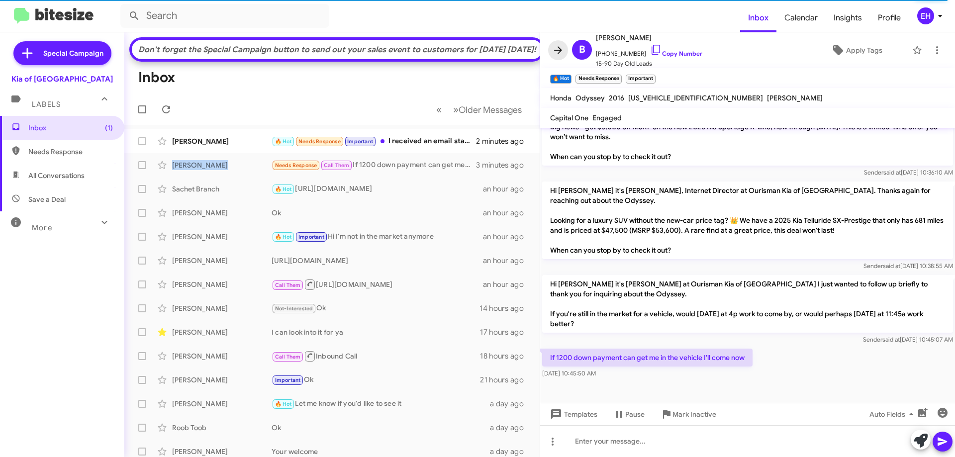
click at [556, 49] on icon at bounding box center [558, 50] width 12 height 12
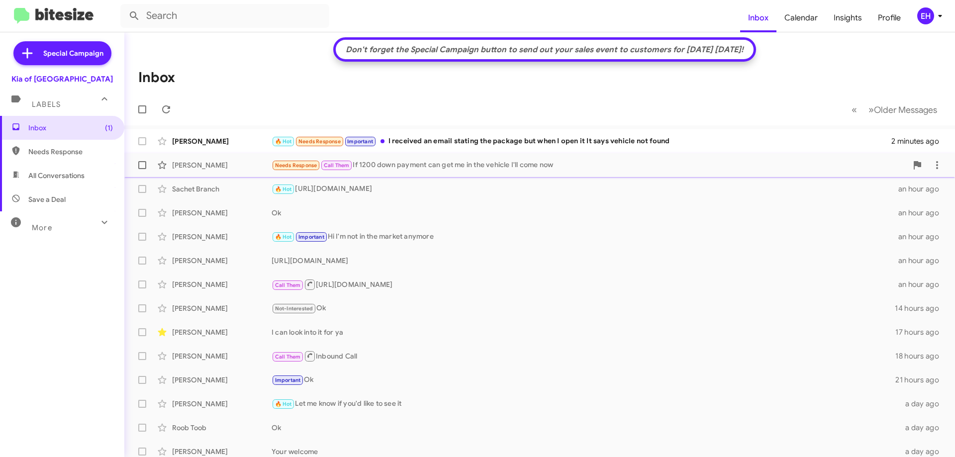
click at [424, 169] on div "Needs Response Call Them If 1200 down payment can get me in the vehicle I'll co…" at bounding box center [590, 165] width 636 height 11
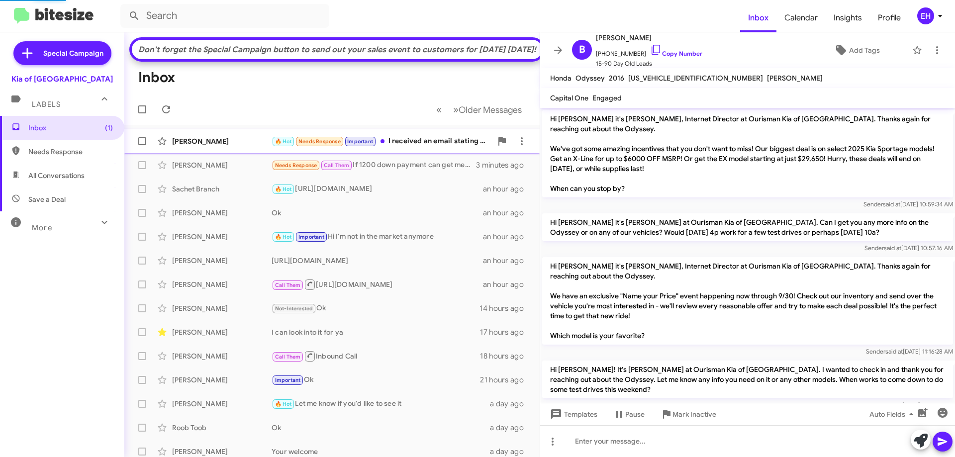
scroll to position [380, 0]
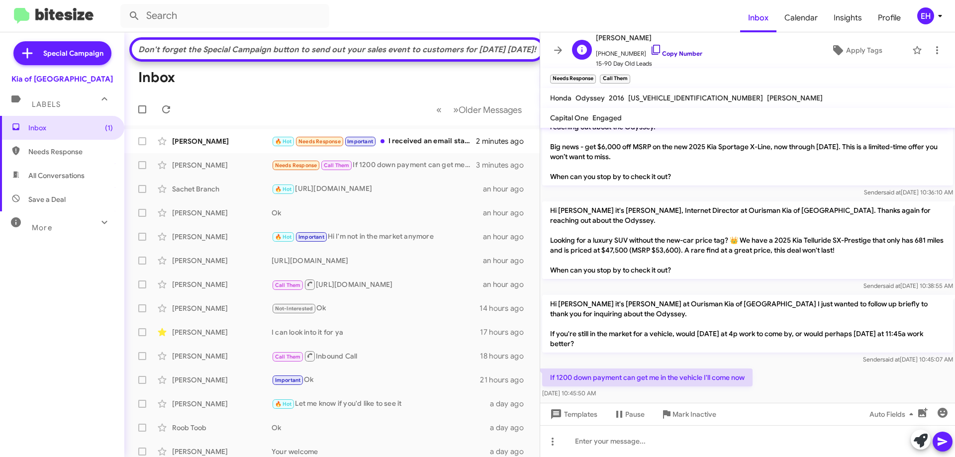
click at [679, 52] on link "Copy Number" at bounding box center [676, 53] width 52 height 7
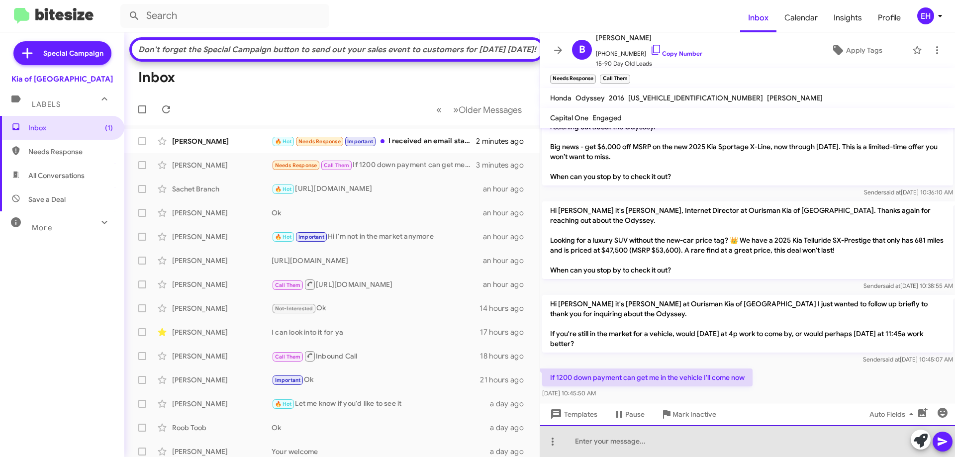
click at [596, 435] on div at bounding box center [747, 441] width 415 height 32
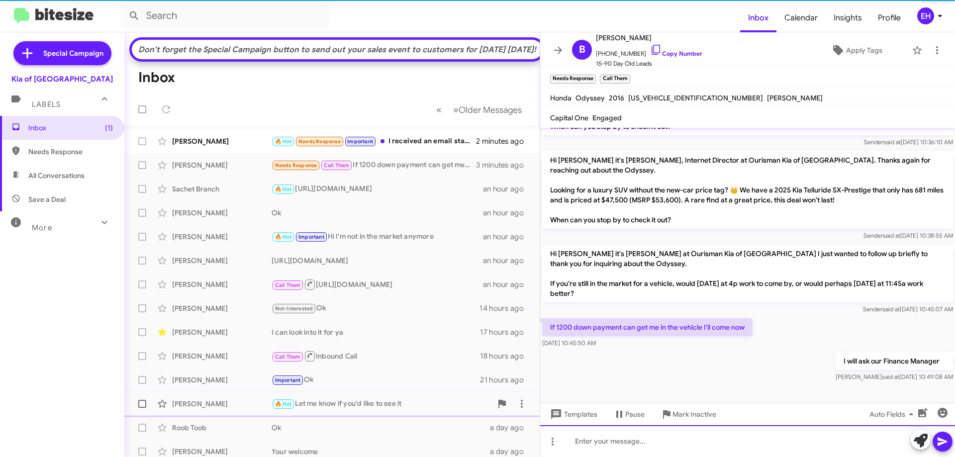
scroll to position [436, 0]
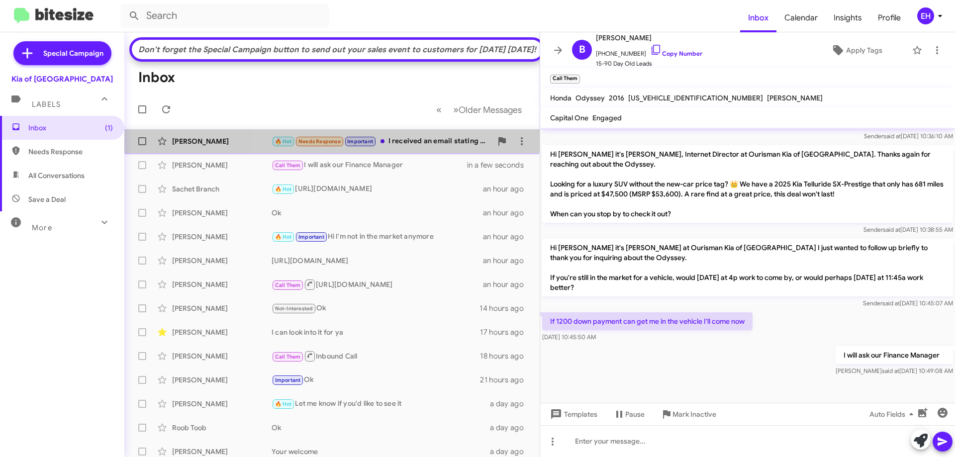
click at [409, 147] on div "🔥 Hot Needs Response Important I received an email stating the package but when…" at bounding box center [382, 141] width 220 height 11
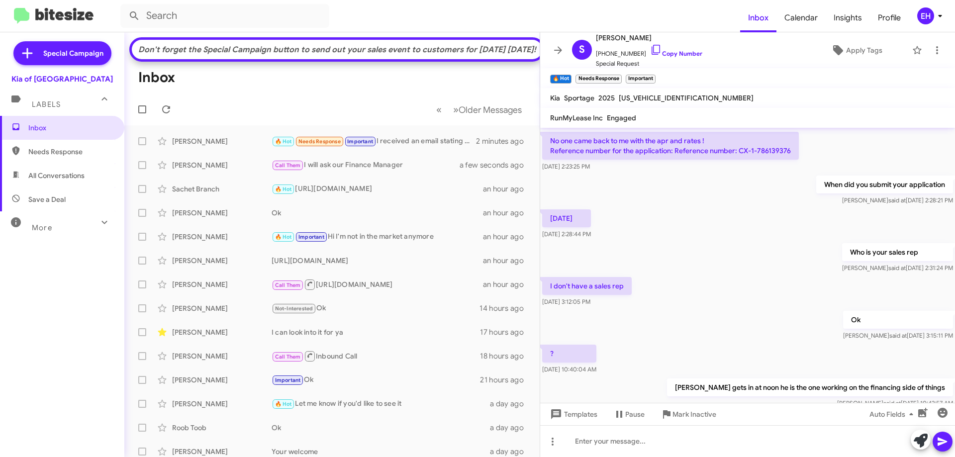
scroll to position [280, 0]
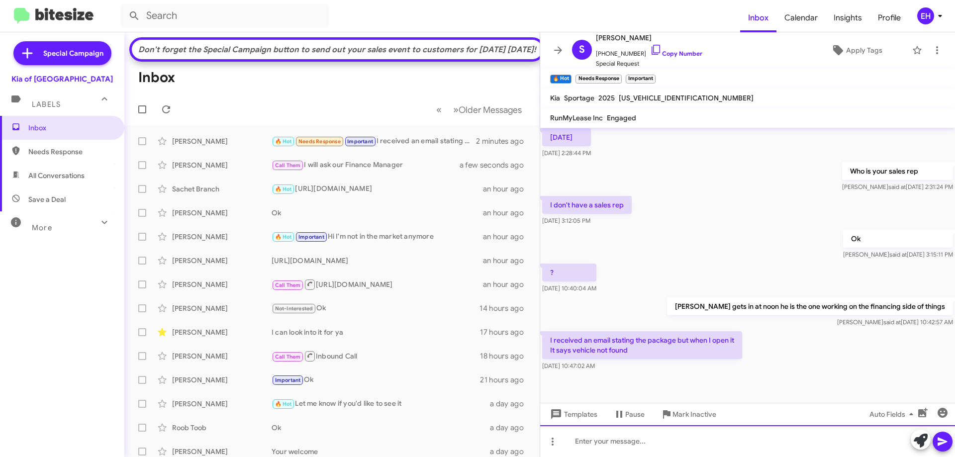
click at [660, 448] on div at bounding box center [747, 441] width 415 height 32
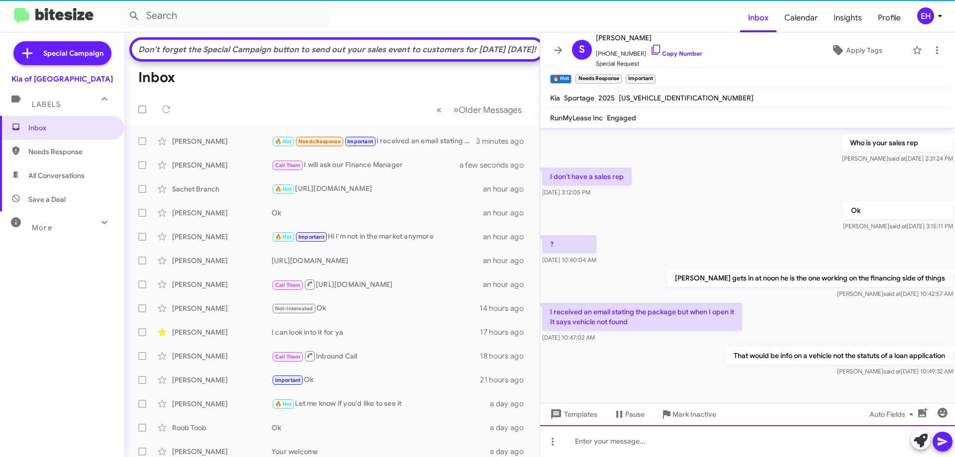
scroll to position [316, 0]
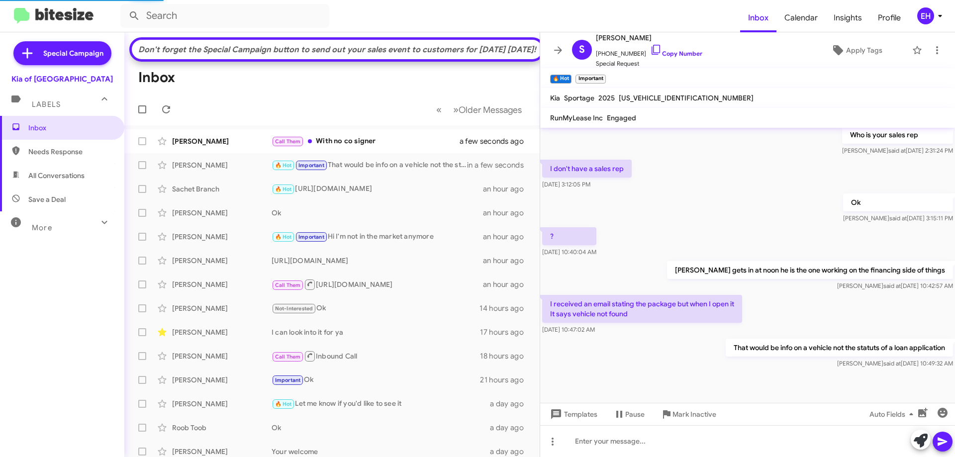
click at [47, 152] on span "Needs Response" at bounding box center [70, 152] width 85 height 10
type input "in:needs-response"
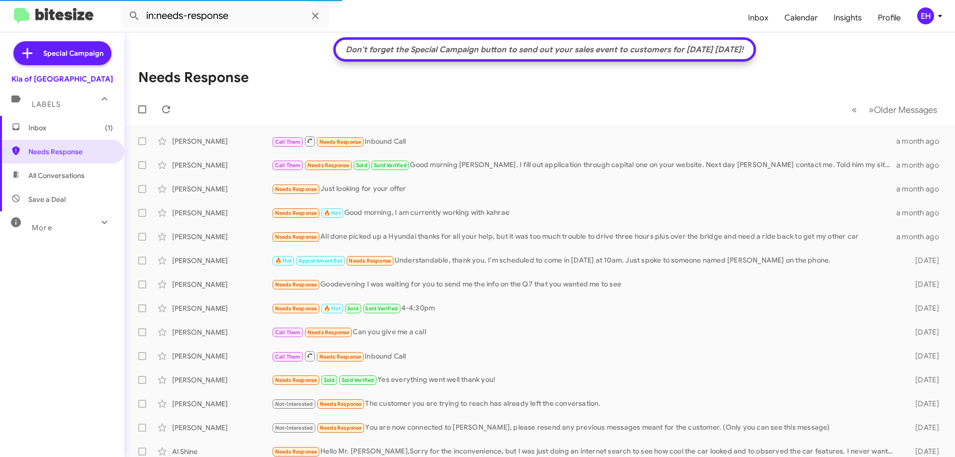
click at [60, 125] on span "Inbox (1)" at bounding box center [70, 128] width 85 height 10
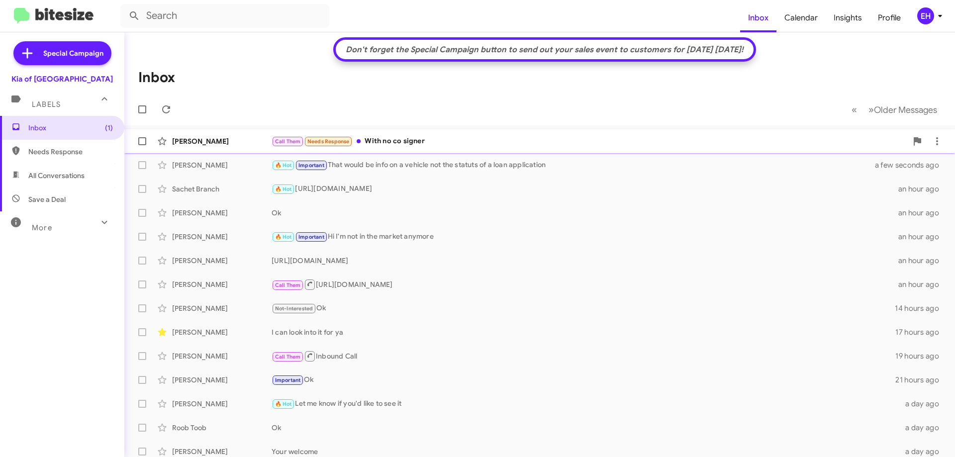
click at [408, 145] on div "Call Them Needs Response With no co signer" at bounding box center [590, 141] width 636 height 11
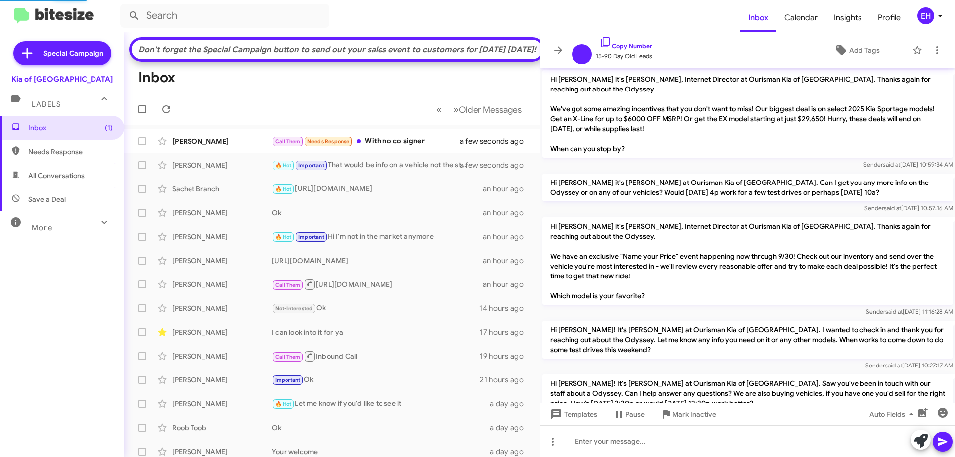
scroll to position [413, 0]
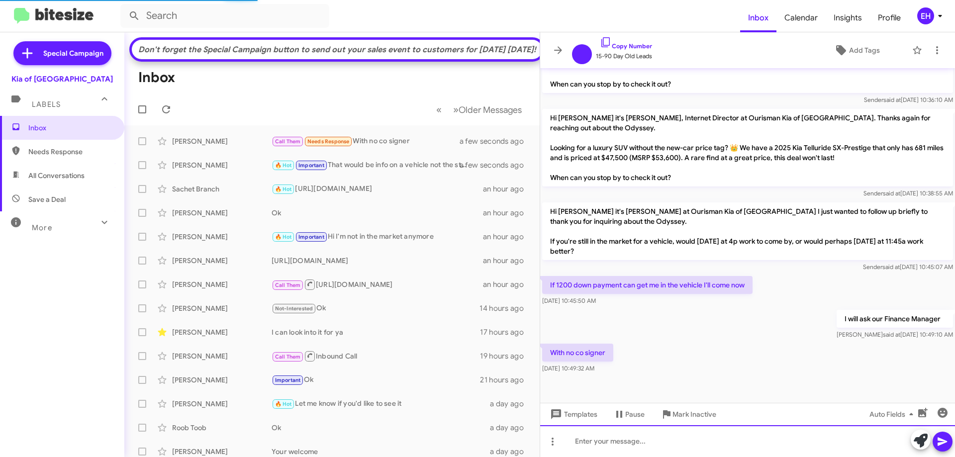
click at [674, 441] on div at bounding box center [747, 441] width 415 height 32
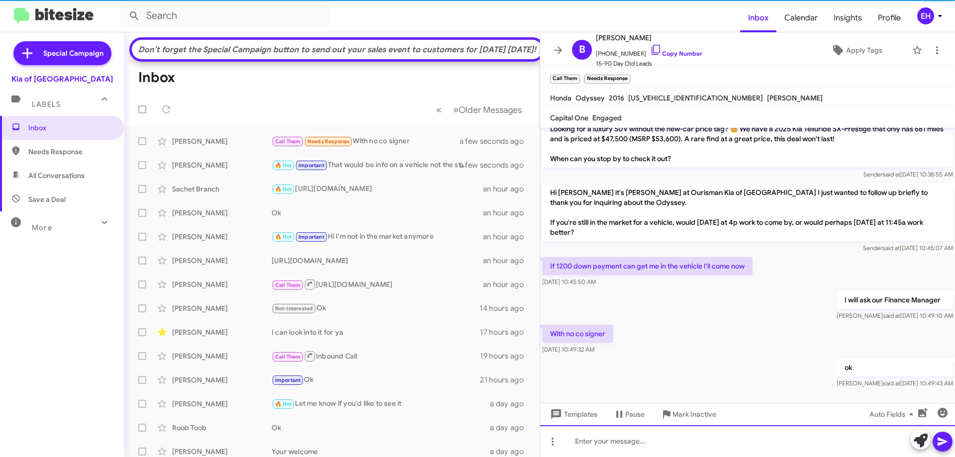
click at [679, 442] on div at bounding box center [747, 441] width 415 height 32
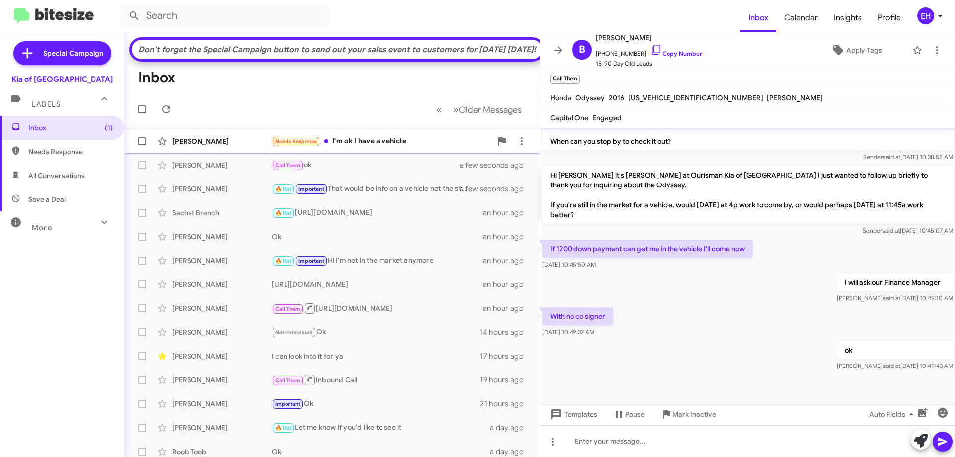
click at [383, 147] on div "Needs Response I'm ok I have a vehicle" at bounding box center [382, 141] width 220 height 11
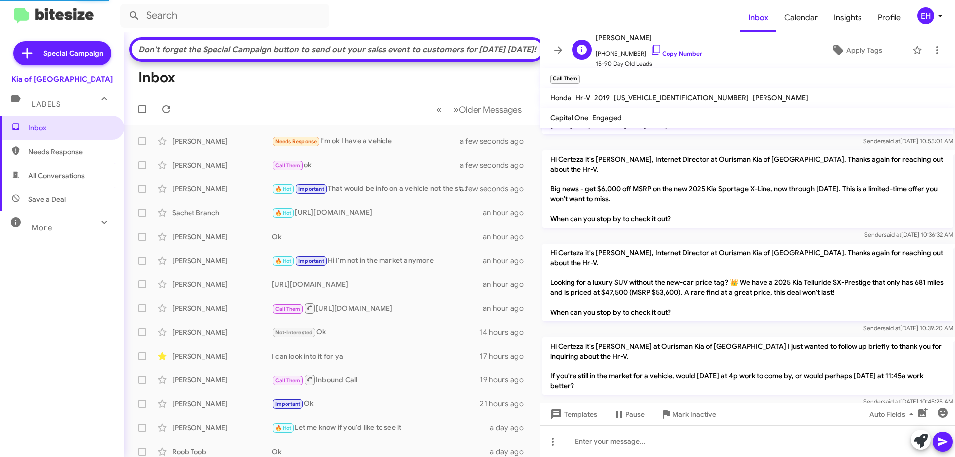
scroll to position [589, 0]
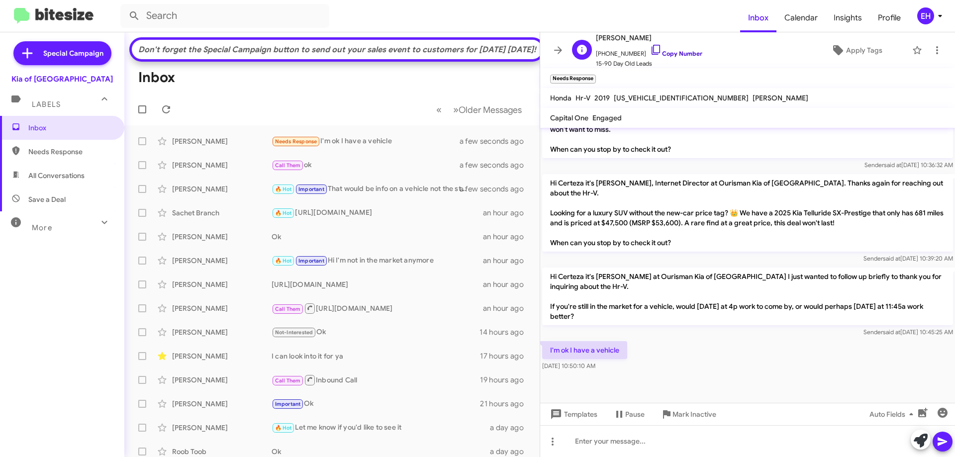
click at [679, 51] on link "Copy Number" at bounding box center [676, 53] width 52 height 7
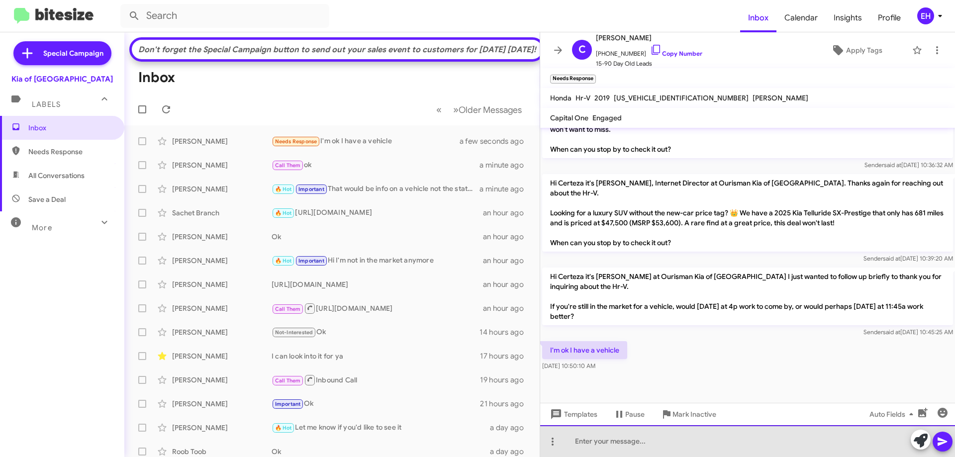
click at [626, 446] on div at bounding box center [747, 441] width 415 height 32
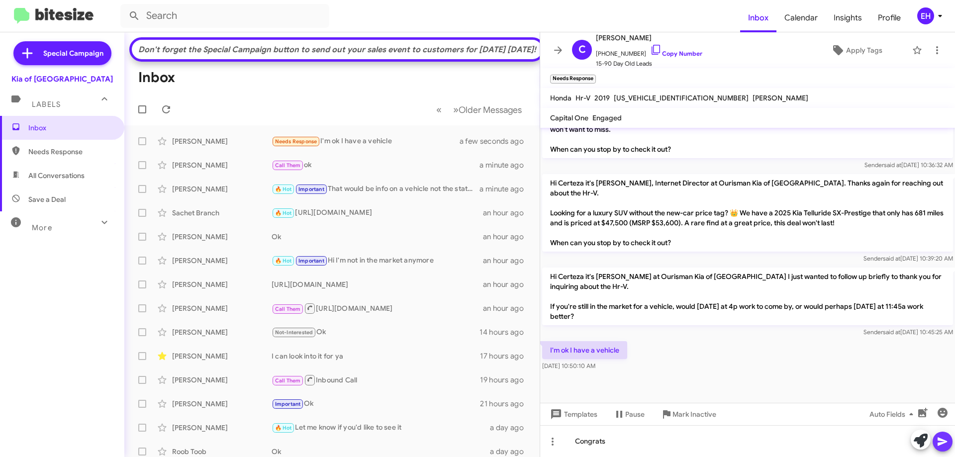
click at [943, 444] on icon at bounding box center [942, 442] width 9 height 8
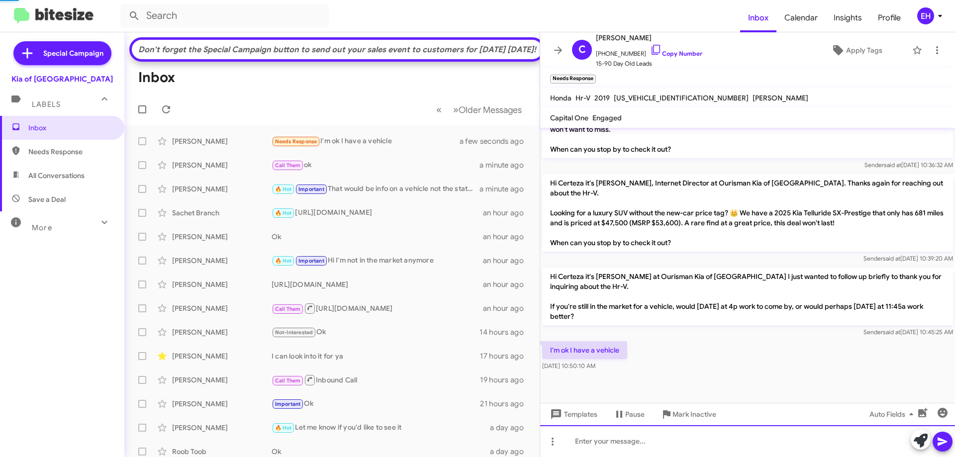
scroll to position [0, 0]
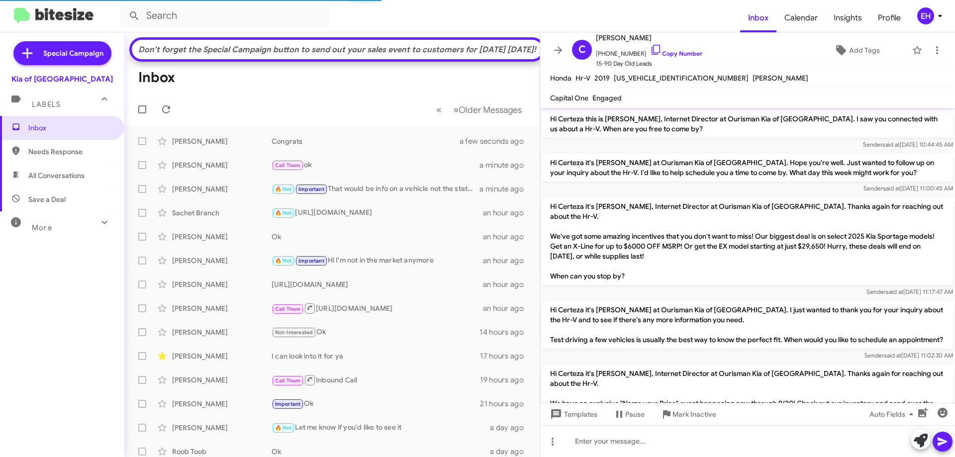
click at [53, 162] on span "Needs Response" at bounding box center [62, 152] width 124 height 24
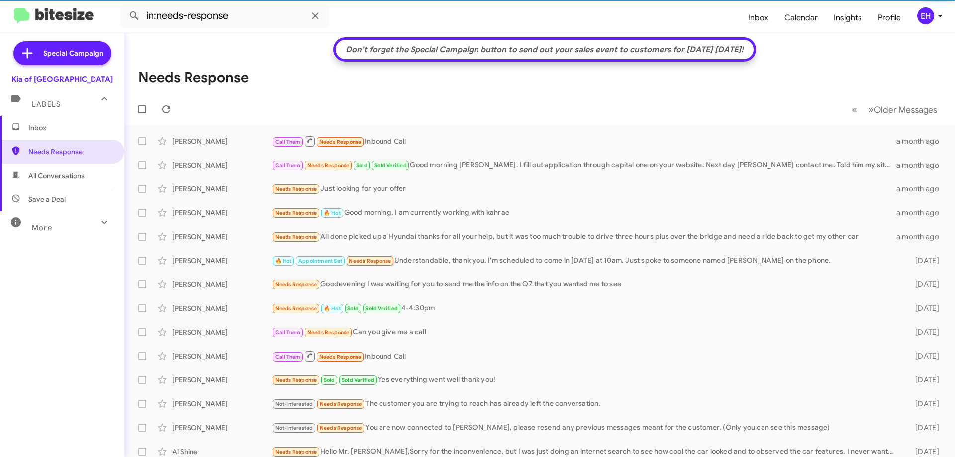
click at [48, 180] on span "All Conversations" at bounding box center [56, 176] width 56 height 10
type input "in:all-conversations"
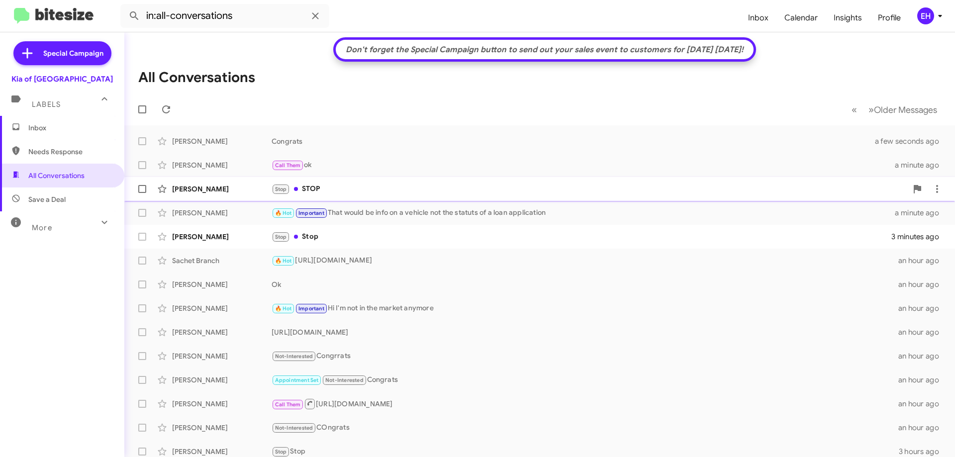
click at [317, 189] on div "Stop STOP" at bounding box center [590, 189] width 636 height 11
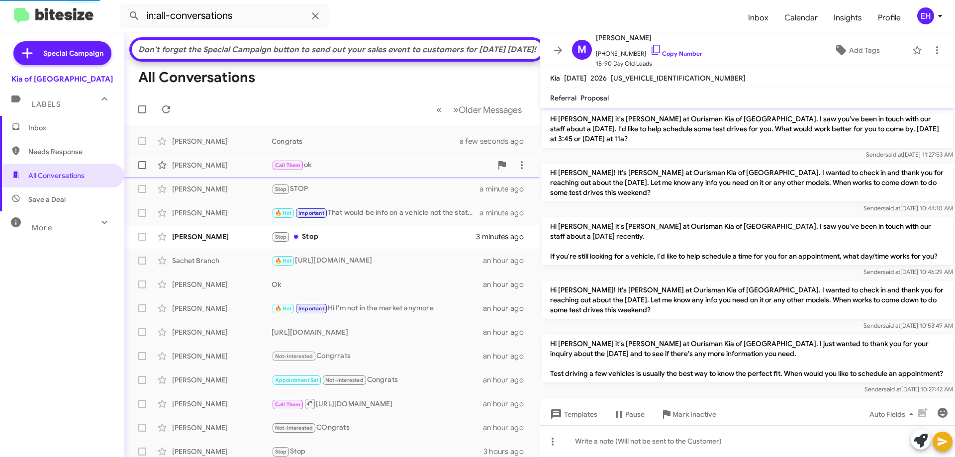
scroll to position [1168, 0]
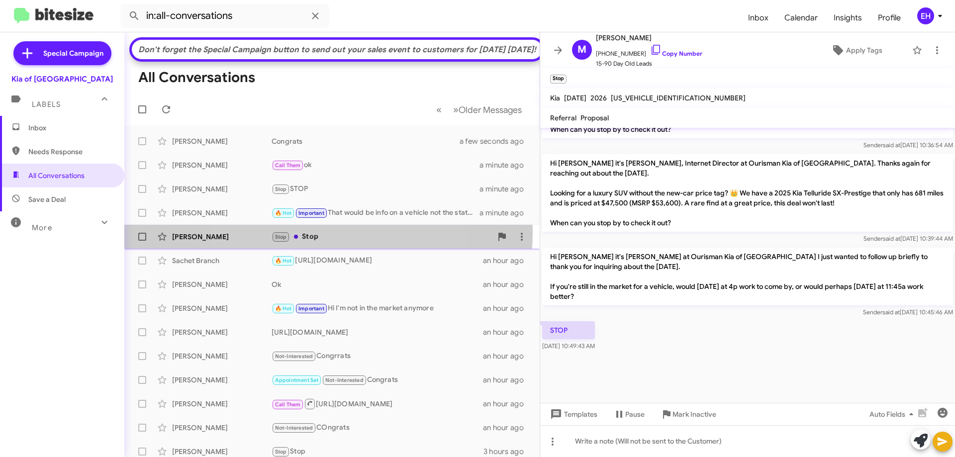
click at [309, 243] on div "Stop Stop" at bounding box center [382, 236] width 220 height 11
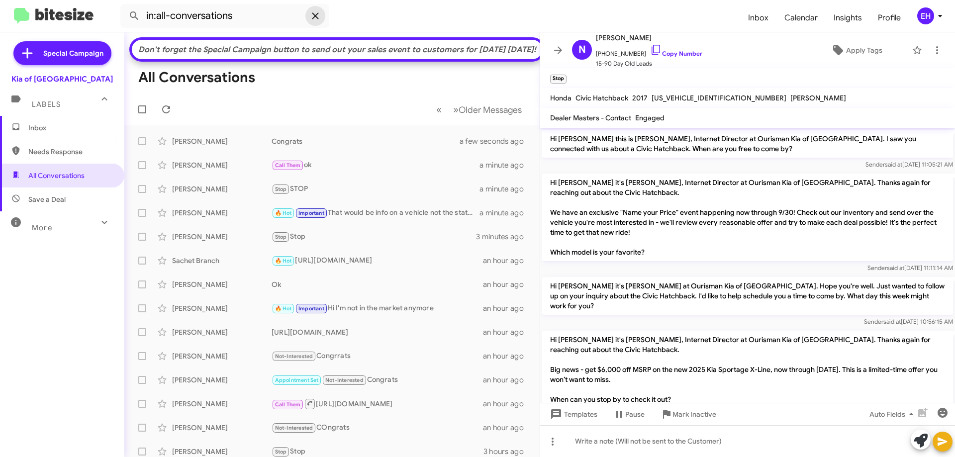
click at [314, 16] on icon at bounding box center [315, 15] width 6 height 6
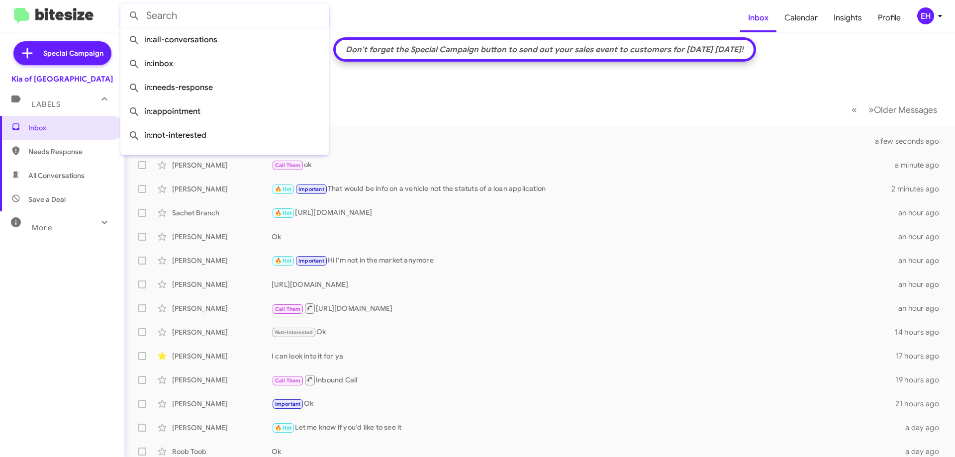
click at [56, 155] on span "Needs Response" at bounding box center [70, 152] width 85 height 10
type input "in:needs-response"
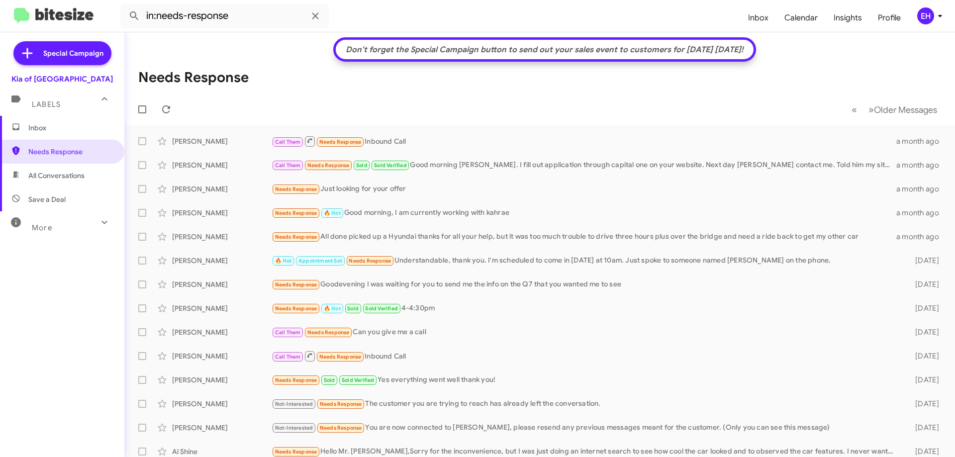
click at [64, 134] on span "Inbox" at bounding box center [62, 128] width 124 height 24
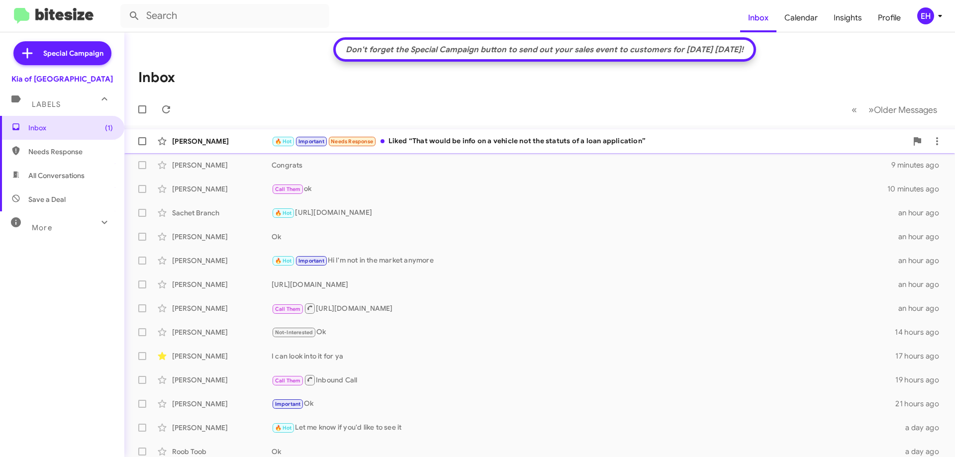
click at [481, 145] on div "🔥 Hot Important Needs Response Liked “That would be info on a vehicle not the s…" at bounding box center [590, 141] width 636 height 11
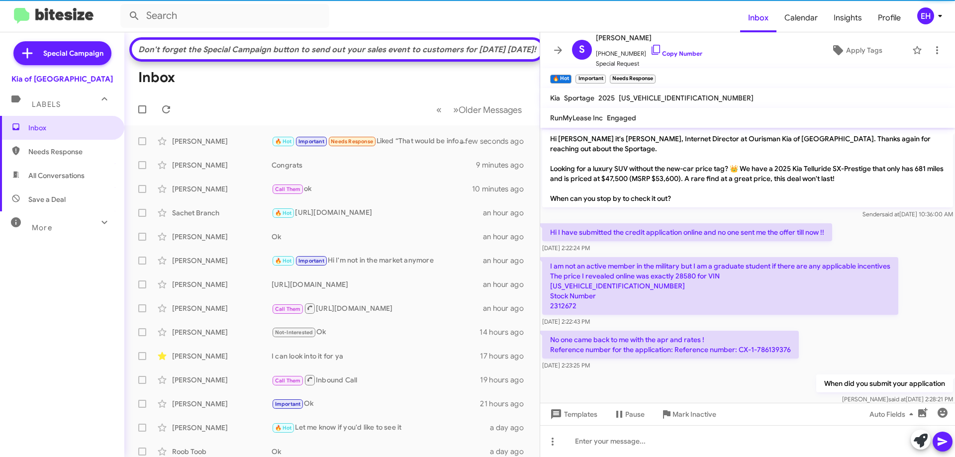
scroll to position [353, 0]
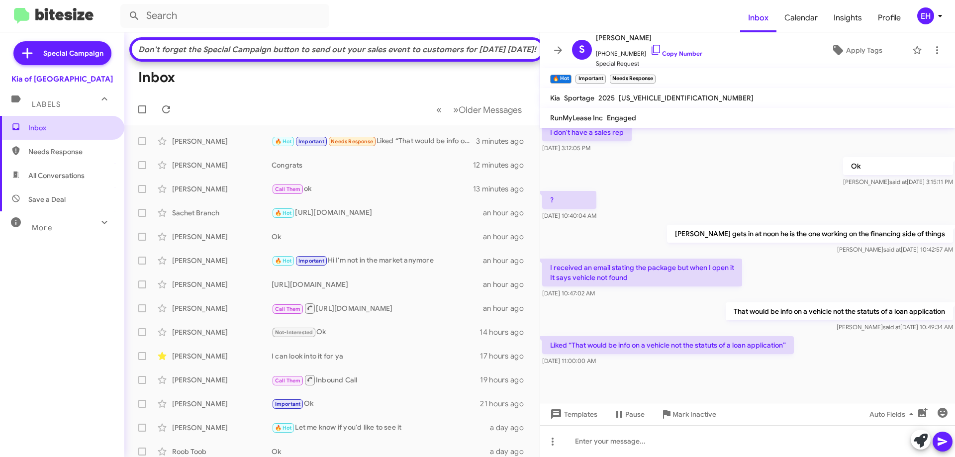
click at [70, 129] on span "Inbox" at bounding box center [70, 128] width 85 height 10
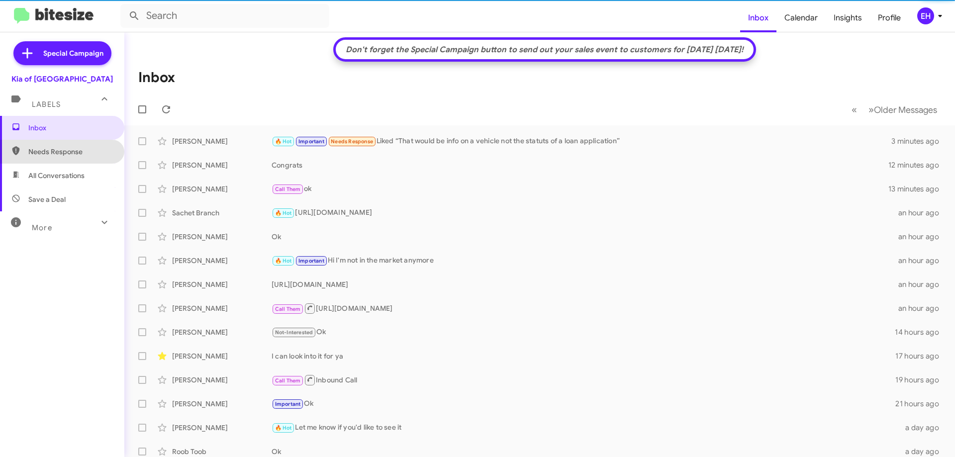
click at [69, 147] on span "Needs Response" at bounding box center [70, 152] width 85 height 10
type input "in:needs-response"
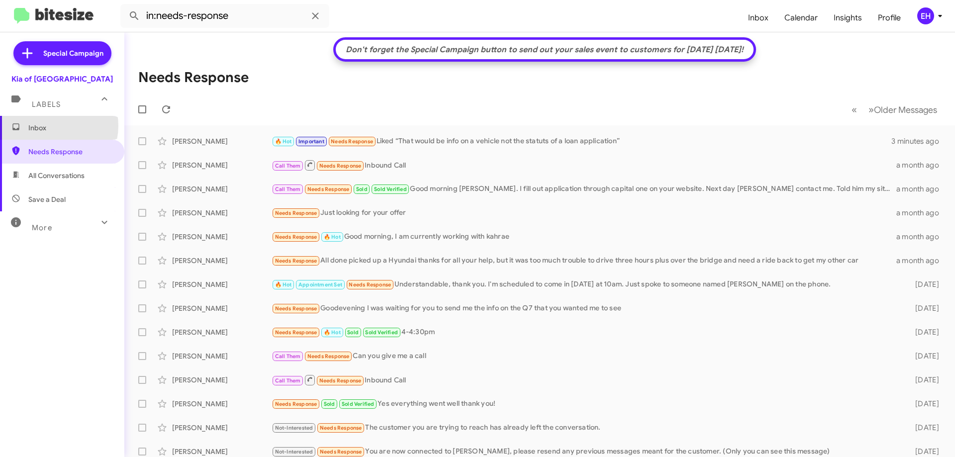
click at [52, 126] on span "Inbox" at bounding box center [70, 128] width 85 height 10
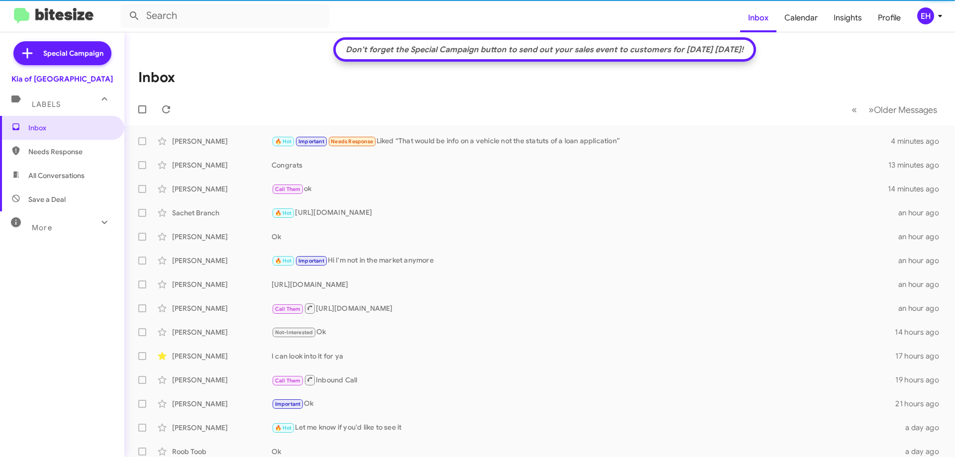
click at [50, 152] on span "Needs Response" at bounding box center [70, 152] width 85 height 10
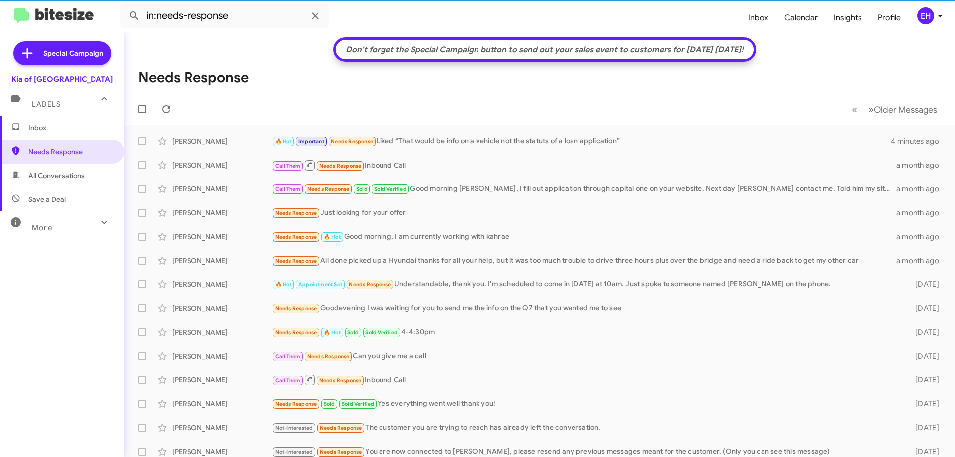
click at [48, 184] on span "All Conversations" at bounding box center [62, 176] width 124 height 24
type input "in:all-conversations"
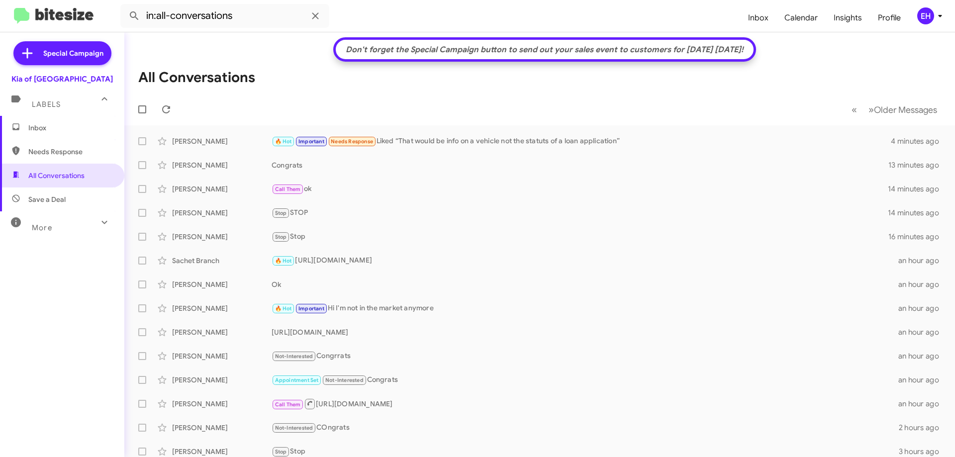
click at [63, 120] on span "Inbox" at bounding box center [62, 128] width 124 height 24
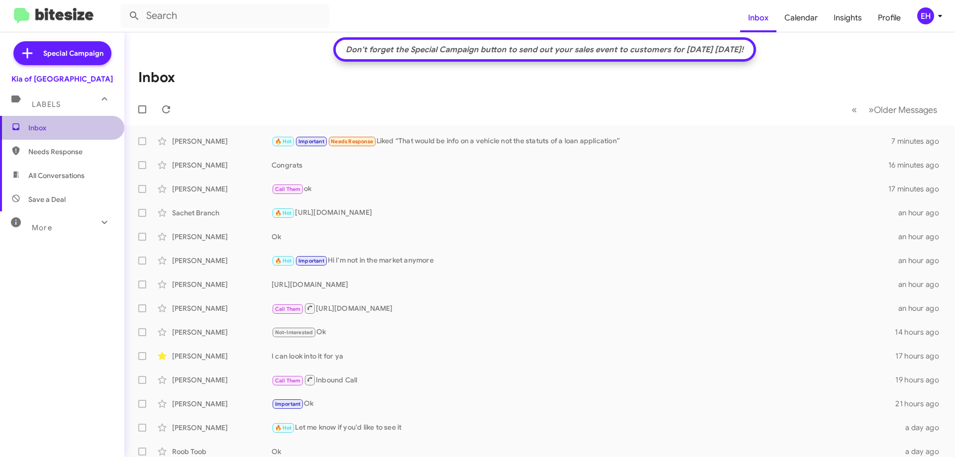
click at [71, 129] on span "Inbox" at bounding box center [70, 128] width 85 height 10
click at [94, 155] on span "Needs Response" at bounding box center [70, 152] width 85 height 10
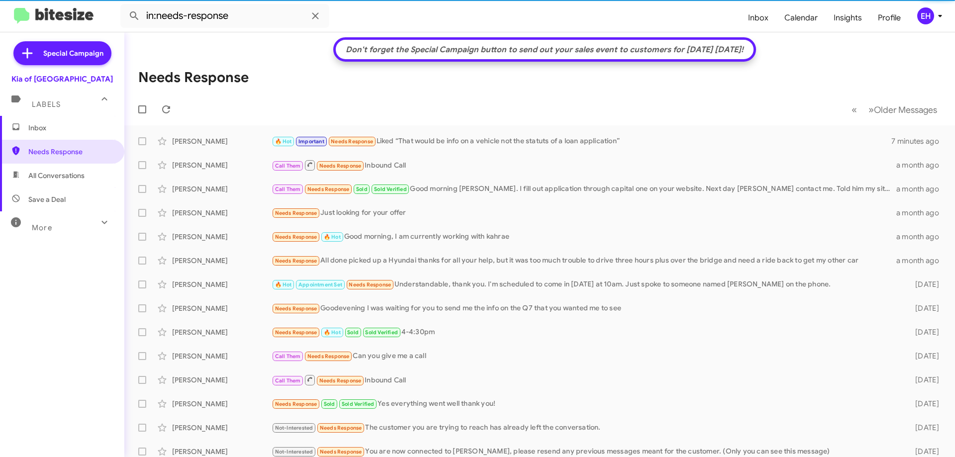
click at [63, 184] on span "All Conversations" at bounding box center [62, 176] width 124 height 24
type input "in:all-conversations"
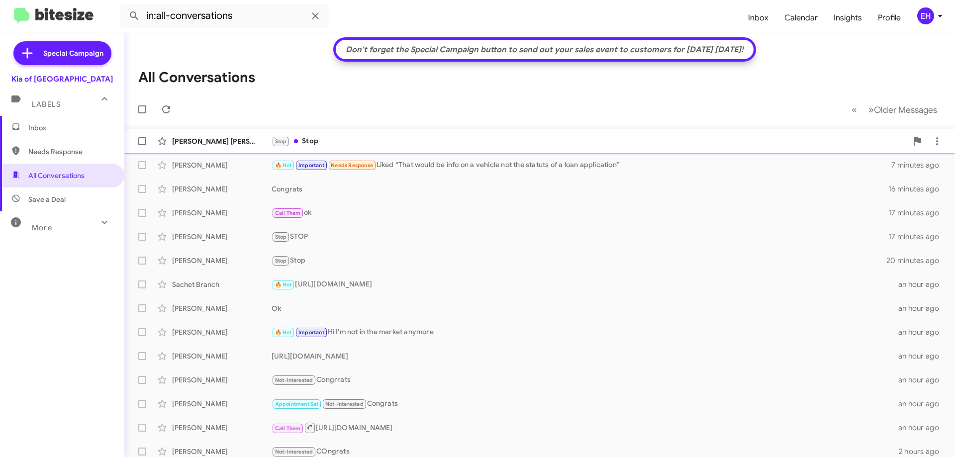
click at [316, 144] on div "Stop Stop" at bounding box center [590, 141] width 636 height 11
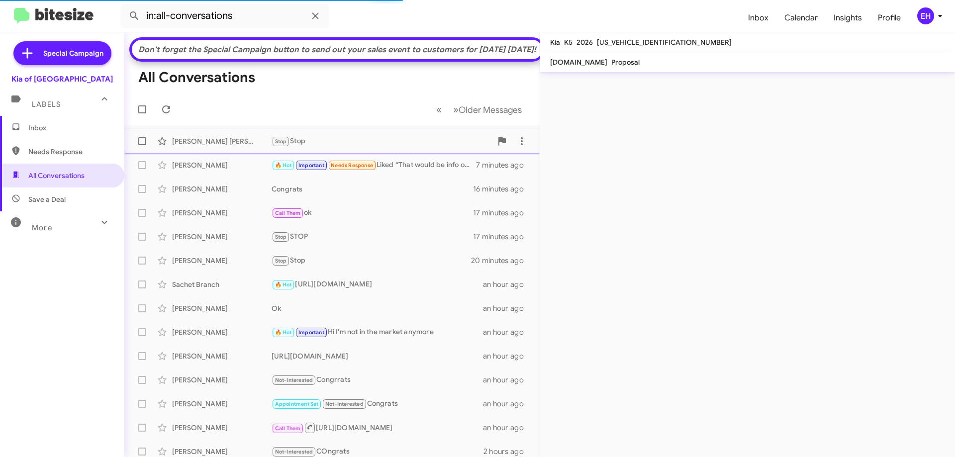
click at [318, 147] on div "Stop Stop" at bounding box center [382, 141] width 220 height 11
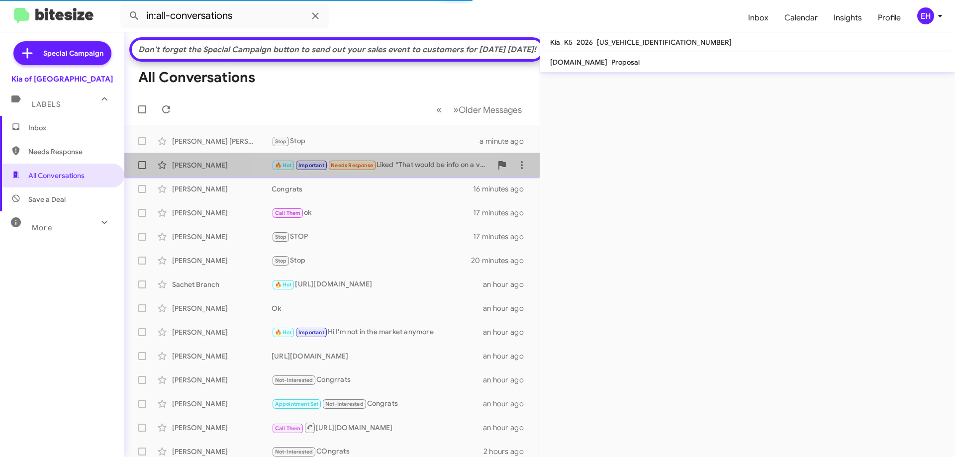
click at [388, 174] on div "Sahar Abdelazim 🔥 Hot Important Needs Response Liked “That would be info on a v…" at bounding box center [332, 165] width 400 height 20
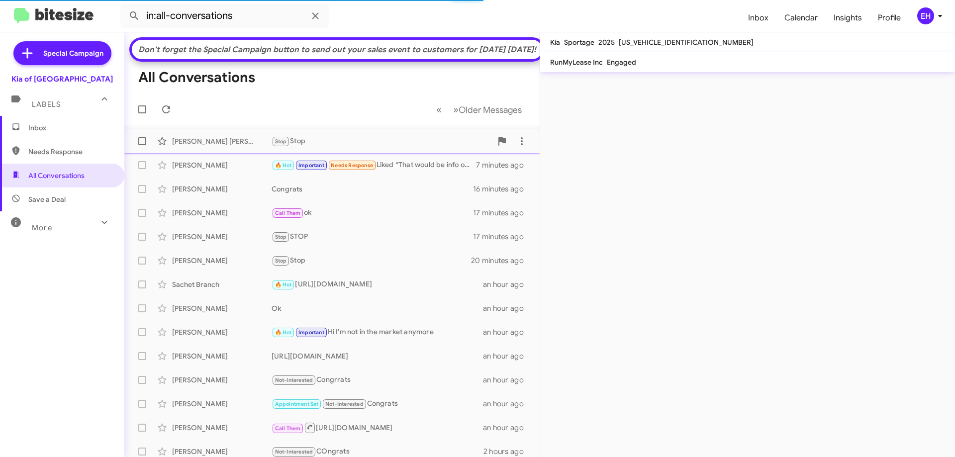
click at [386, 151] on div "Juan Sanchez Stop Stop a minute ago" at bounding box center [332, 141] width 400 height 20
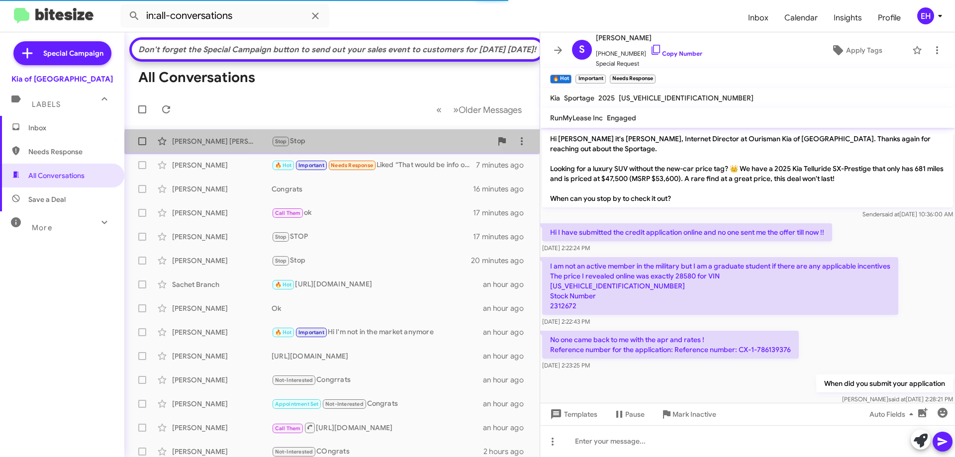
click at [386, 151] on div "Juan Sanchez Stop Stop a minute ago" at bounding box center [332, 141] width 400 height 20
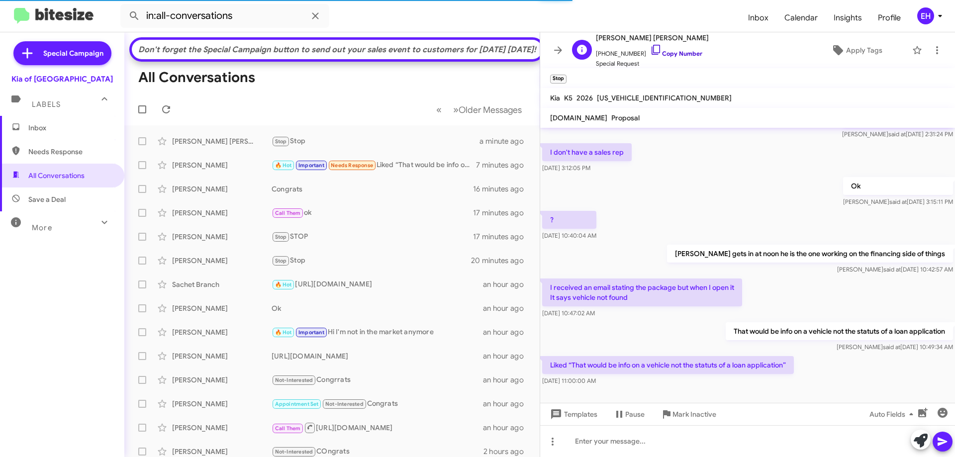
click at [679, 56] on link "Copy Number" at bounding box center [676, 53] width 52 height 7
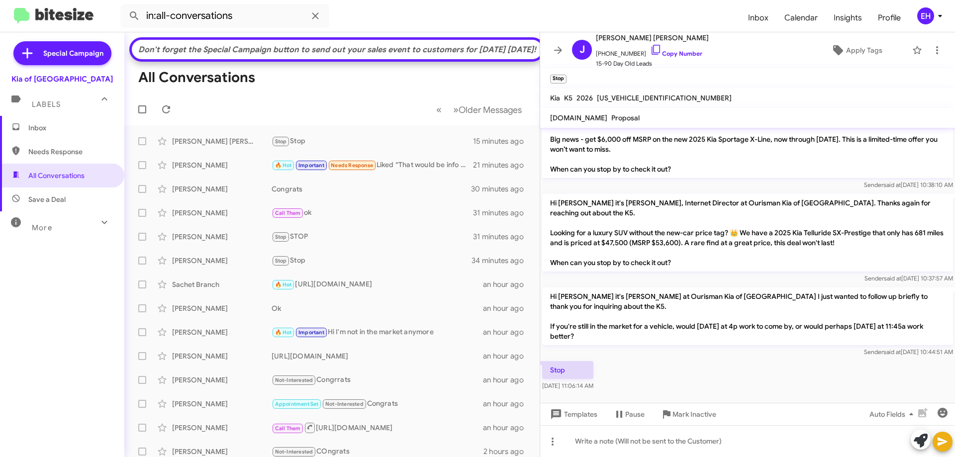
scroll to position [9, 0]
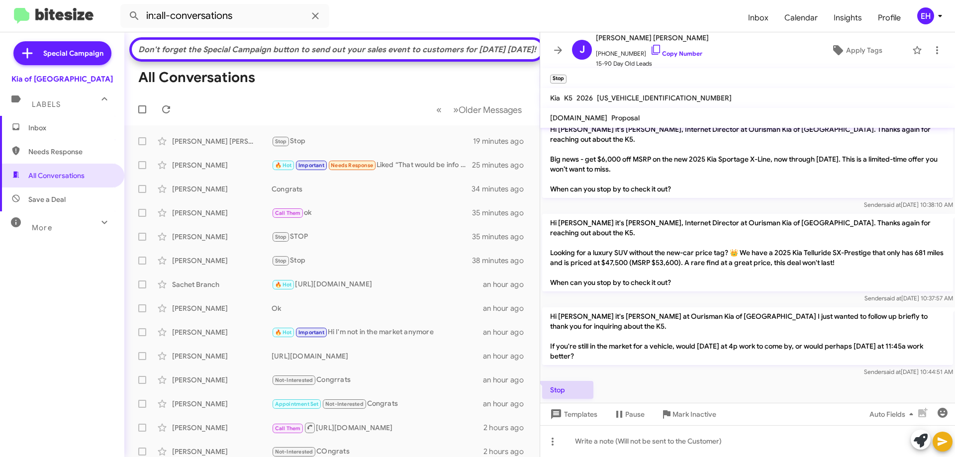
click at [43, 130] on span "Inbox" at bounding box center [70, 128] width 85 height 10
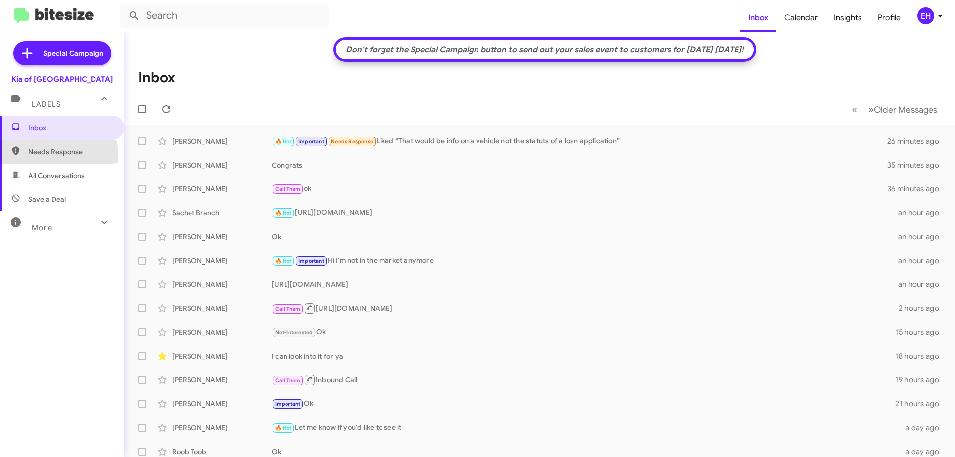
click at [50, 155] on span "Needs Response" at bounding box center [70, 152] width 85 height 10
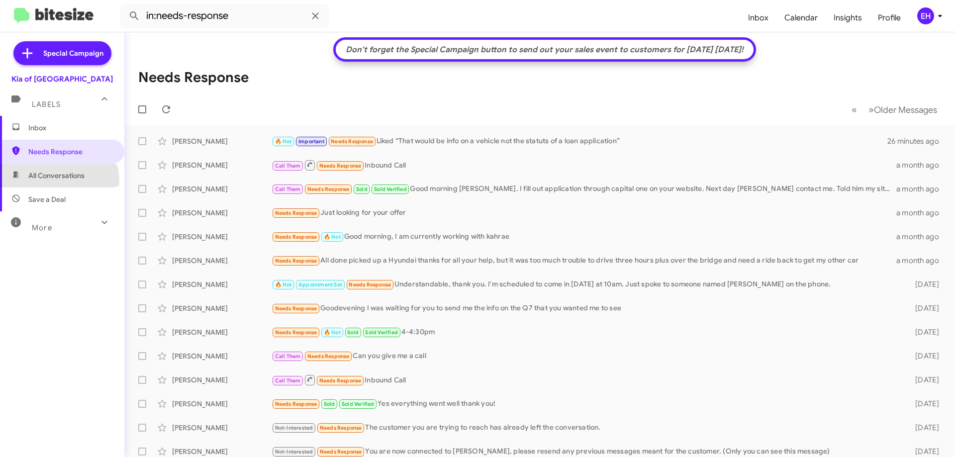
click at [56, 182] on span "All Conversations" at bounding box center [62, 176] width 124 height 24
type input "in:all-conversations"
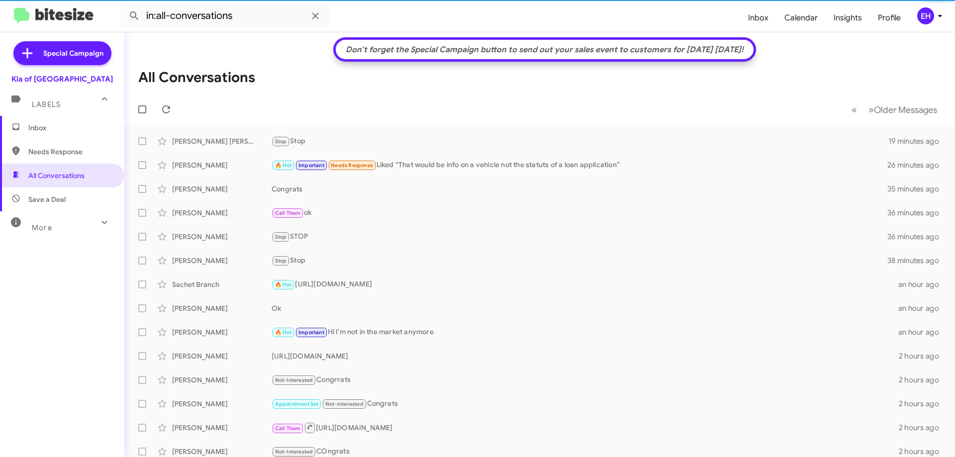
click at [67, 122] on span "Inbox" at bounding box center [62, 128] width 124 height 24
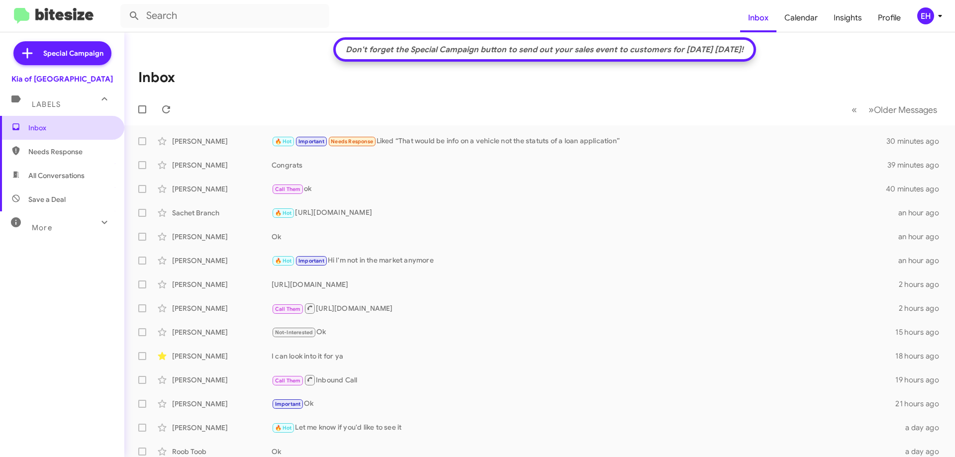
click at [38, 127] on span "Inbox" at bounding box center [70, 128] width 85 height 10
click at [46, 150] on span "Needs Response" at bounding box center [70, 152] width 85 height 10
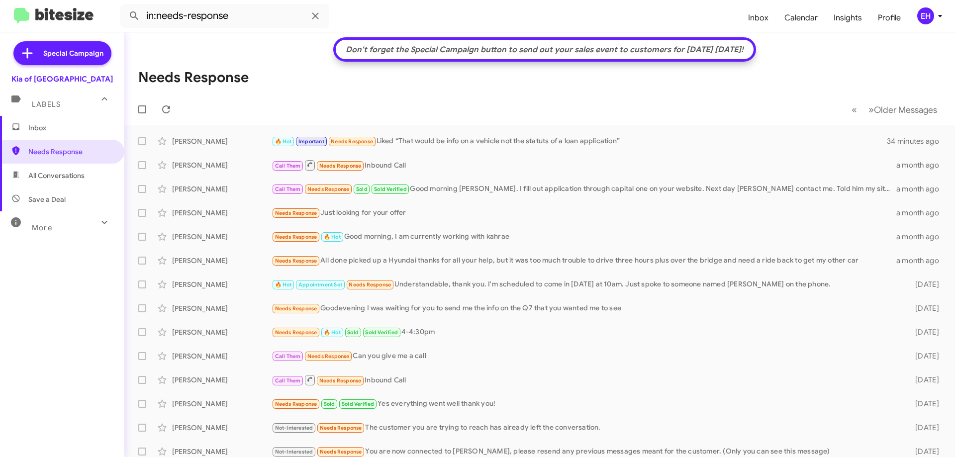
click at [56, 198] on span "Save a Deal" at bounding box center [46, 200] width 37 height 10
type input "in:not-interested"
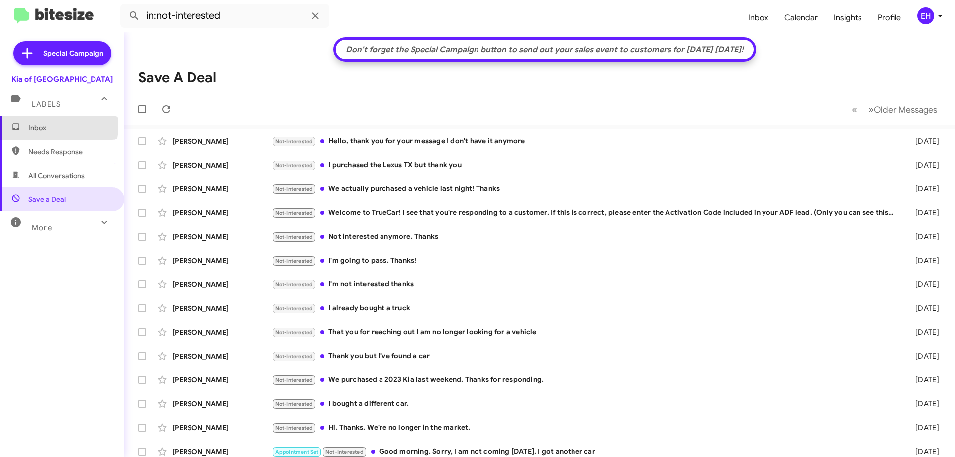
click at [45, 126] on span "Inbox" at bounding box center [70, 128] width 85 height 10
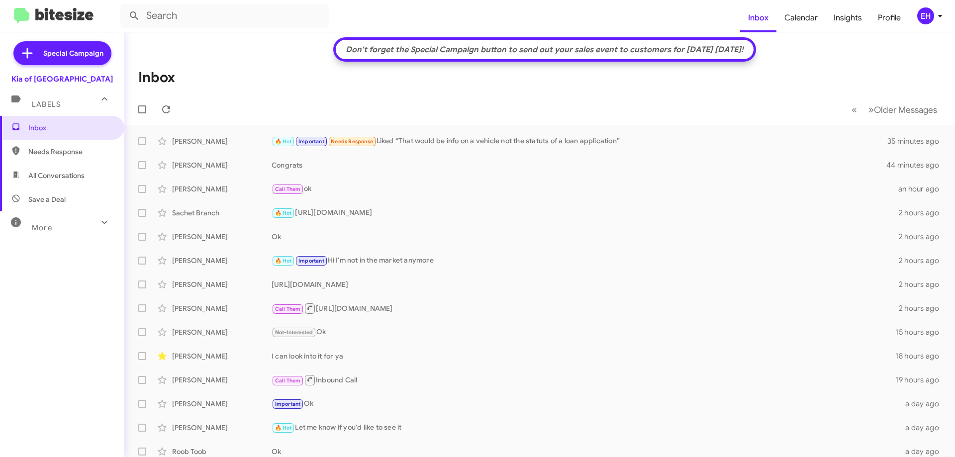
click at [72, 158] on span "Needs Response" at bounding box center [62, 152] width 124 height 24
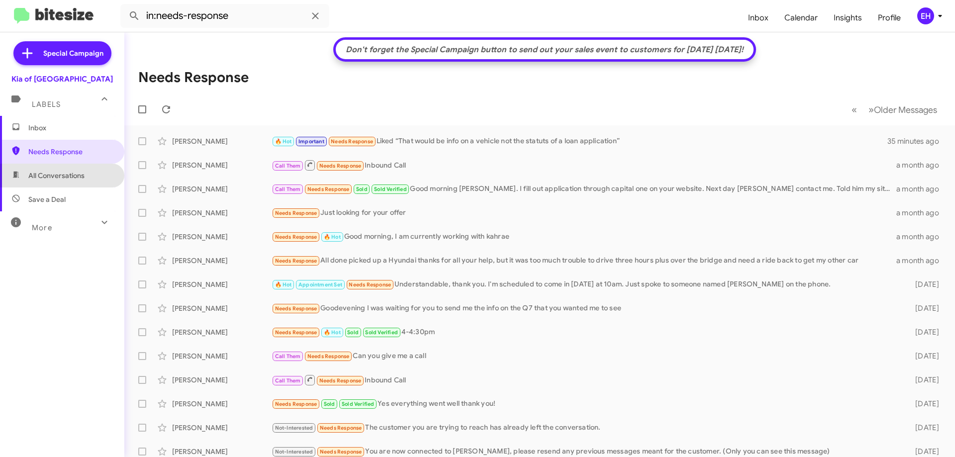
click at [71, 177] on span "All Conversations" at bounding box center [56, 176] width 56 height 10
type input "in:all-conversations"
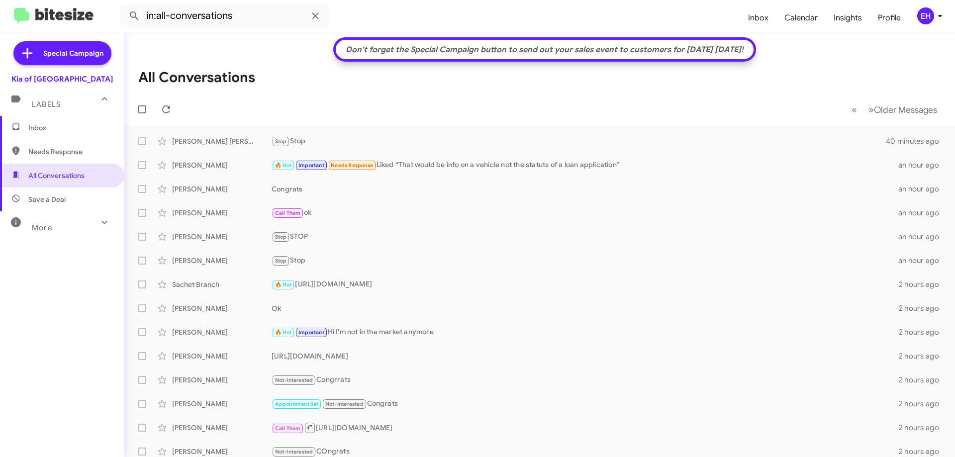
click at [45, 129] on span "Inbox" at bounding box center [70, 128] width 85 height 10
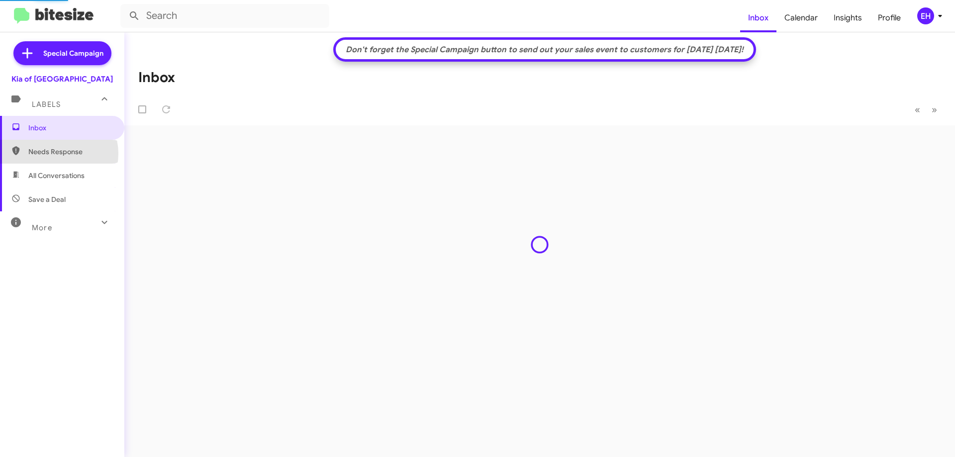
click at [56, 154] on span "Needs Response" at bounding box center [70, 152] width 85 height 10
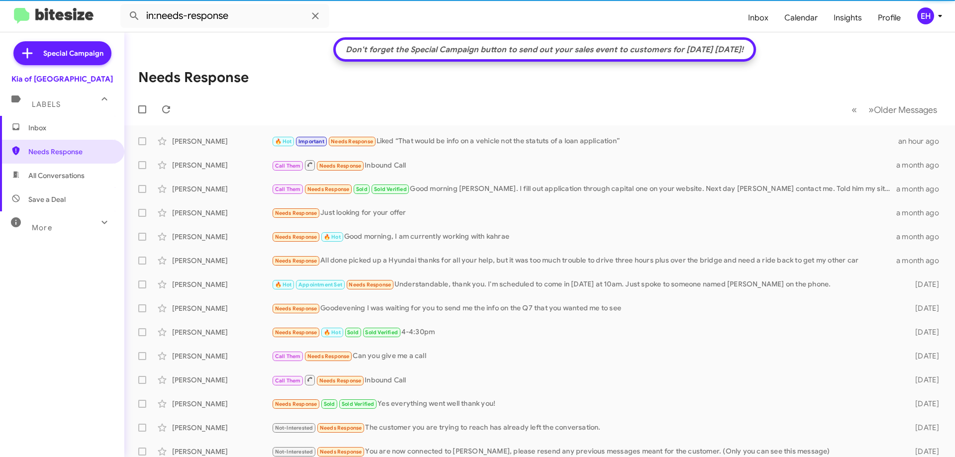
click at [56, 172] on span "All Conversations" at bounding box center [56, 176] width 56 height 10
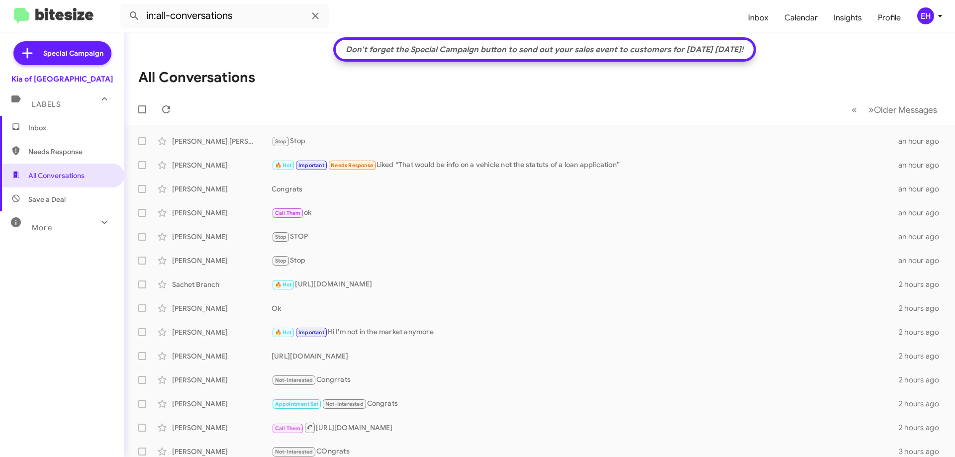
click at [59, 145] on span "Needs Response" at bounding box center [62, 152] width 124 height 24
type input "in:needs-response"
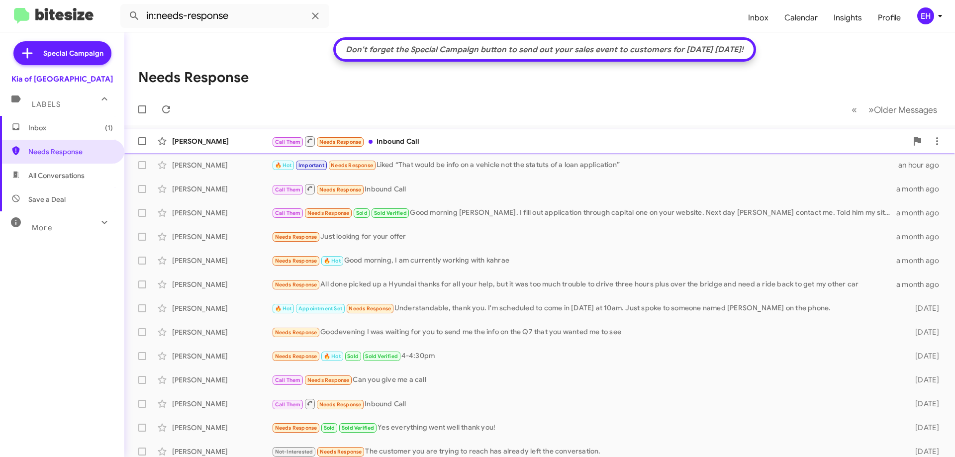
click at [394, 146] on div "Call Them Needs Response Inbound Call" at bounding box center [590, 141] width 636 height 12
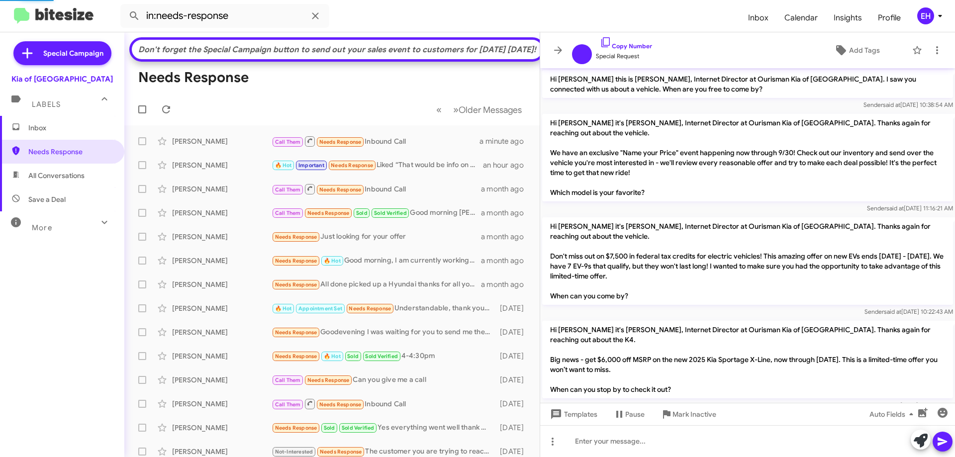
scroll to position [136, 0]
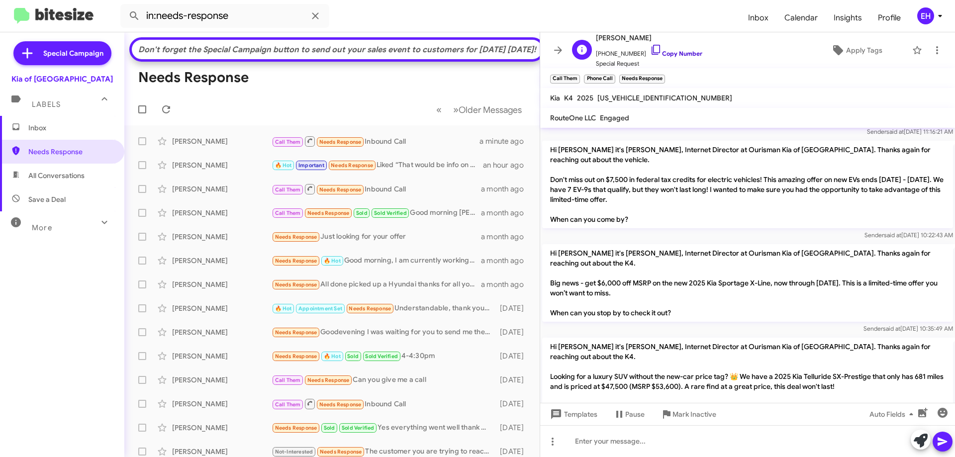
click at [685, 53] on link "Copy Number" at bounding box center [676, 53] width 52 height 7
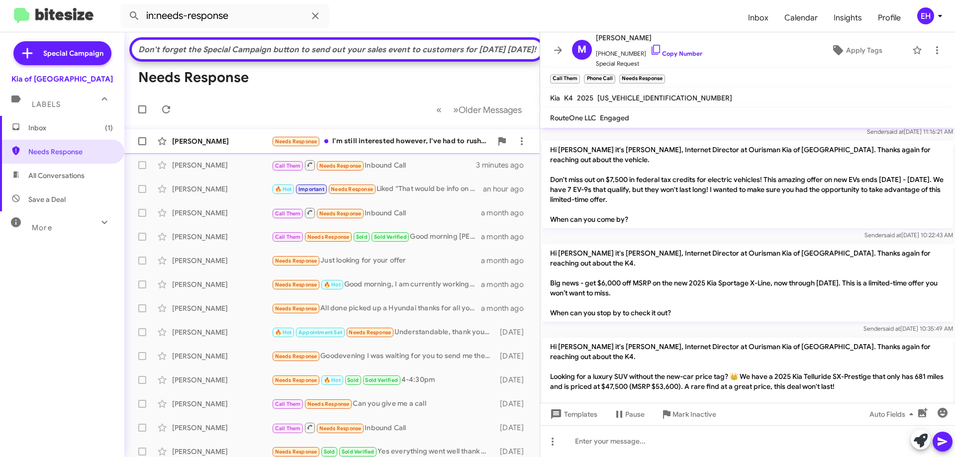
click at [386, 147] on div "Needs Response I'm still interested however, I've had to rush my son to the hos…" at bounding box center [382, 141] width 220 height 11
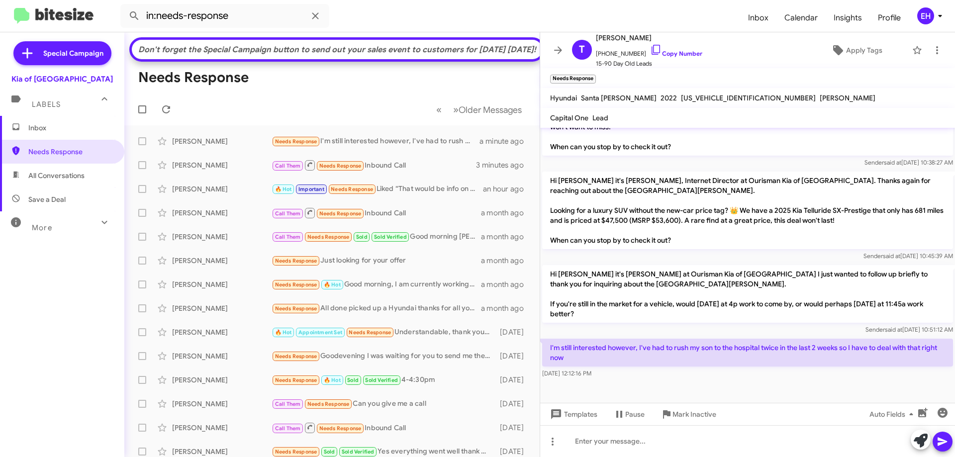
scroll to position [320, 0]
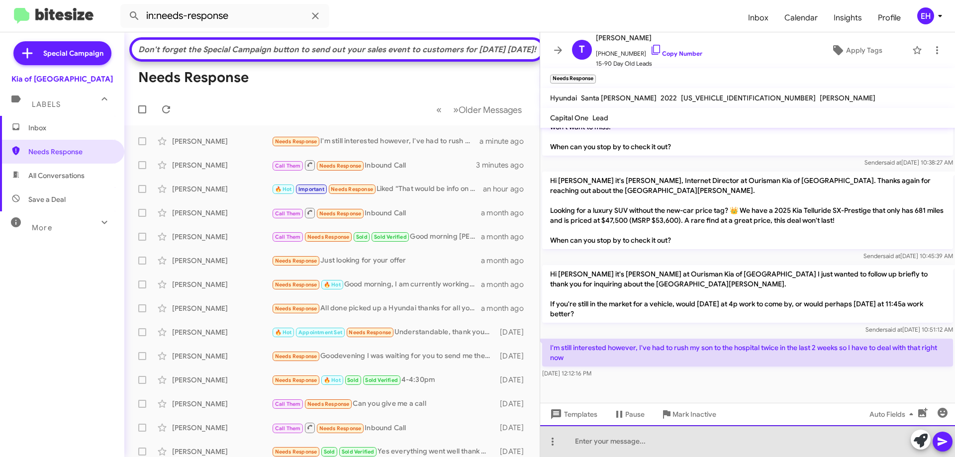
click at [693, 426] on div at bounding box center [747, 441] width 415 height 32
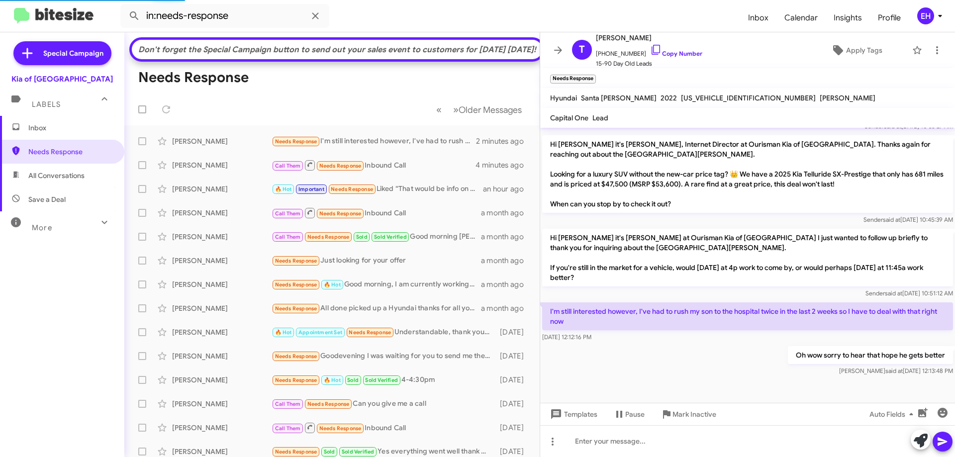
scroll to position [337, 0]
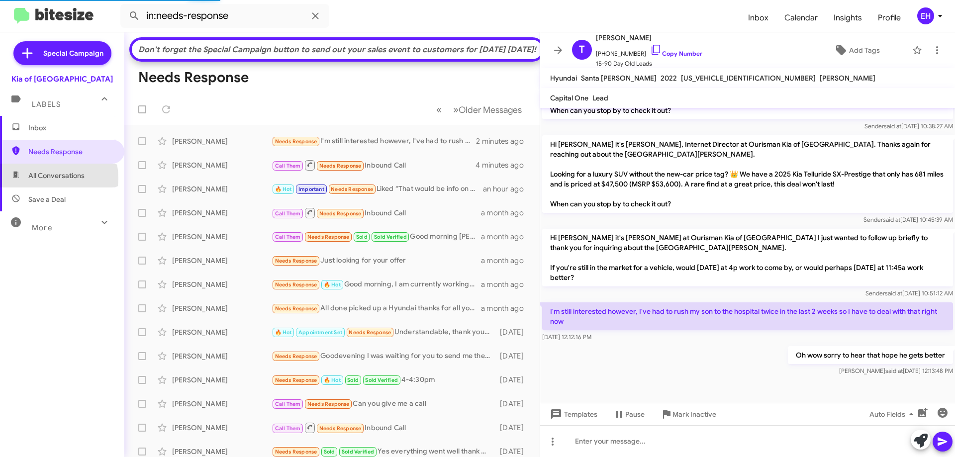
click at [41, 179] on span "All Conversations" at bounding box center [56, 176] width 56 height 10
type input "in:all-conversations"
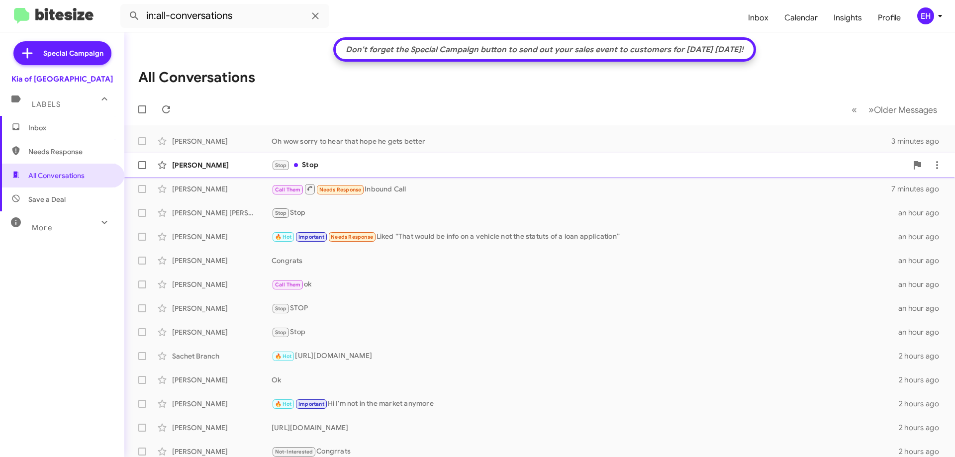
click at [319, 165] on div "Stop Stop" at bounding box center [590, 165] width 636 height 11
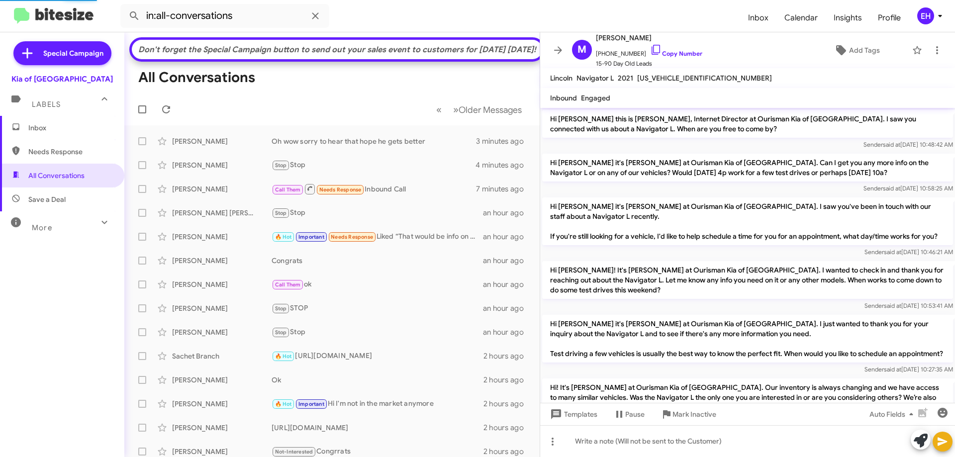
scroll to position [1042, 0]
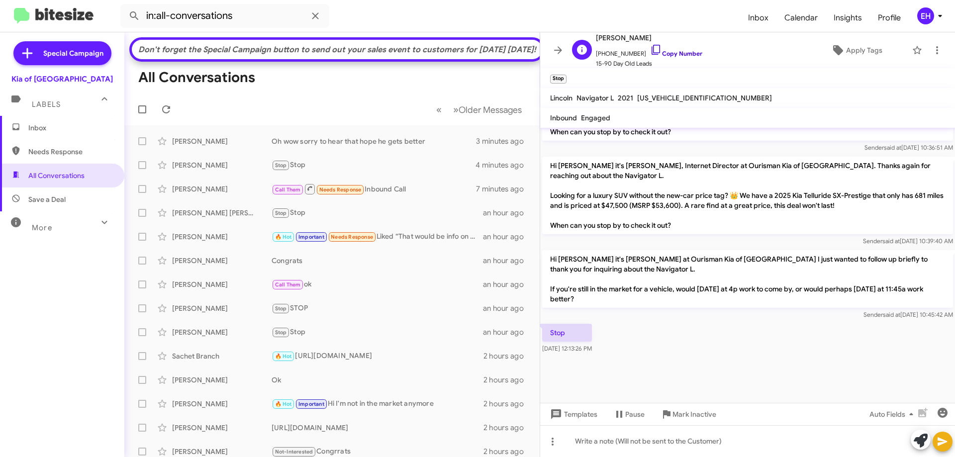
click at [672, 53] on link "Copy Number" at bounding box center [676, 53] width 52 height 7
click at [52, 128] on span "Inbox" at bounding box center [70, 128] width 85 height 10
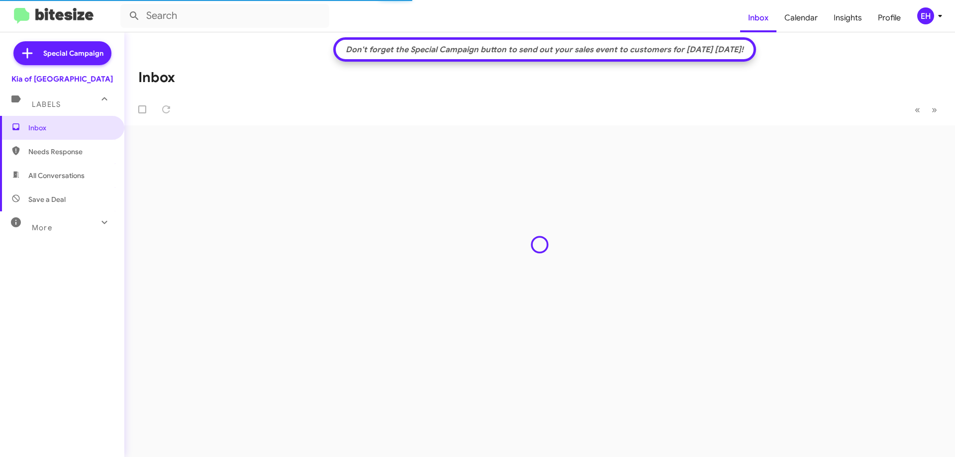
click at [53, 145] on span "Needs Response" at bounding box center [62, 152] width 124 height 24
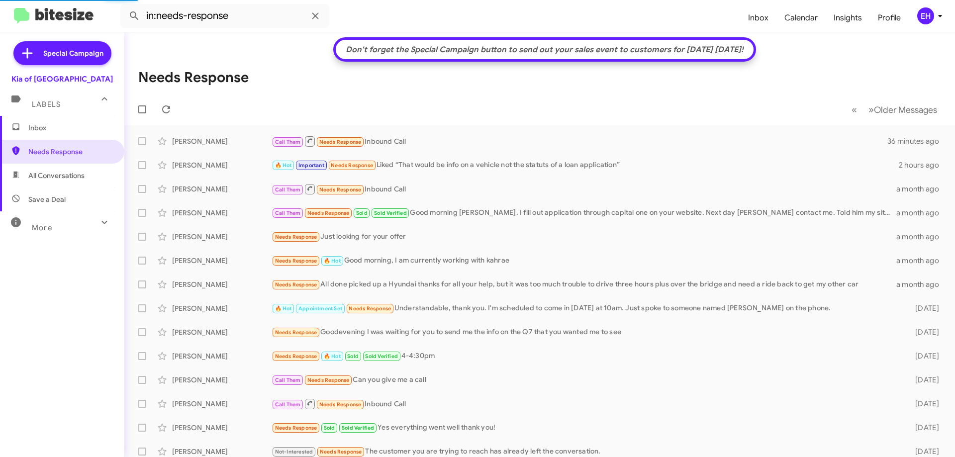
click at [62, 175] on span "All Conversations" at bounding box center [56, 176] width 56 height 10
type input "in:all-conversations"
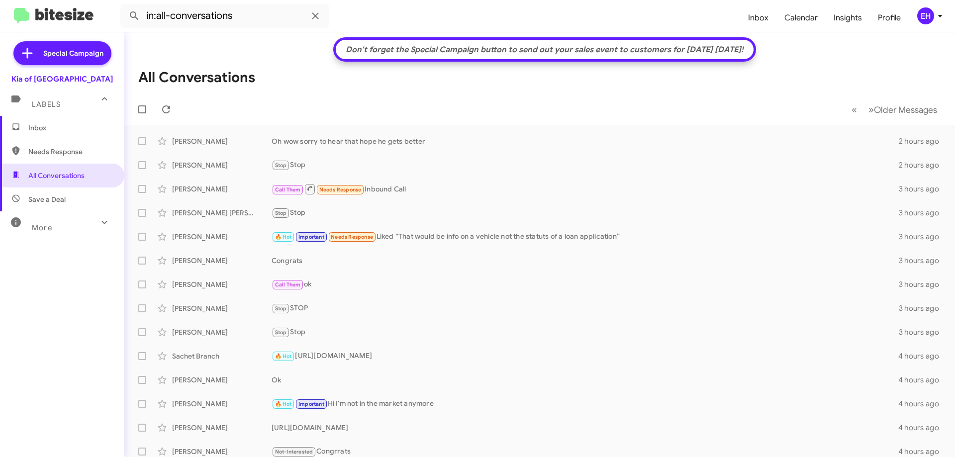
click at [79, 126] on span "Inbox" at bounding box center [70, 128] width 85 height 10
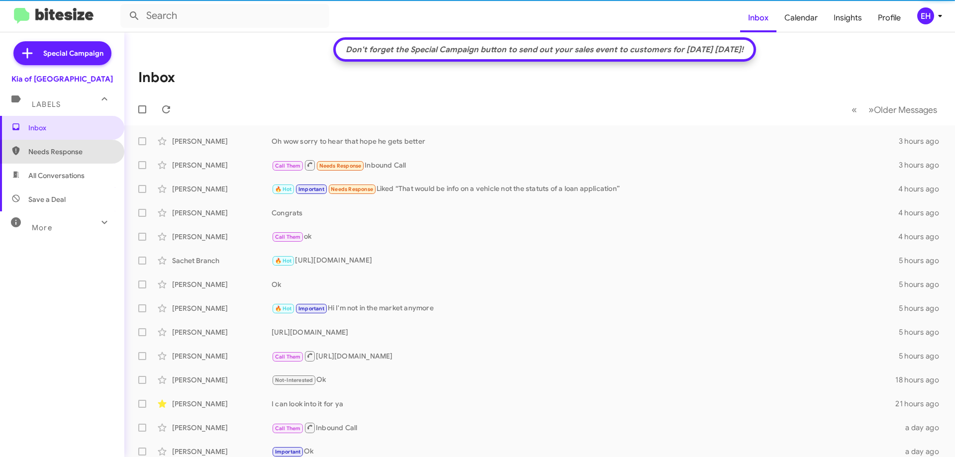
click at [63, 154] on span "Needs Response" at bounding box center [70, 152] width 85 height 10
type input "in:needs-response"
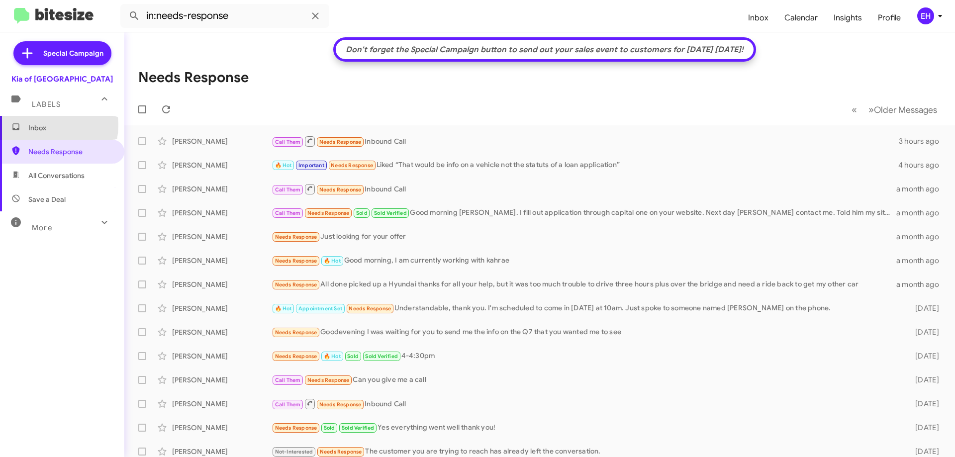
click at [48, 125] on span "Inbox" at bounding box center [70, 128] width 85 height 10
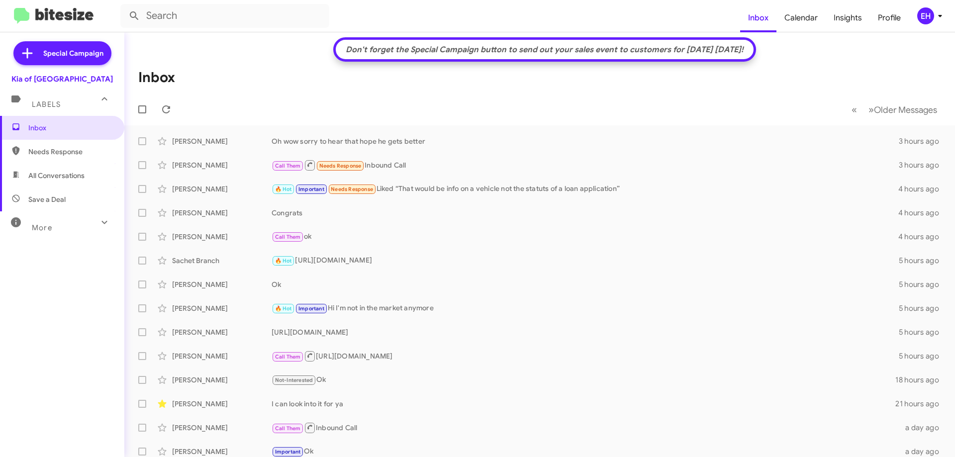
click at [50, 149] on span "Needs Response" at bounding box center [70, 152] width 85 height 10
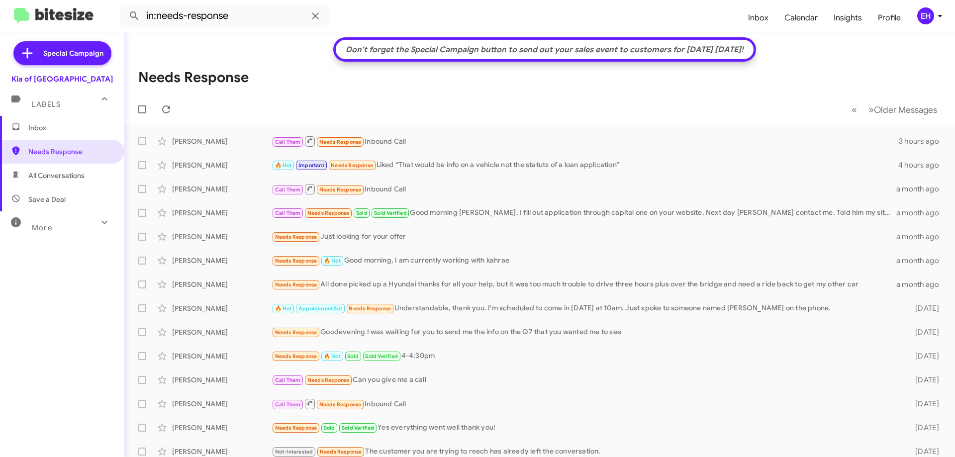
click at [57, 176] on span "All Conversations" at bounding box center [56, 176] width 56 height 10
type input "in:all-conversations"
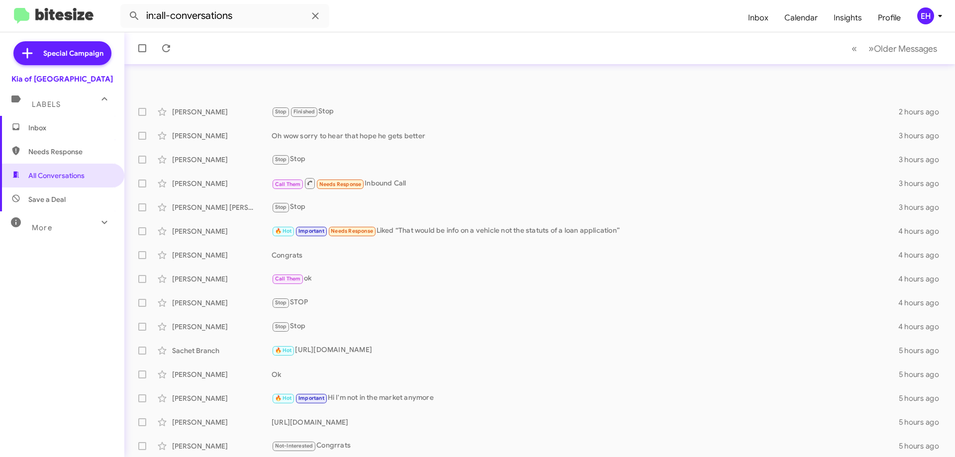
scroll to position [97, 0]
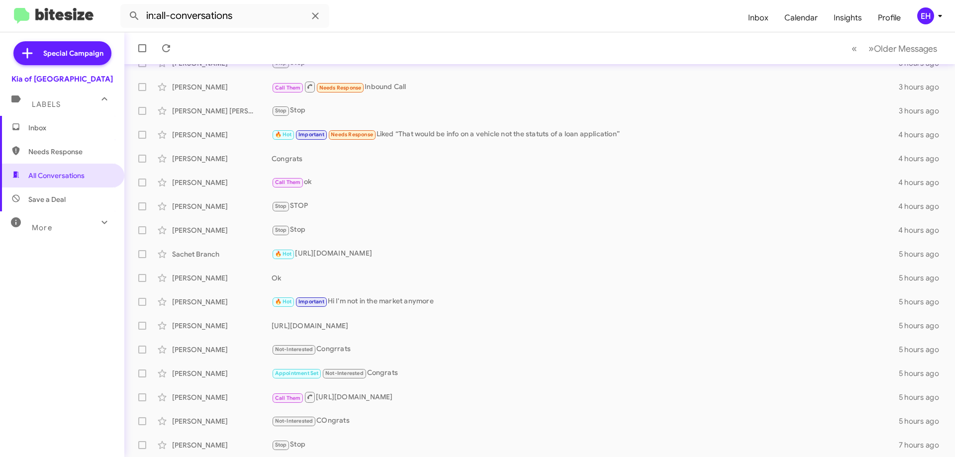
click at [50, 130] on span "Inbox" at bounding box center [70, 128] width 85 height 10
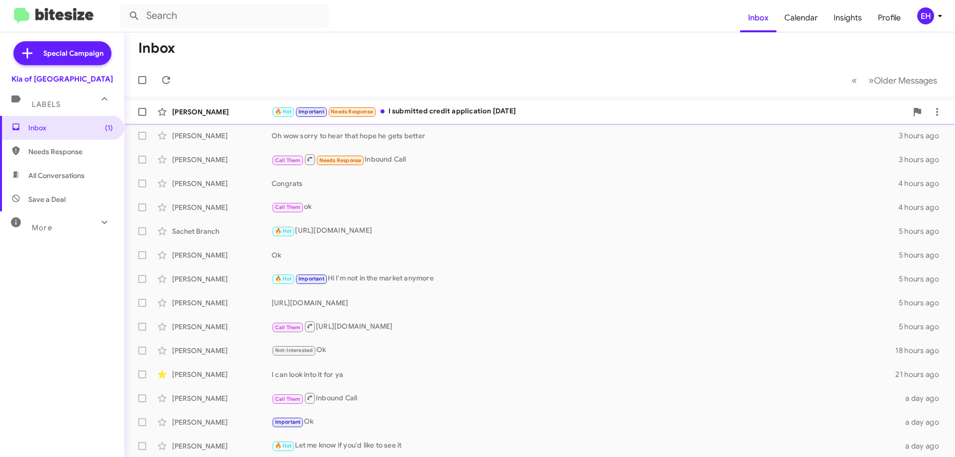
click at [472, 112] on div "🔥 Hot Important Needs Response I submitted credit application [DATE]" at bounding box center [590, 111] width 636 height 11
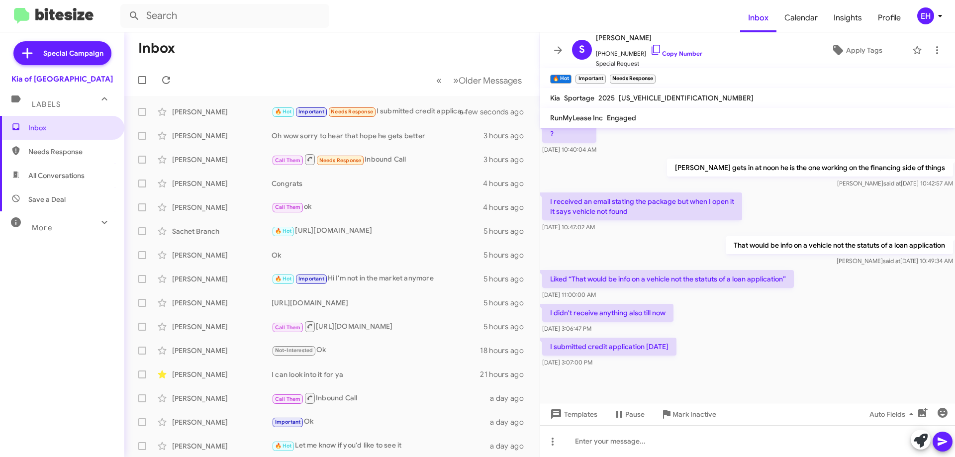
scroll to position [425, 0]
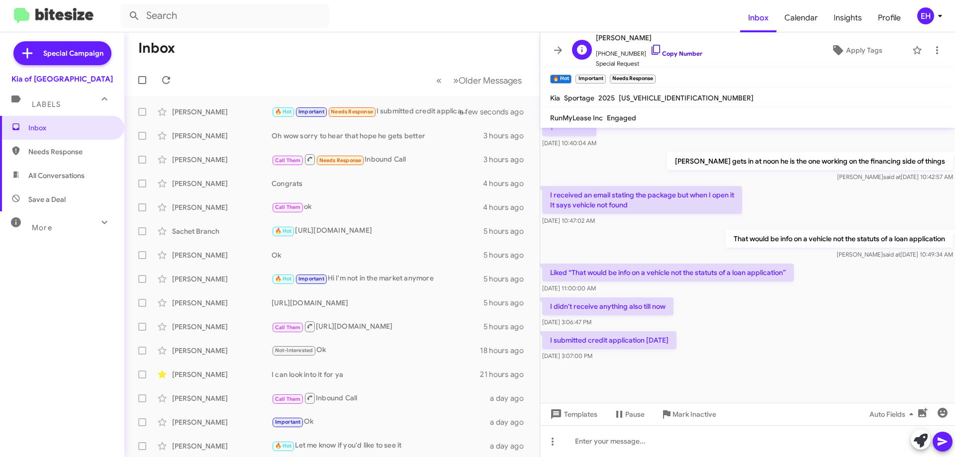
click at [670, 52] on link "Copy Number" at bounding box center [676, 53] width 52 height 7
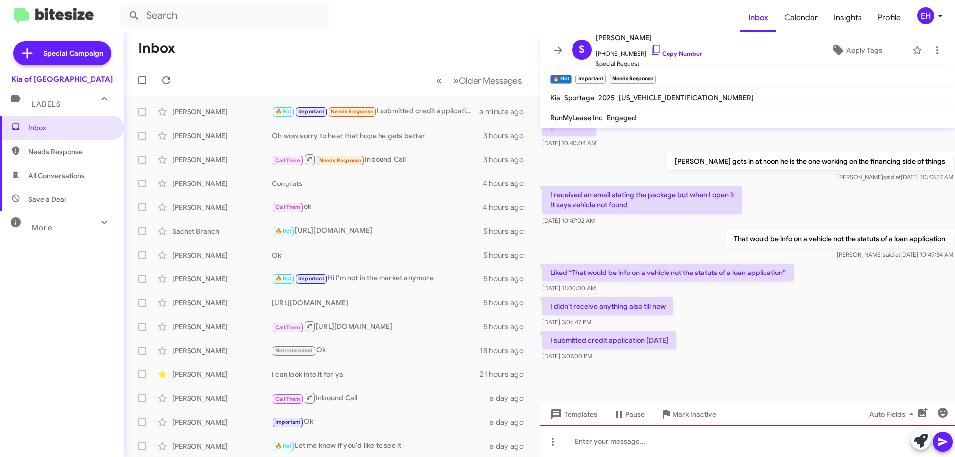
click at [669, 454] on div at bounding box center [747, 441] width 415 height 32
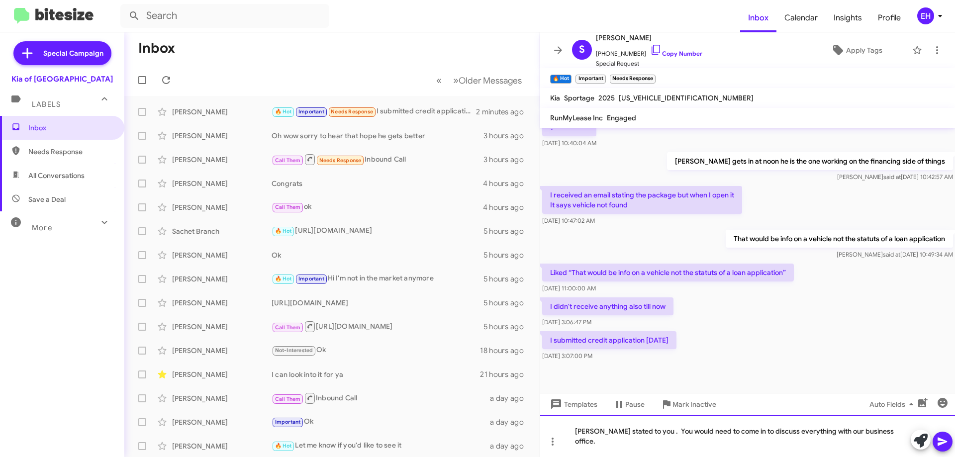
click at [892, 444] on div "[PERSON_NAME] stated to you . You would need to come in to discuss everything w…" at bounding box center [747, 436] width 415 height 42
click at [939, 443] on icon at bounding box center [942, 442] width 9 height 8
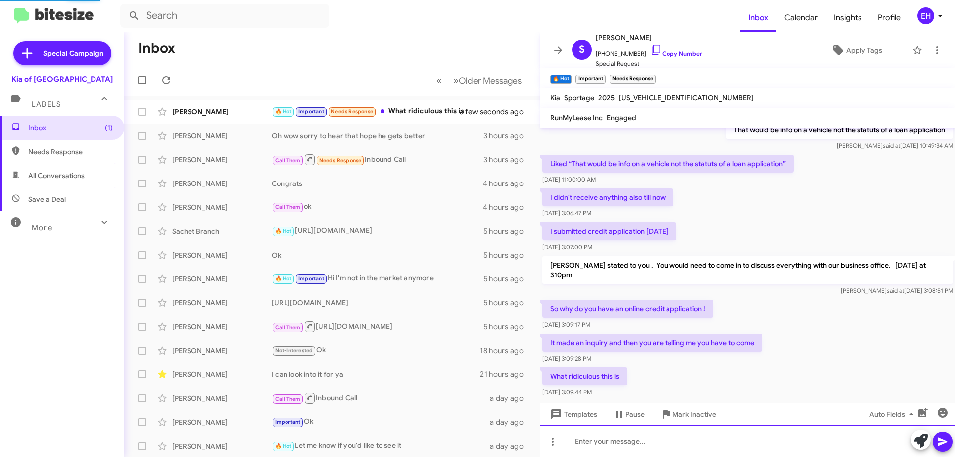
scroll to position [571, 0]
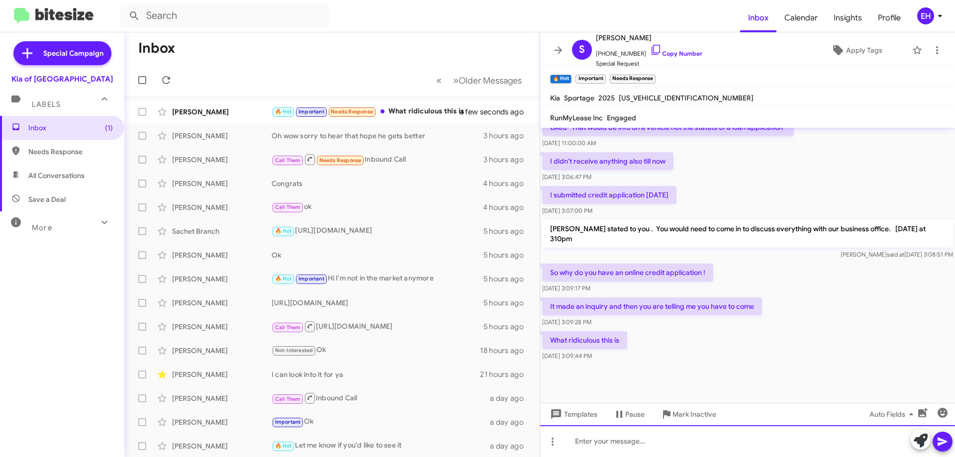
click at [636, 448] on div at bounding box center [747, 441] width 415 height 32
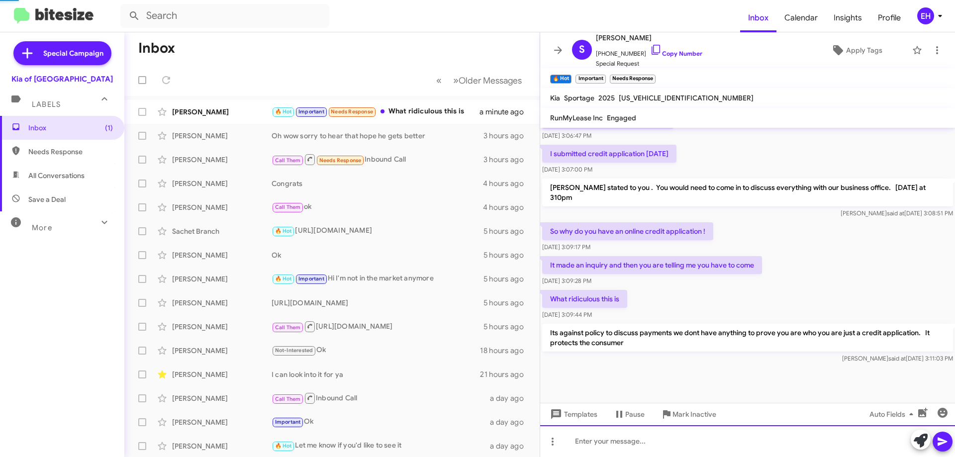
scroll to position [617, 0]
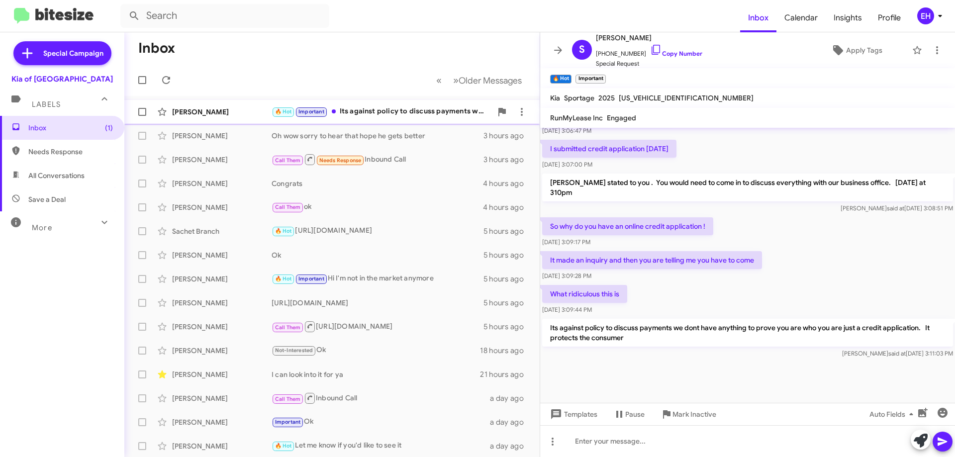
click at [378, 119] on div "[PERSON_NAME] 🔥 Hot Important Its against policy to discuss payments we dont ha…" at bounding box center [332, 112] width 400 height 20
click at [20, 153] on span "Needs Response" at bounding box center [62, 152] width 124 height 24
type input "in:needs-response"
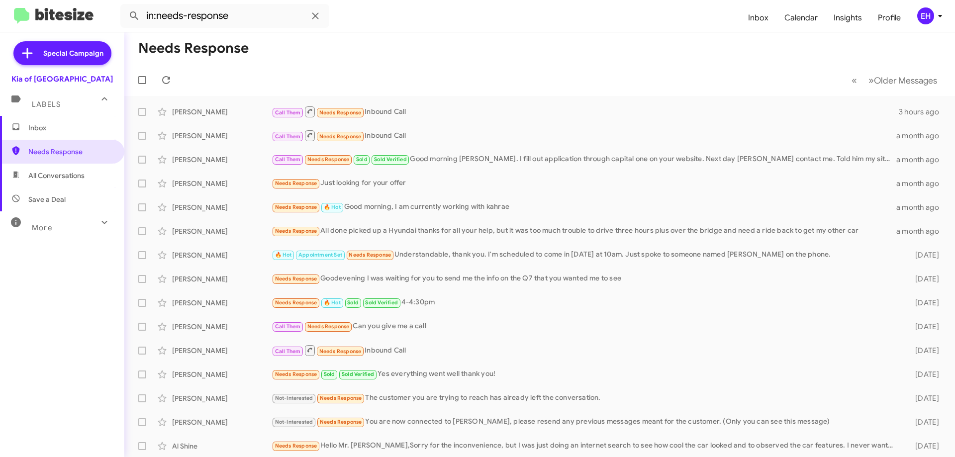
click at [40, 133] on span "Inbox" at bounding box center [62, 128] width 124 height 24
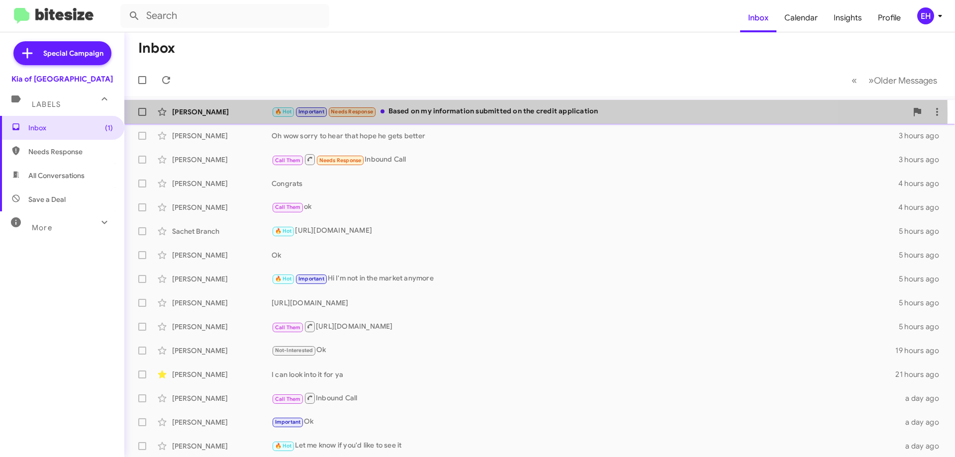
click at [450, 114] on div "🔥 Hot Important Needs Response Based on my information submitted on the credit …" at bounding box center [590, 111] width 636 height 11
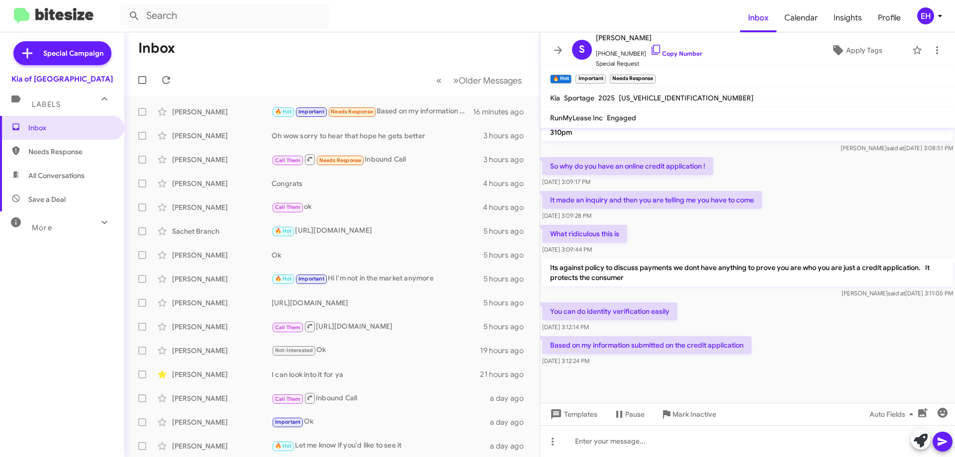
scroll to position [481, 0]
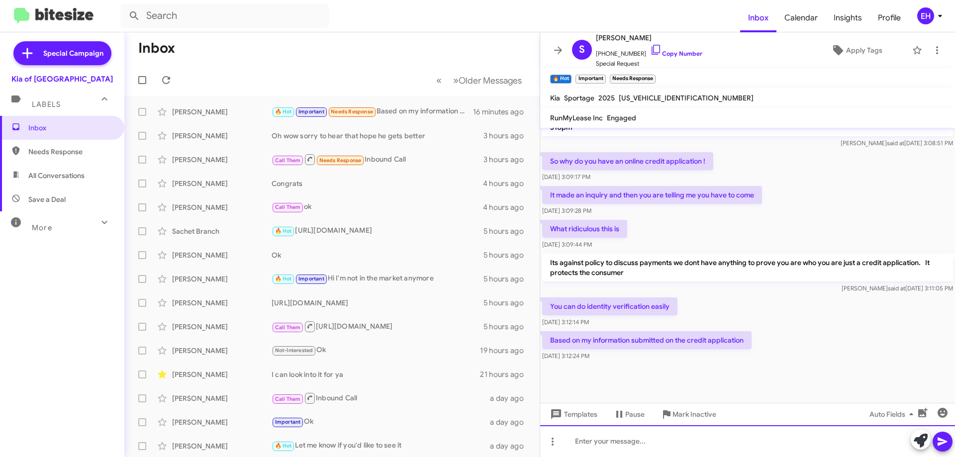
click at [648, 436] on div at bounding box center [747, 441] width 415 height 32
click at [799, 442] on div "Credit applications are falsified everyday ." at bounding box center [747, 441] width 415 height 32
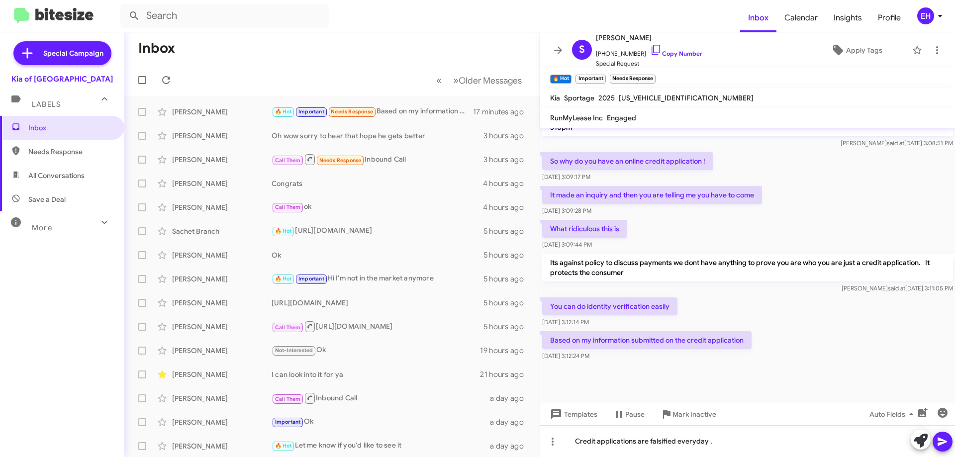
click at [951, 443] on button at bounding box center [943, 442] width 20 height 20
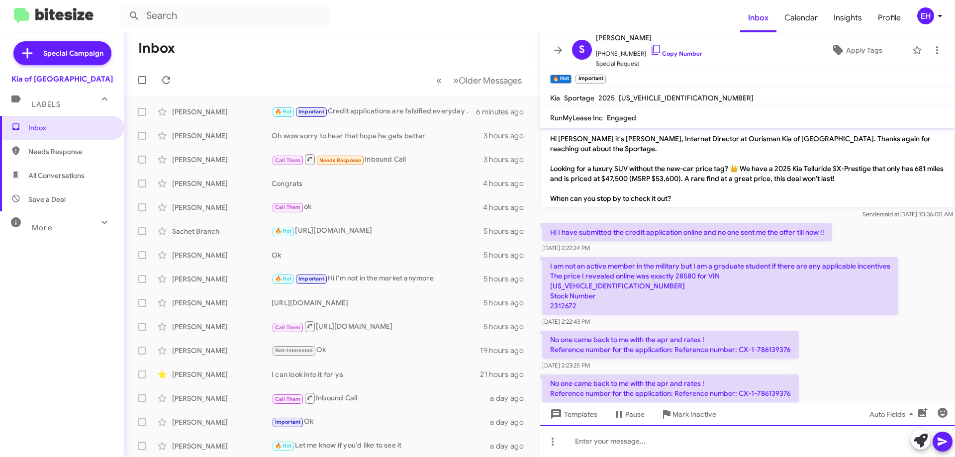
scroll to position [50, 0]
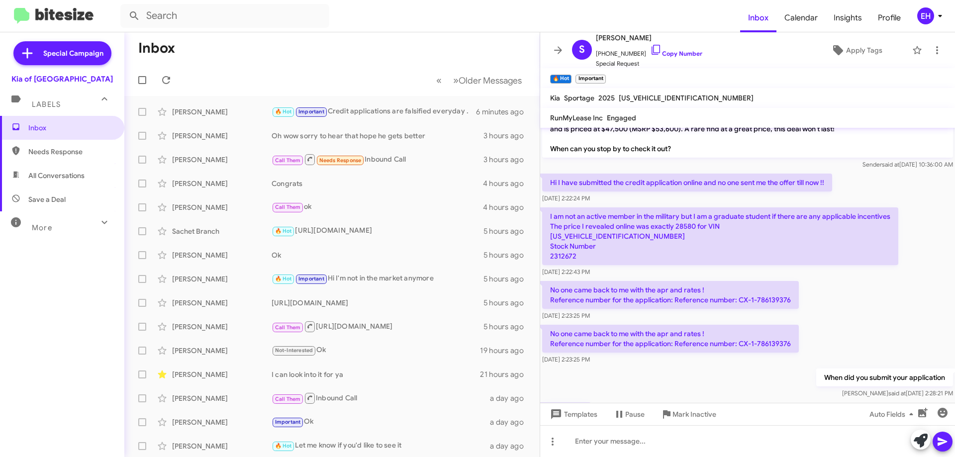
click at [51, 153] on span "Needs Response" at bounding box center [70, 152] width 85 height 10
type input "in:needs-response"
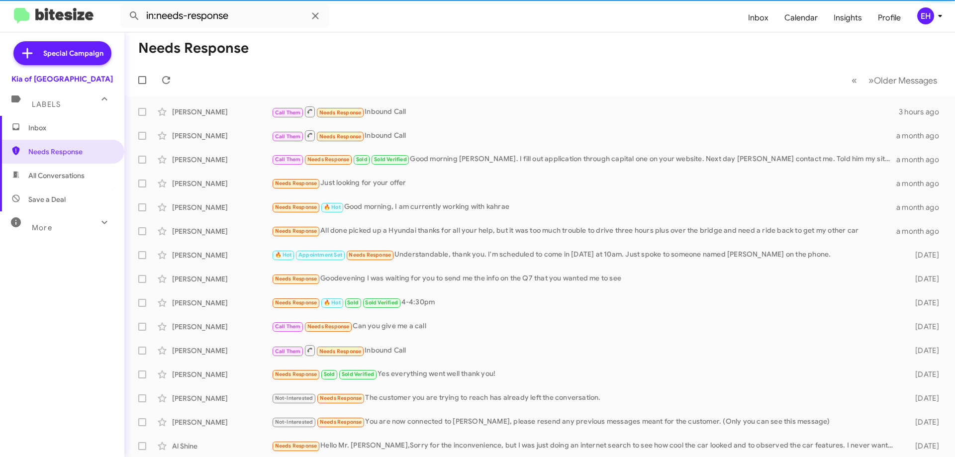
click at [52, 133] on span "Inbox" at bounding box center [62, 128] width 124 height 24
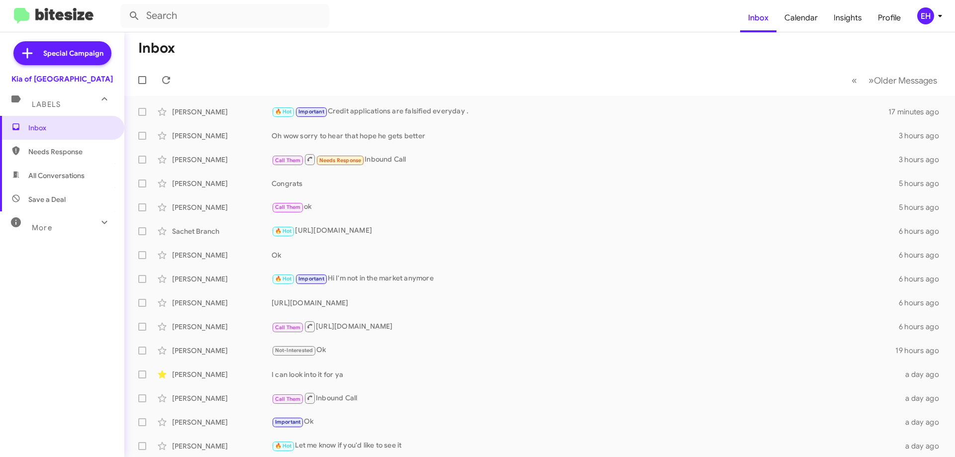
click at [65, 150] on span "Needs Response" at bounding box center [70, 152] width 85 height 10
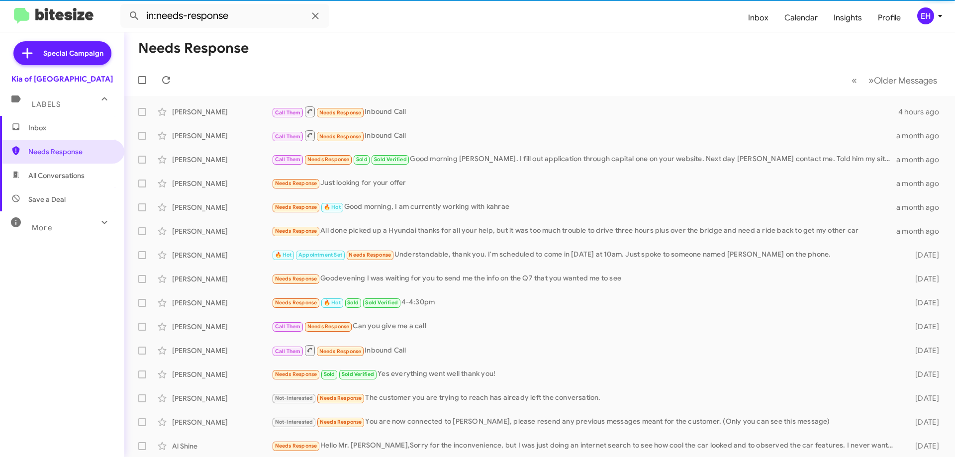
click at [58, 171] on span "All Conversations" at bounding box center [56, 176] width 56 height 10
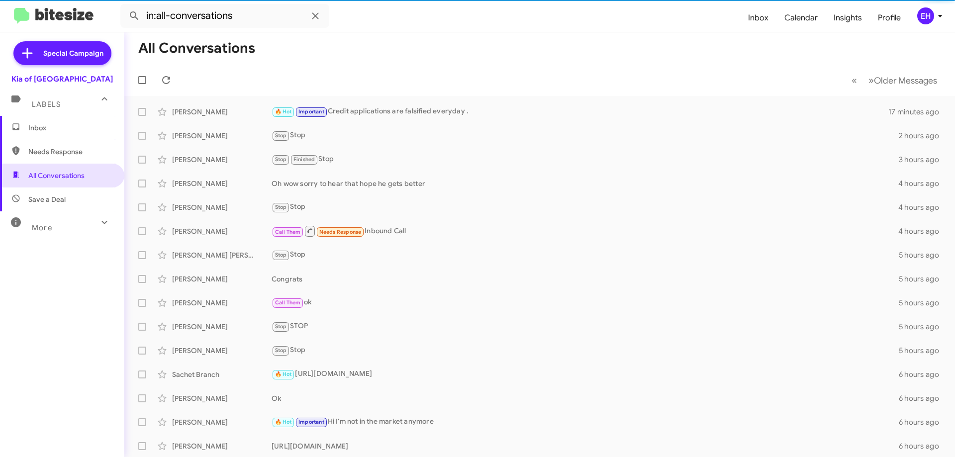
click at [66, 196] on span "Save a Deal" at bounding box center [62, 200] width 124 height 24
type input "in:not-interested"
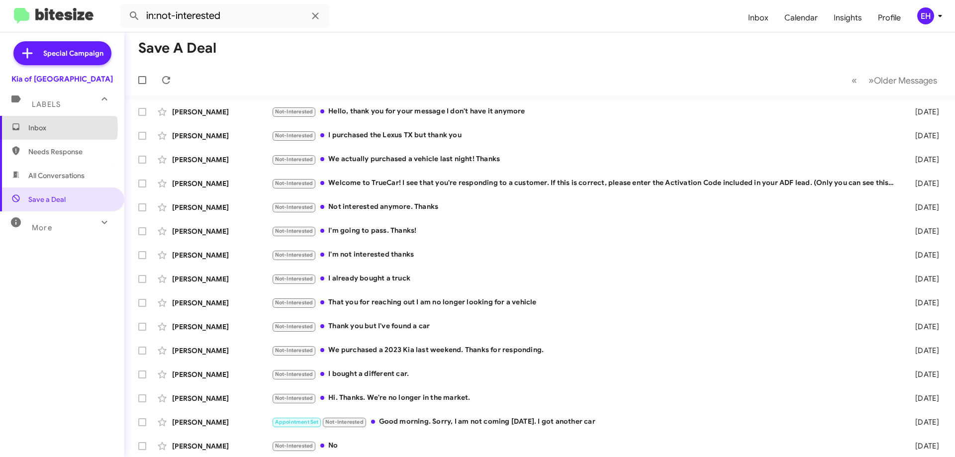
click at [47, 129] on span "Inbox" at bounding box center [70, 128] width 85 height 10
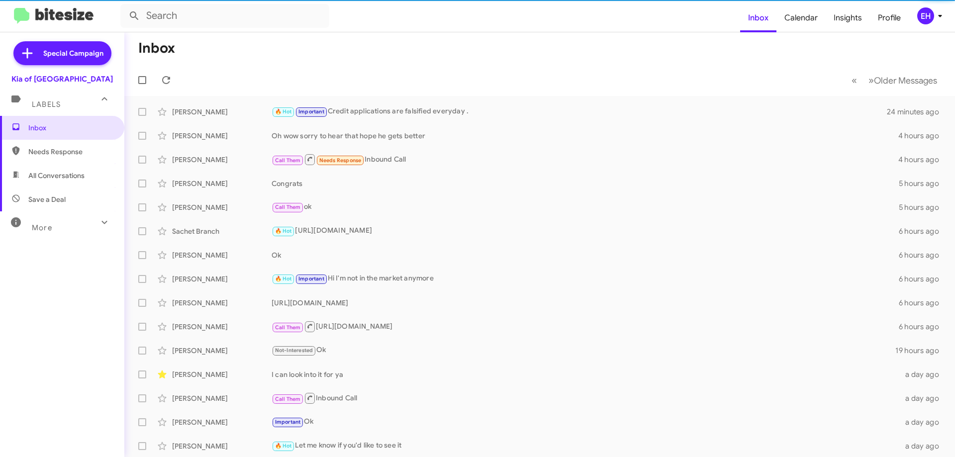
click at [51, 150] on span "Needs Response" at bounding box center [70, 152] width 85 height 10
type input "in:needs-response"
